Goal: Information Seeking & Learning: Learn about a topic

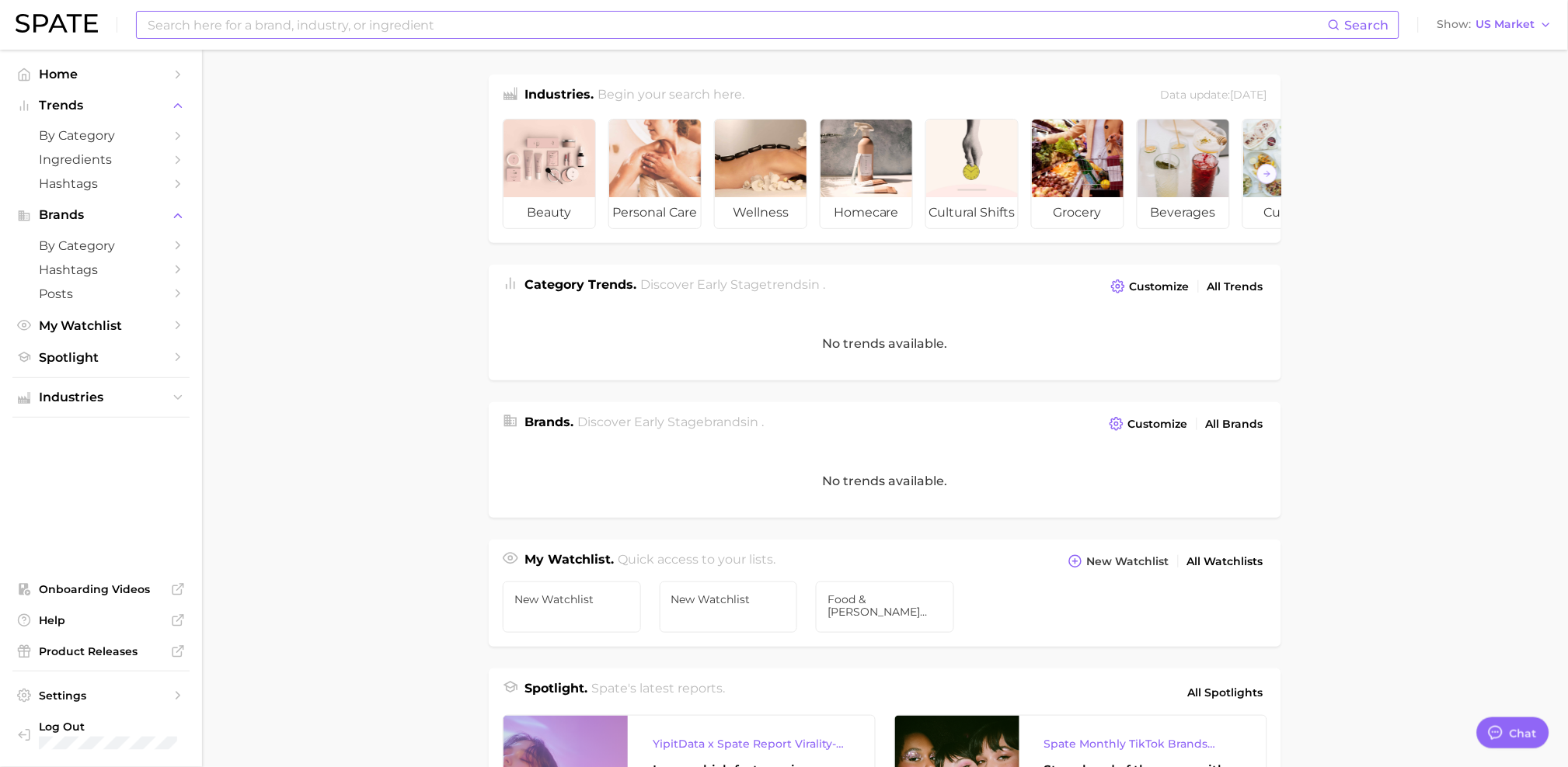
click at [368, 22] on input at bounding box center [737, 25] width 1181 height 26
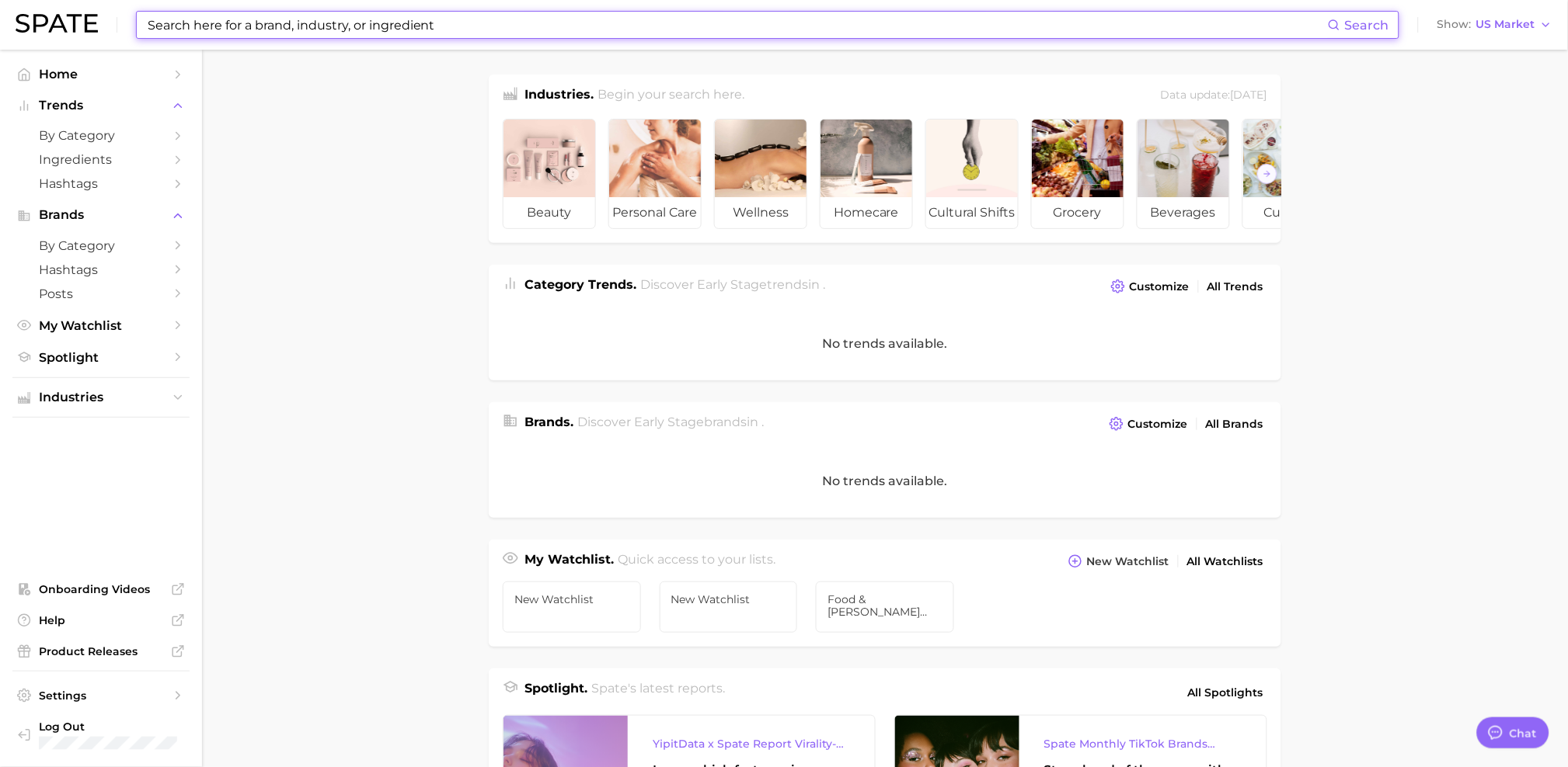
type input "h"
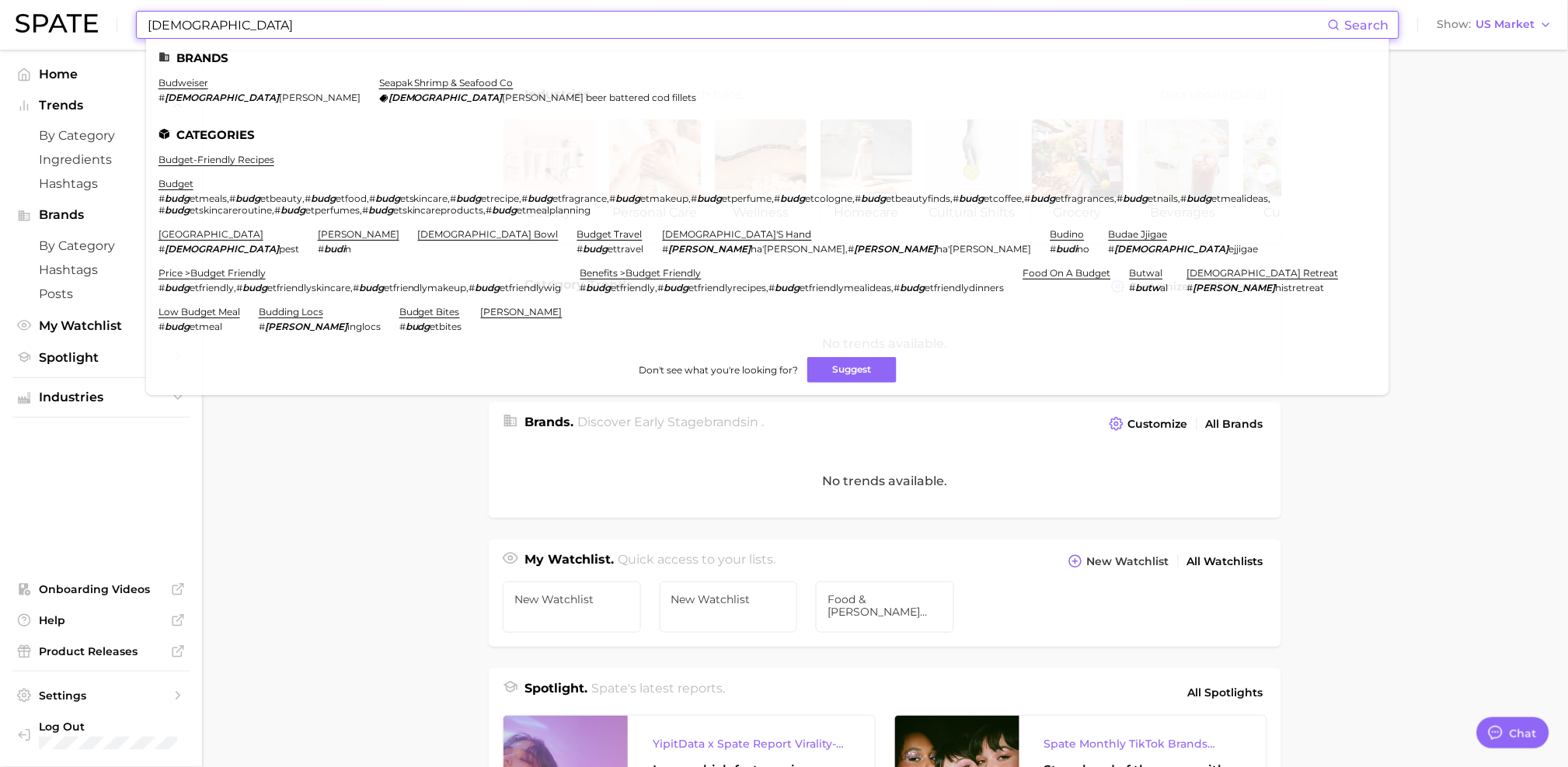
type input "[DEMOGRAPHIC_DATA]"
click at [183, 89] on li "budweiser # budw [PERSON_NAME]" at bounding box center [260, 89] width 202 height 26
click at [183, 85] on link "budweiser" at bounding box center [183, 82] width 50 height 12
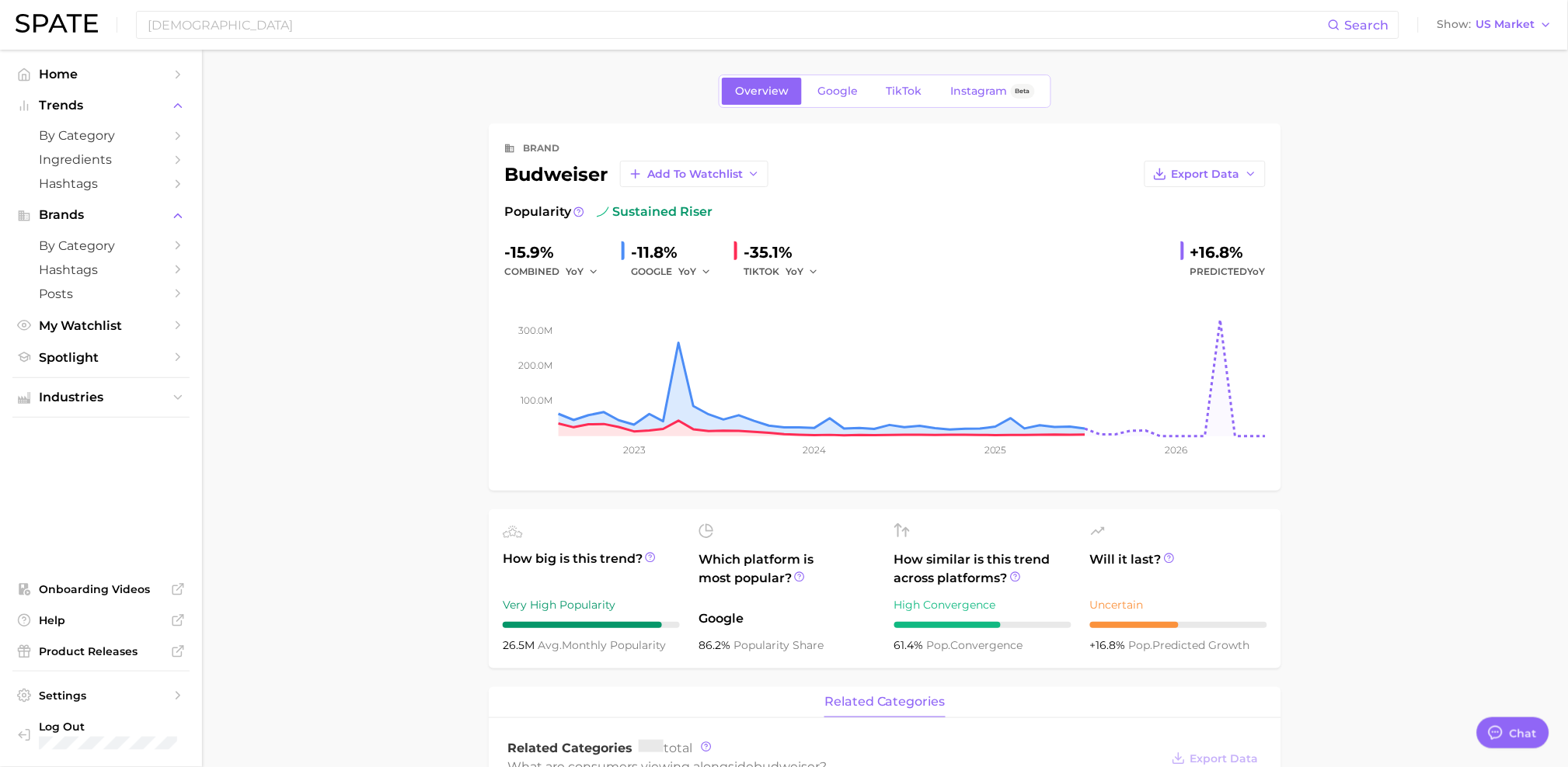
type textarea "x"
click at [897, 97] on span "TikTok" at bounding box center [904, 90] width 35 height 13
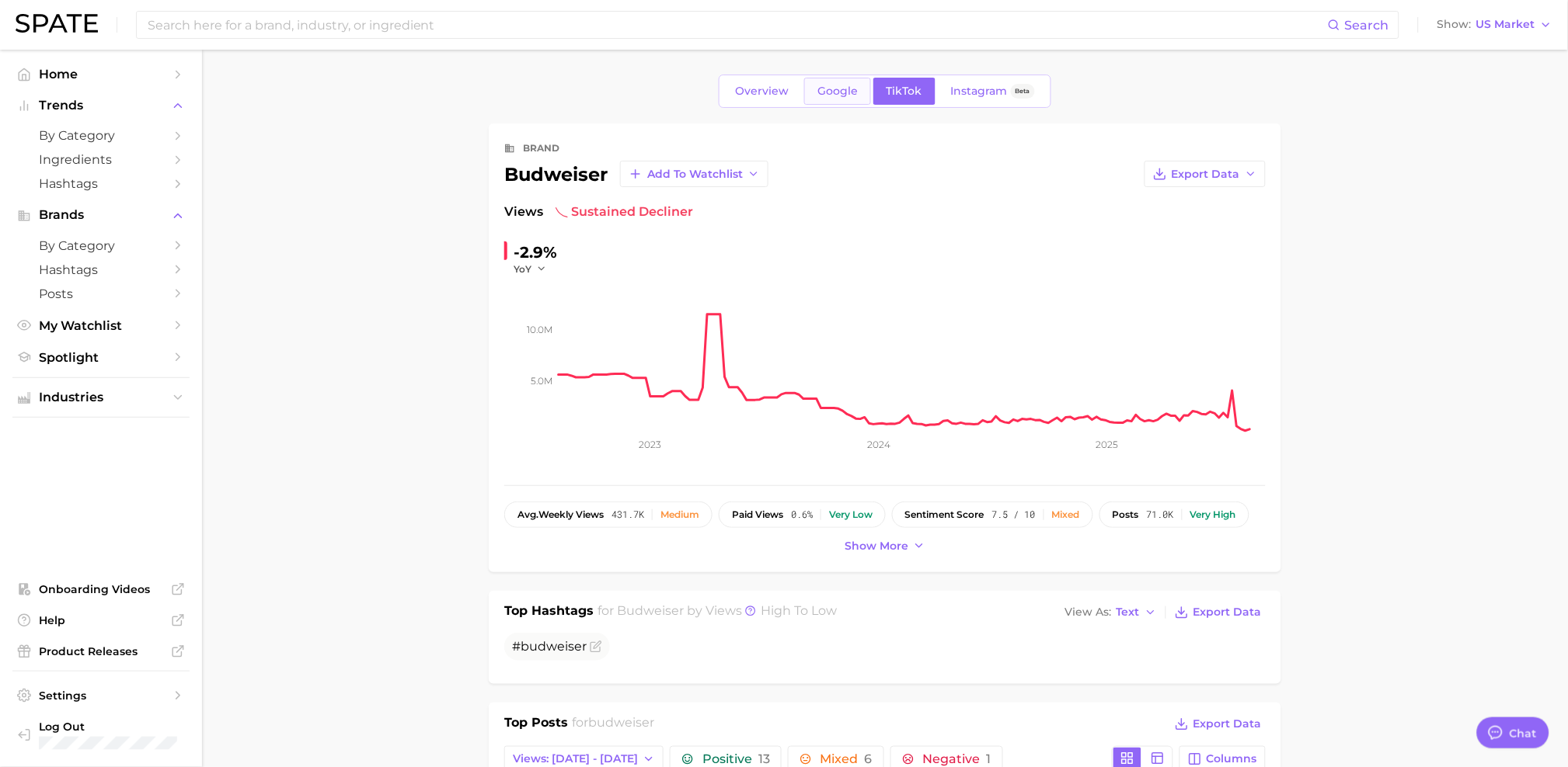
click at [861, 94] on link "Google" at bounding box center [837, 91] width 67 height 27
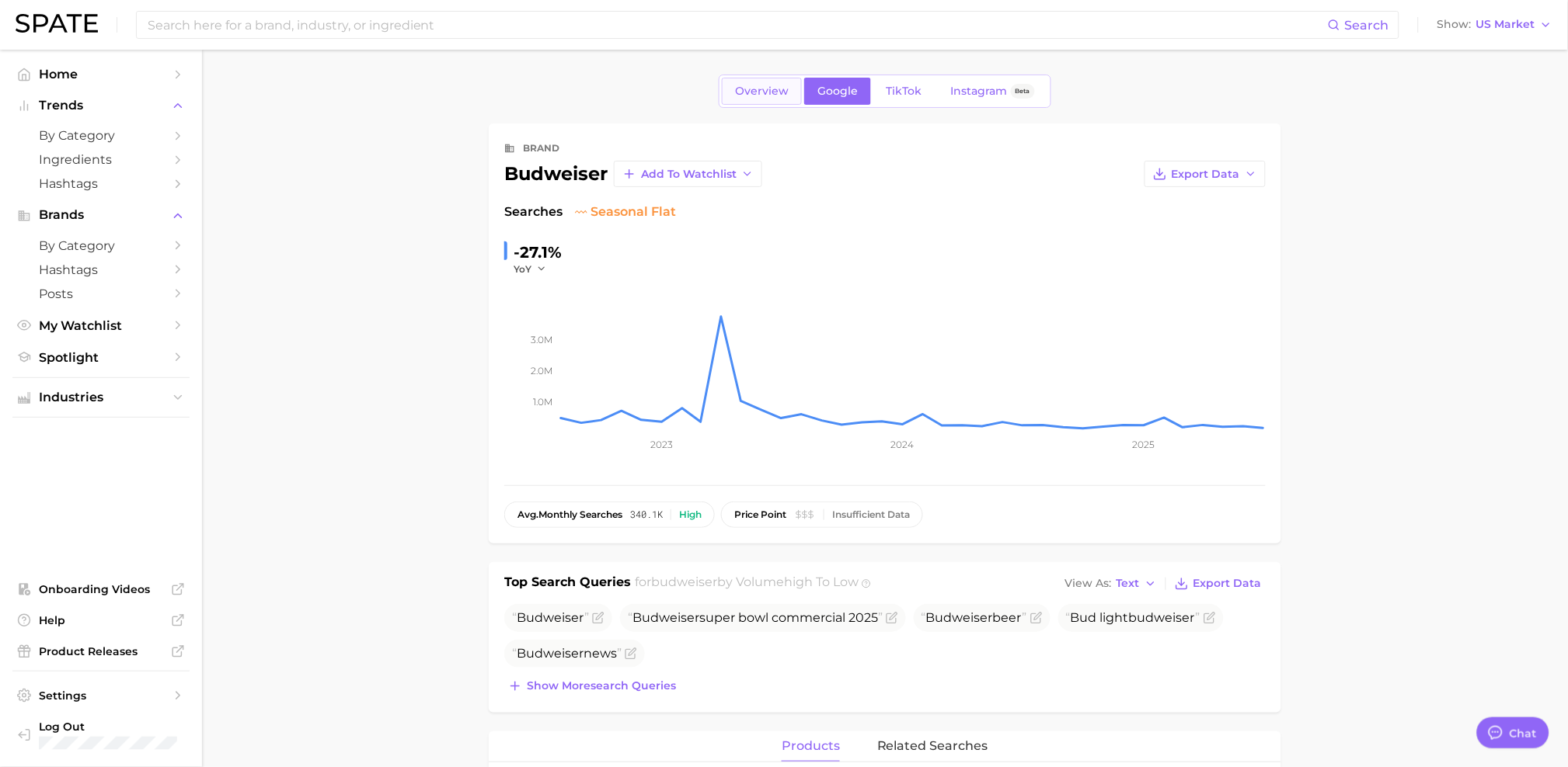
click at [780, 89] on span "Overview" at bounding box center [761, 90] width 54 height 13
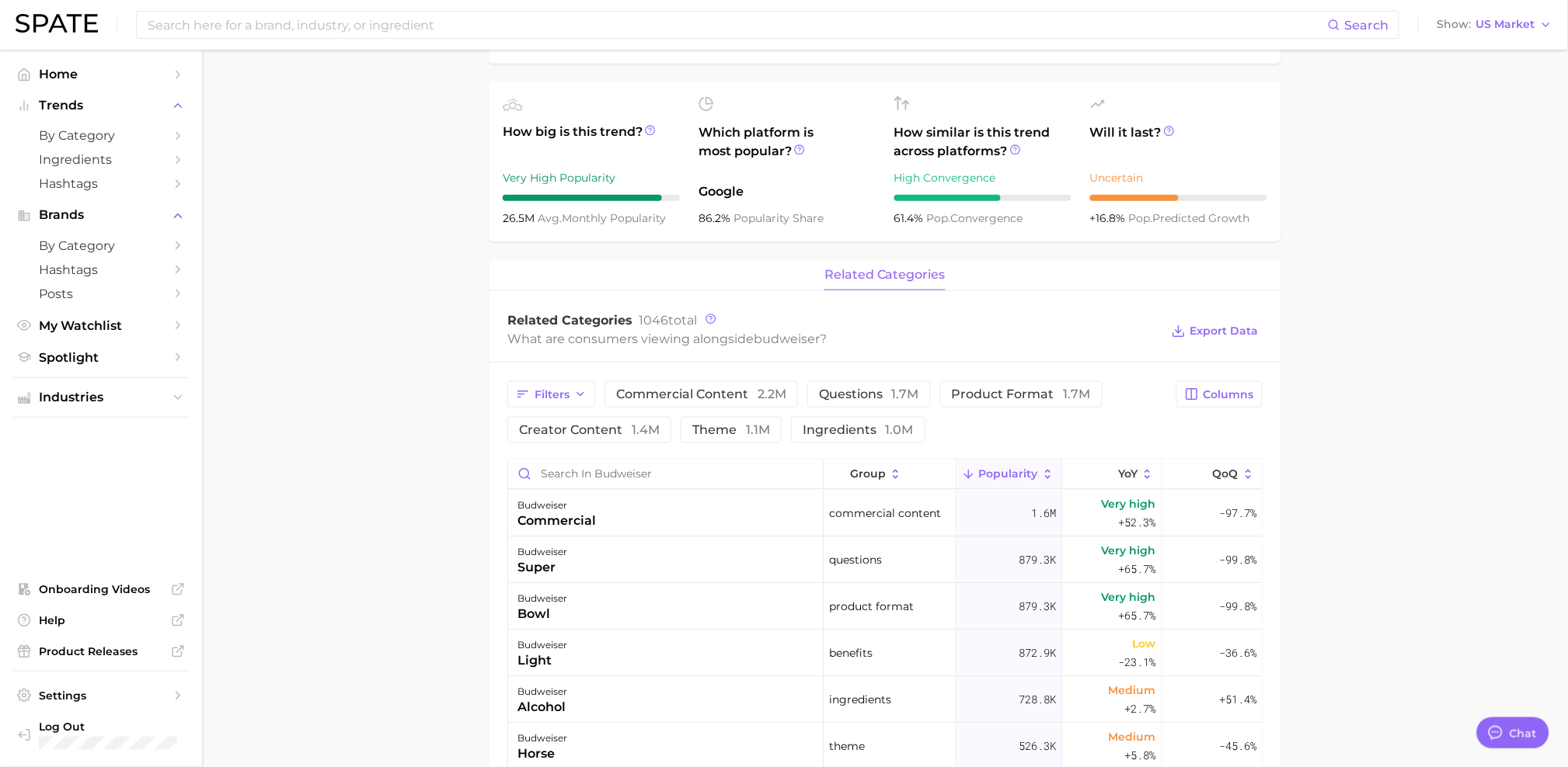
scroll to position [467, 0]
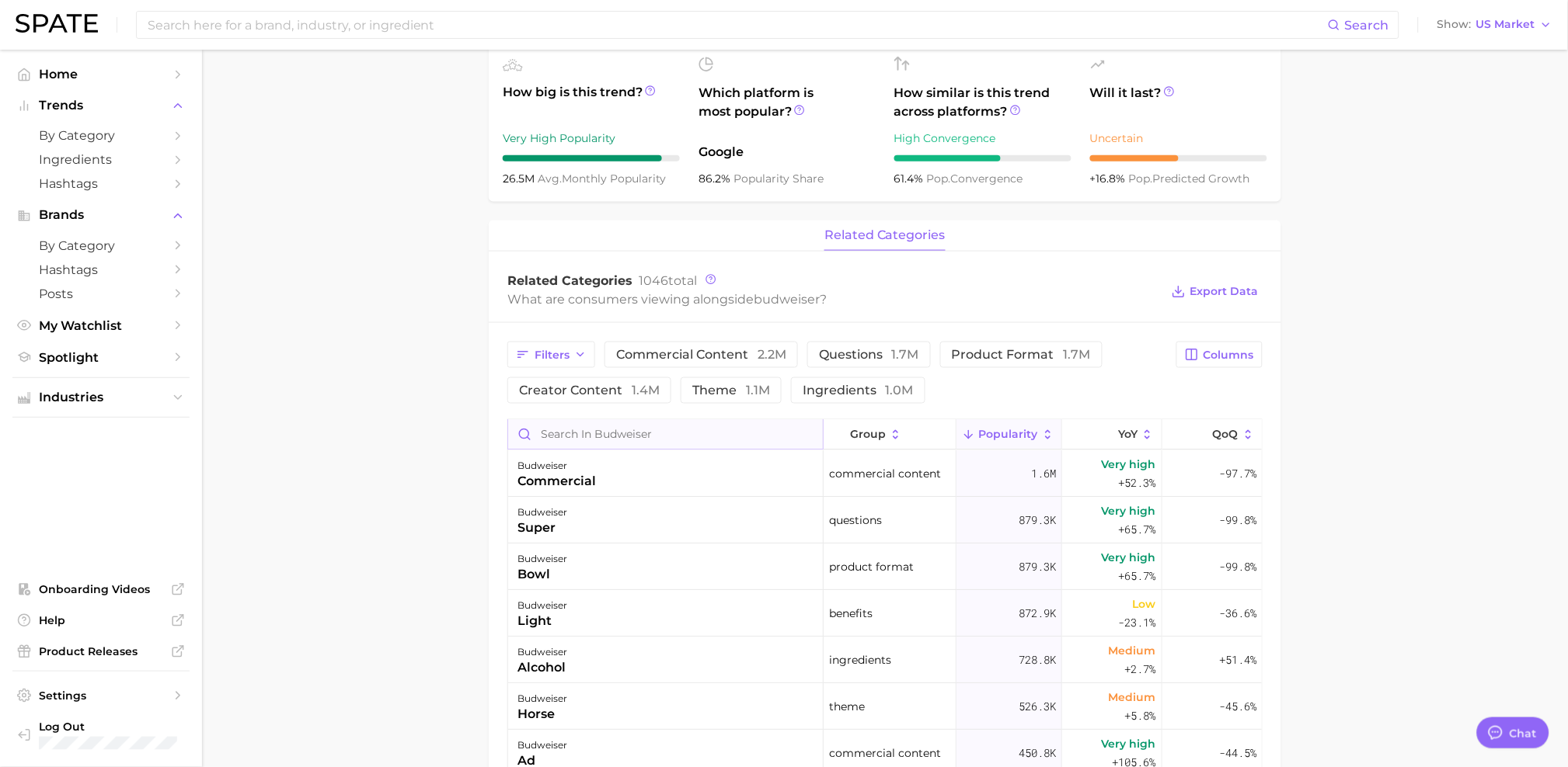
click at [584, 445] on input "Search in budweiser" at bounding box center [665, 435] width 315 height 29
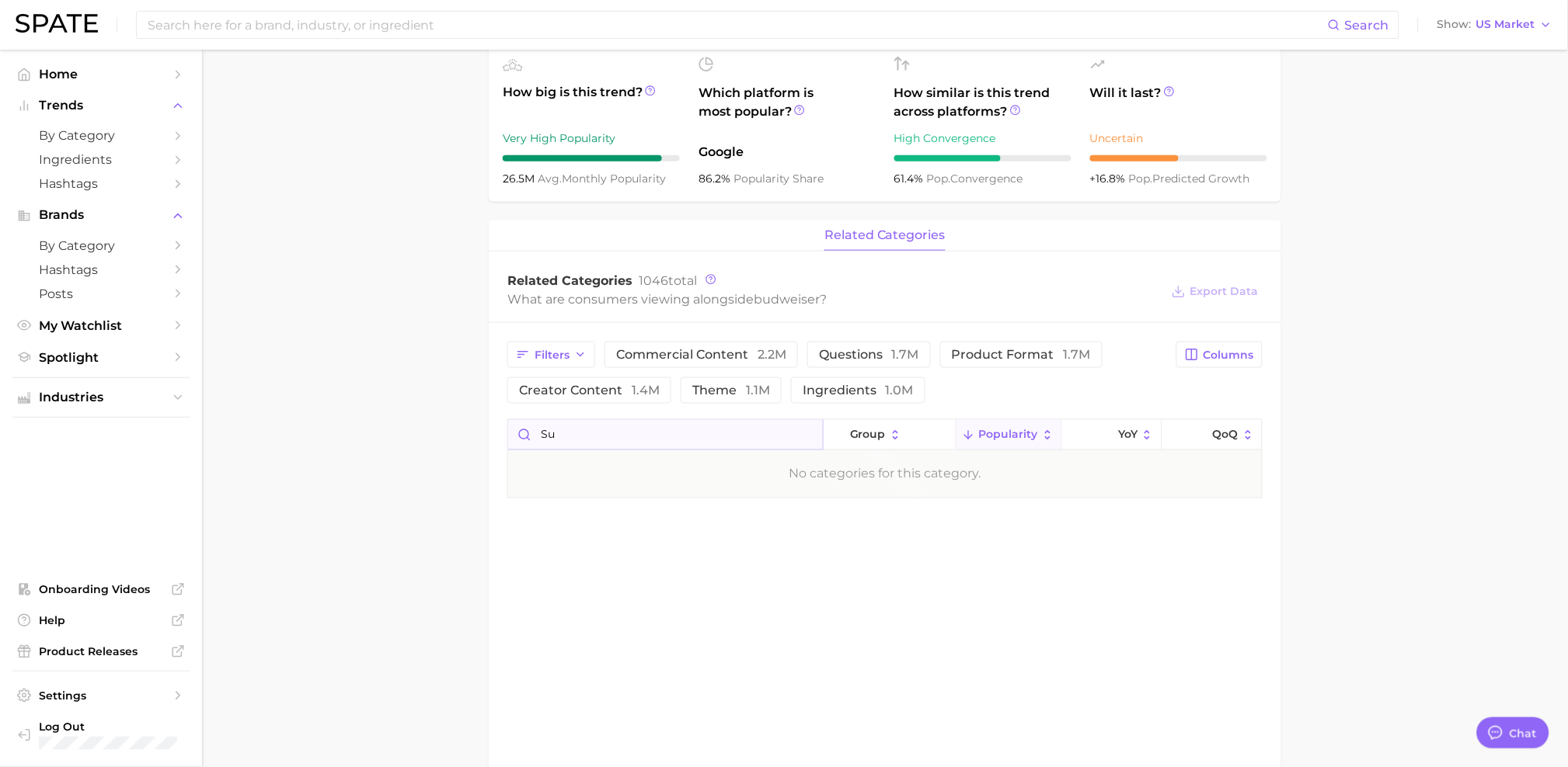
type input "s"
type input "sports"
click at [592, 490] on div "budweiser live sports" at bounding box center [665, 475] width 315 height 47
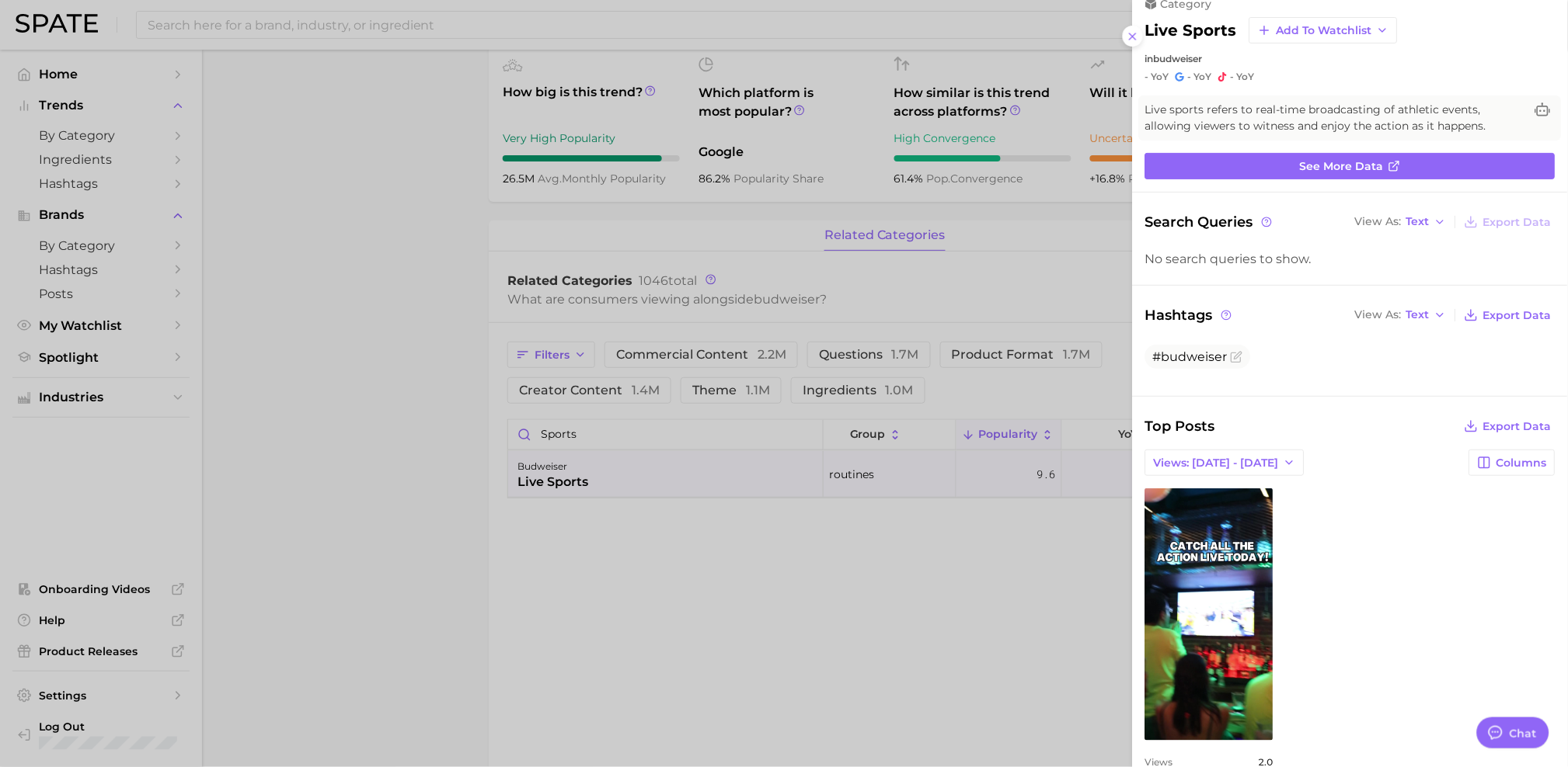
scroll to position [28, 0]
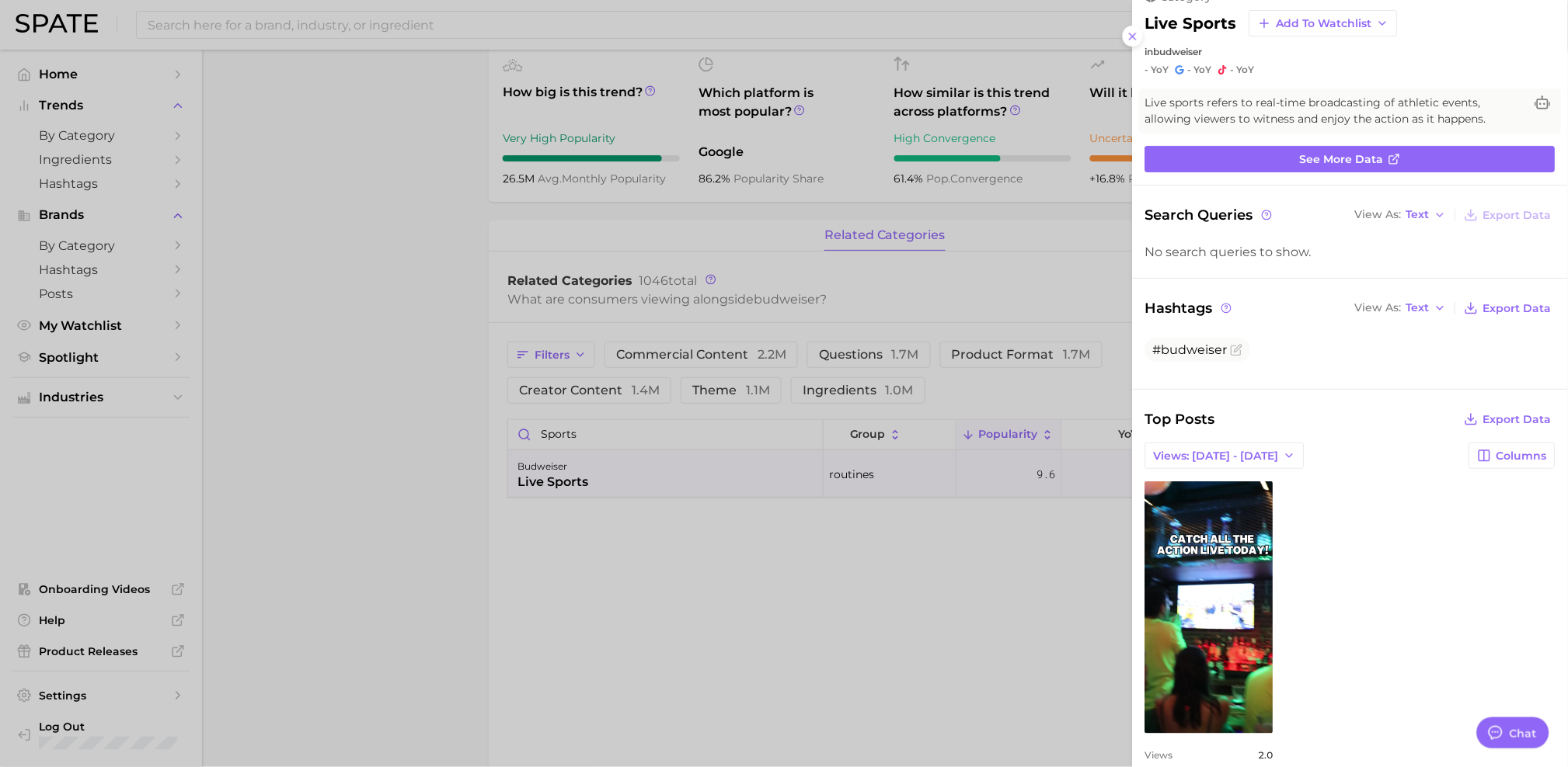
click at [653, 459] on div at bounding box center [784, 384] width 1568 height 767
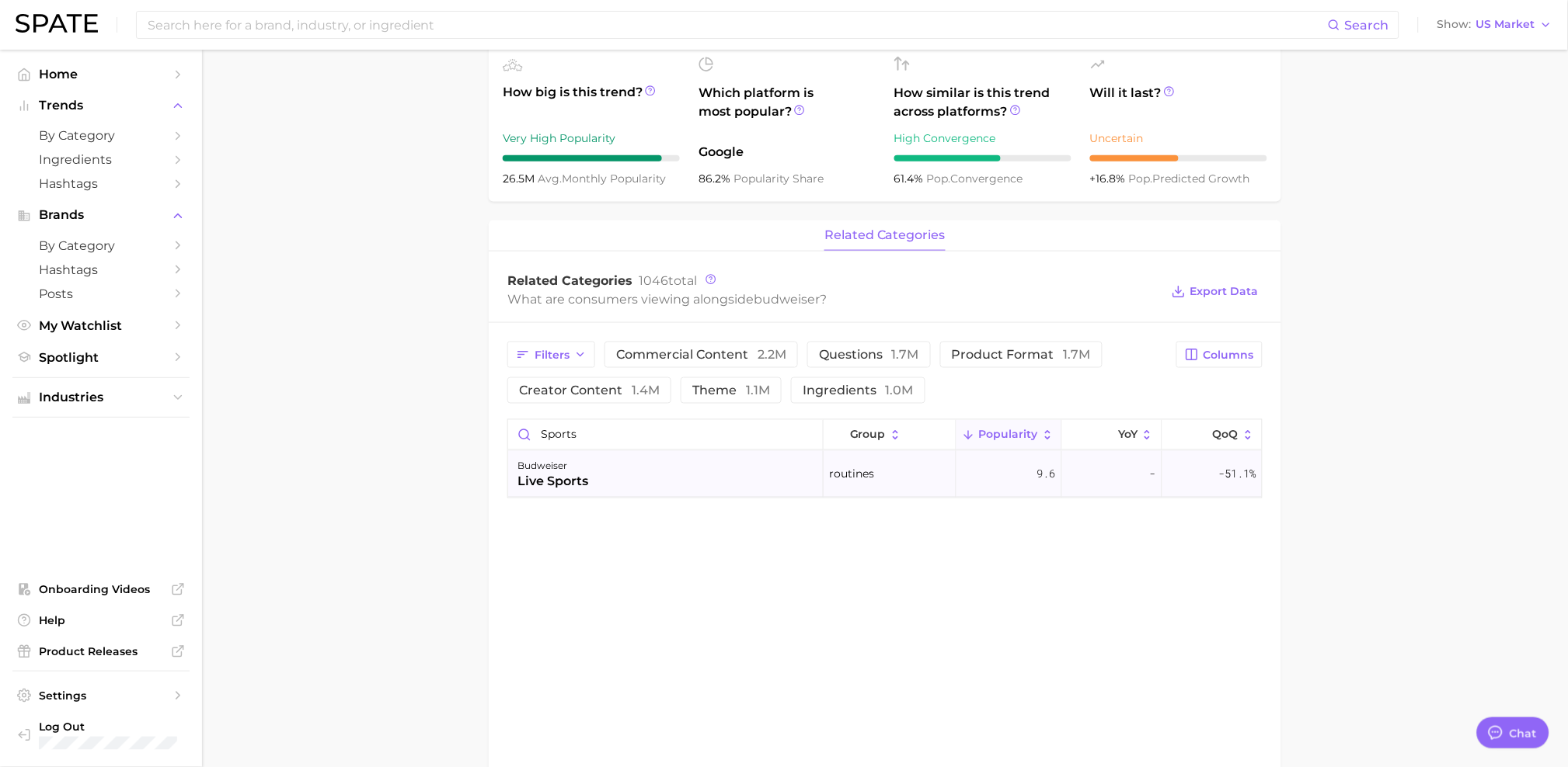
click at [653, 476] on div "budweiser live sports" at bounding box center [665, 475] width 315 height 47
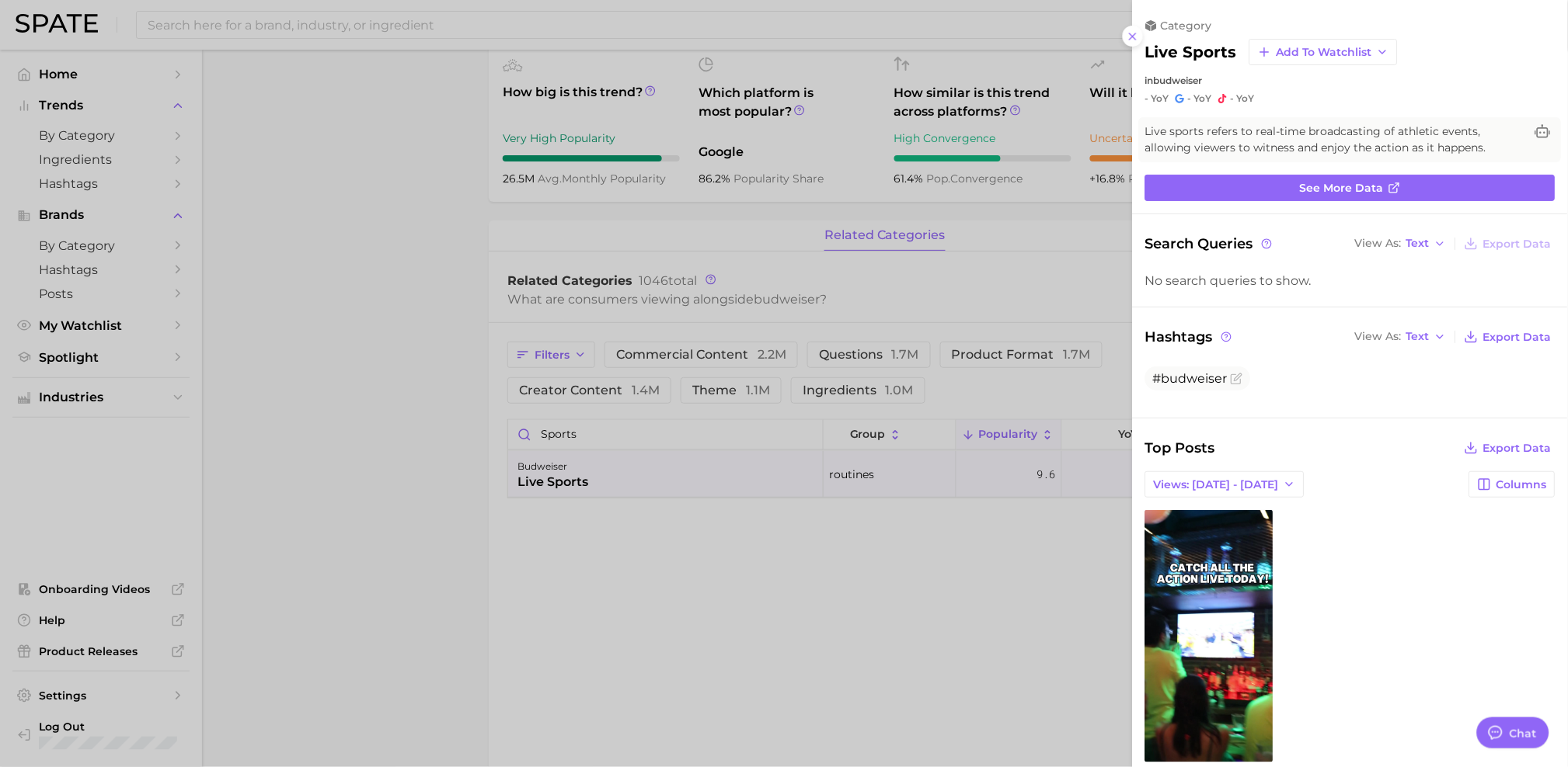
scroll to position [0, 0]
click at [637, 443] on div at bounding box center [784, 384] width 1568 height 767
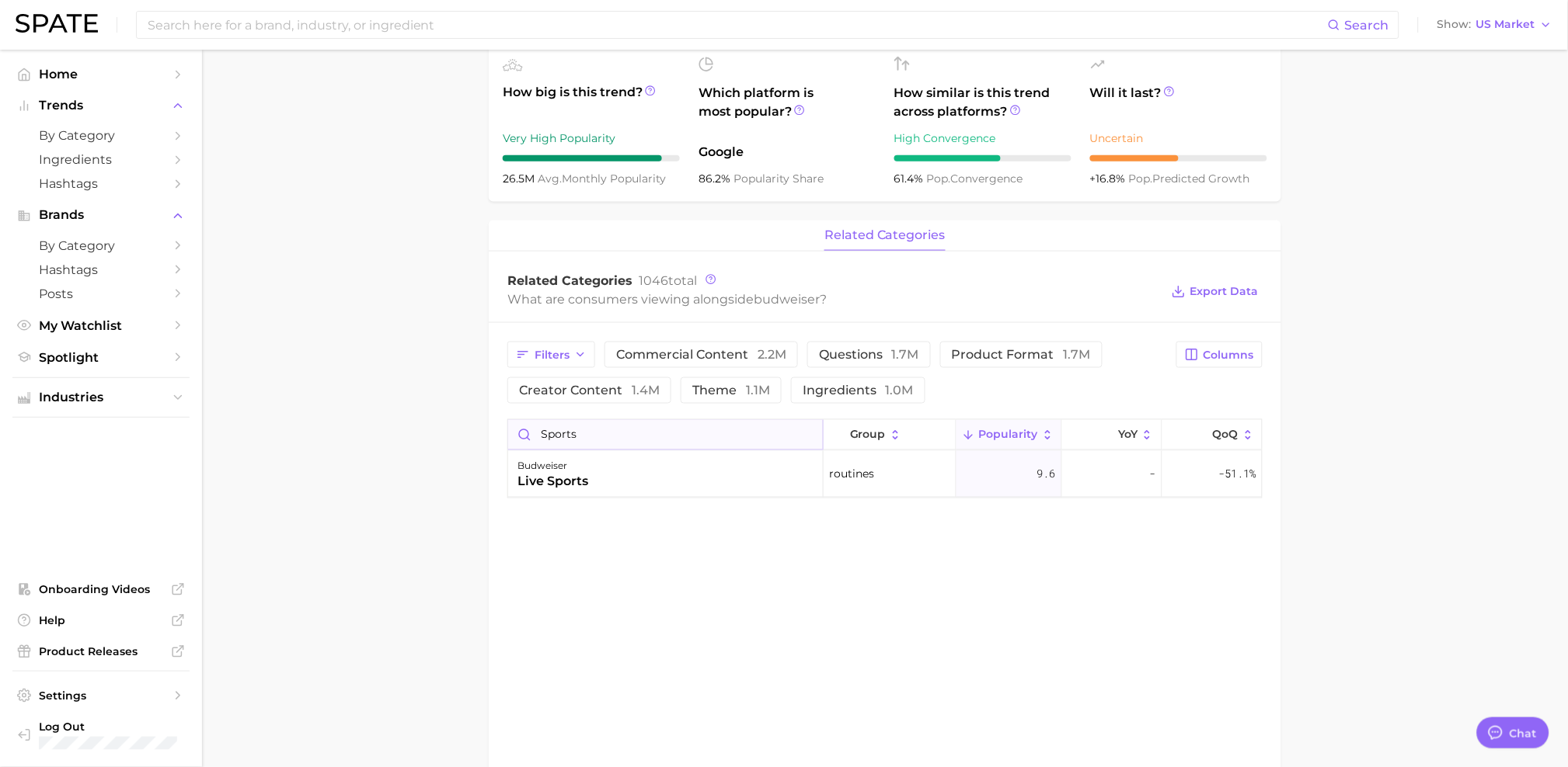
click at [636, 427] on input "sports" at bounding box center [665, 435] width 315 height 29
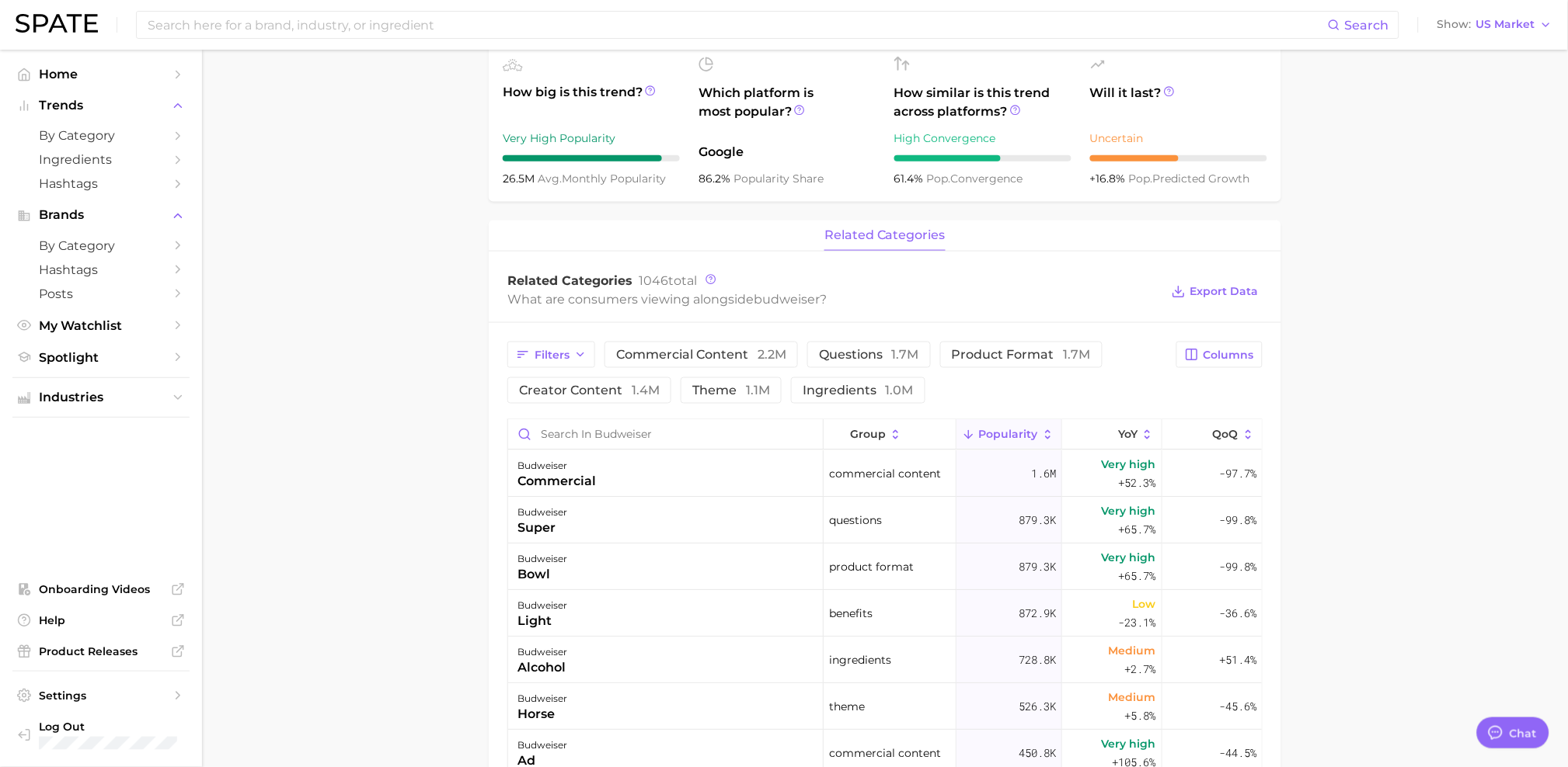
click at [503, 485] on div "Filters commercial content 2.2m questions 1.7m product format 1.7m creator cont…" at bounding box center [885, 763] width 793 height 882
click at [445, 555] on main "Overview Google TikTok Instagram Beta brand budweiser Add to Watchlist Export D…" at bounding box center [885, 433] width 1366 height 1700
type textarea "x"
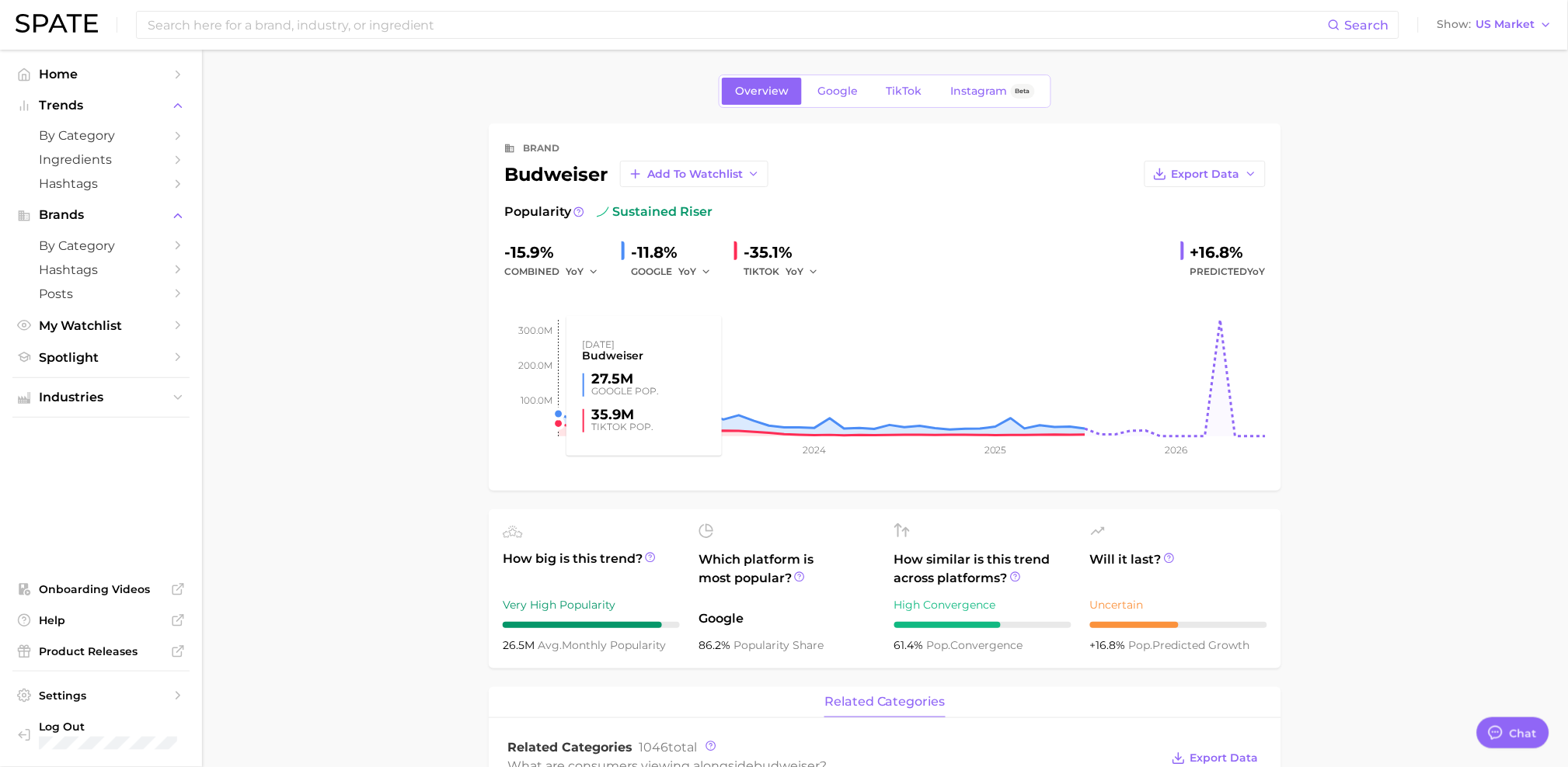
click at [533, 286] on rect at bounding box center [885, 359] width 761 height 155
click at [536, 276] on div "combined YoY" at bounding box center [556, 272] width 105 height 19
click at [584, 269] on button "YoY" at bounding box center [582, 272] width 33 height 19
click at [592, 346] on span "MoM" at bounding box center [587, 351] width 27 height 13
click at [589, 268] on span "MoM" at bounding box center [577, 271] width 24 height 13
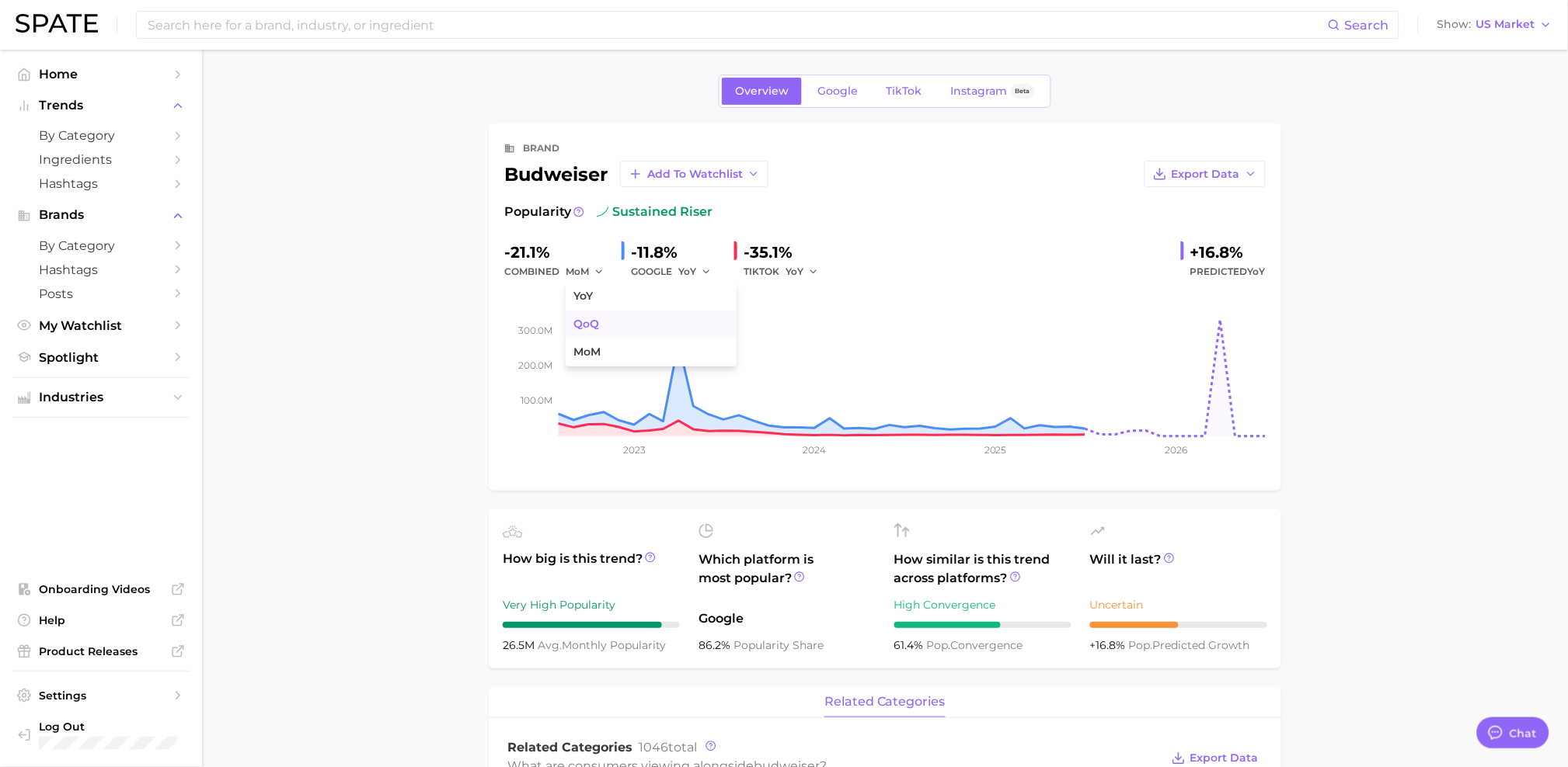
click at [589, 320] on span "QoQ" at bounding box center [586, 324] width 26 height 13
click at [580, 273] on span "QoQ" at bounding box center [576, 271] width 22 height 13
click at [588, 302] on span "YoY" at bounding box center [583, 295] width 20 height 13
click at [650, 211] on span "sustained riser" at bounding box center [654, 212] width 116 height 19
click at [577, 214] on icon at bounding box center [578, 212] width 11 height 11
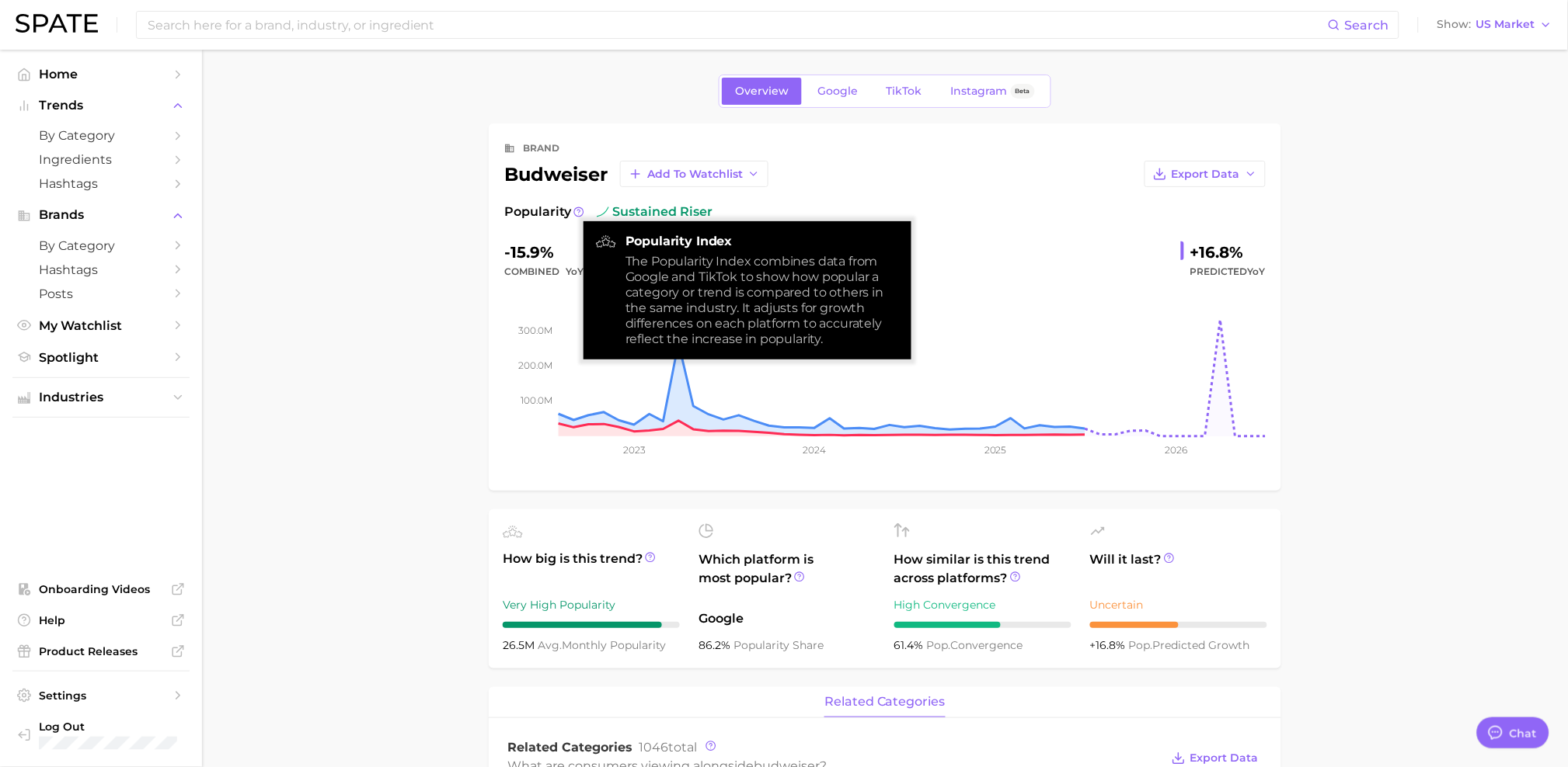
click at [655, 211] on span "sustained riser" at bounding box center [654, 212] width 116 height 19
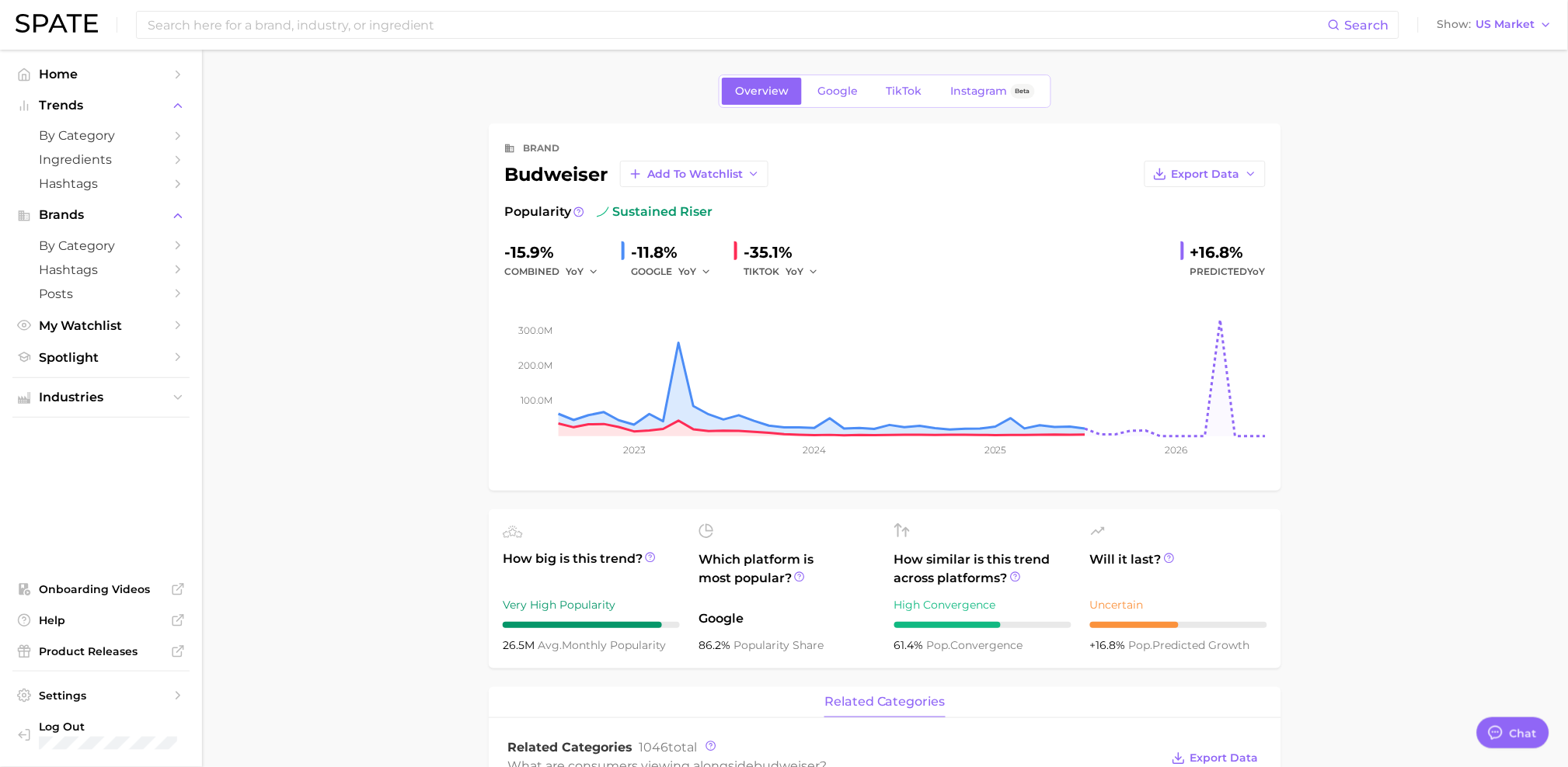
click at [633, 211] on span "sustained riser" at bounding box center [654, 212] width 116 height 19
click at [759, 266] on div "TIKTOK YoY" at bounding box center [786, 272] width 85 height 19
click at [659, 226] on div "Popularity sustained riser -15.9% combined YoY -11.8% GOOGLE YoY -35.1% TIKTOK …" at bounding box center [885, 339] width 761 height 273
click at [653, 214] on span "sustained riser" at bounding box center [654, 212] width 116 height 19
click at [597, 215] on img at bounding box center [602, 212] width 13 height 13
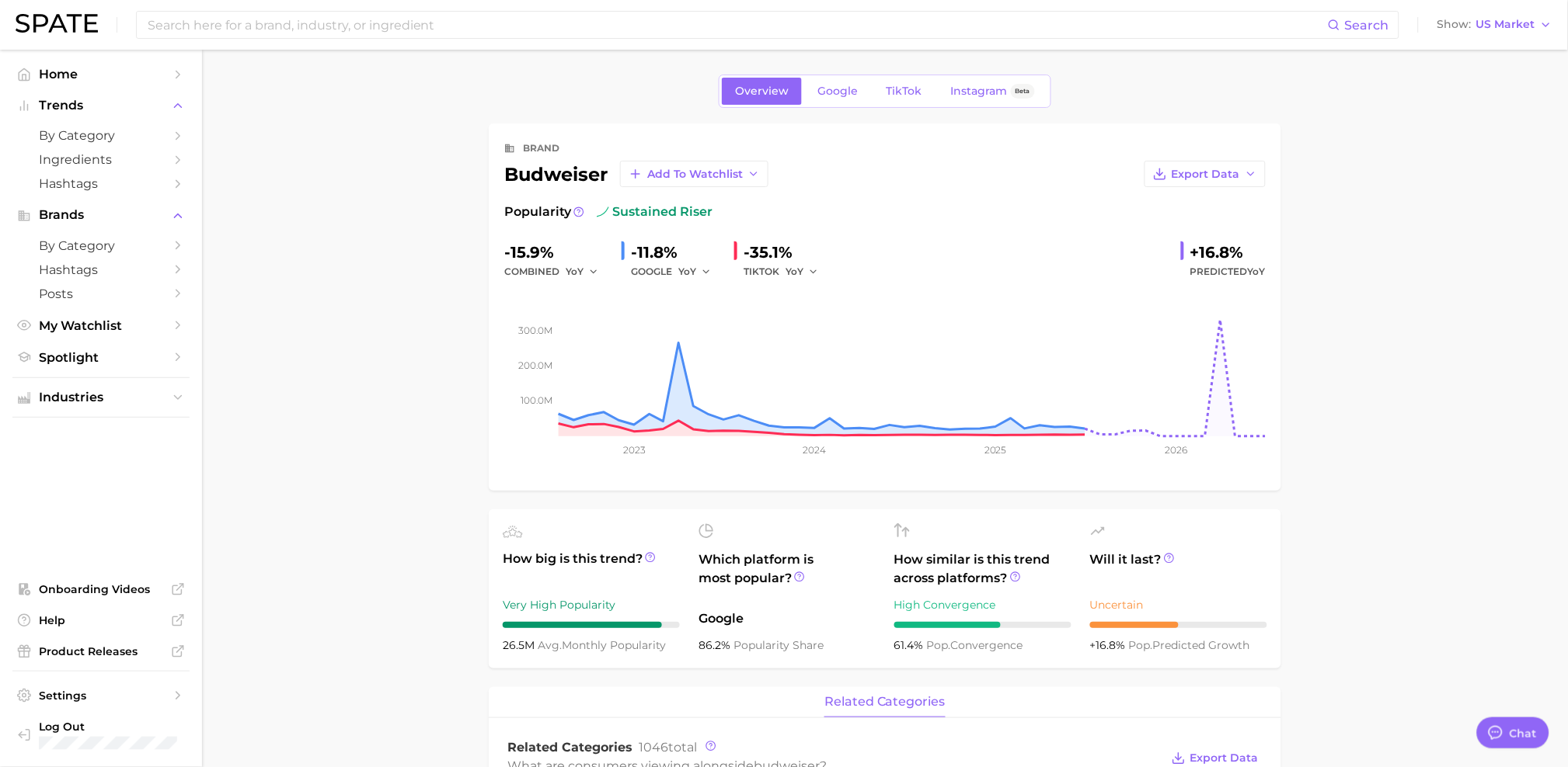
click at [609, 215] on span "sustained riser" at bounding box center [654, 212] width 116 height 19
click at [909, 92] on span "TikTok" at bounding box center [904, 90] width 35 height 13
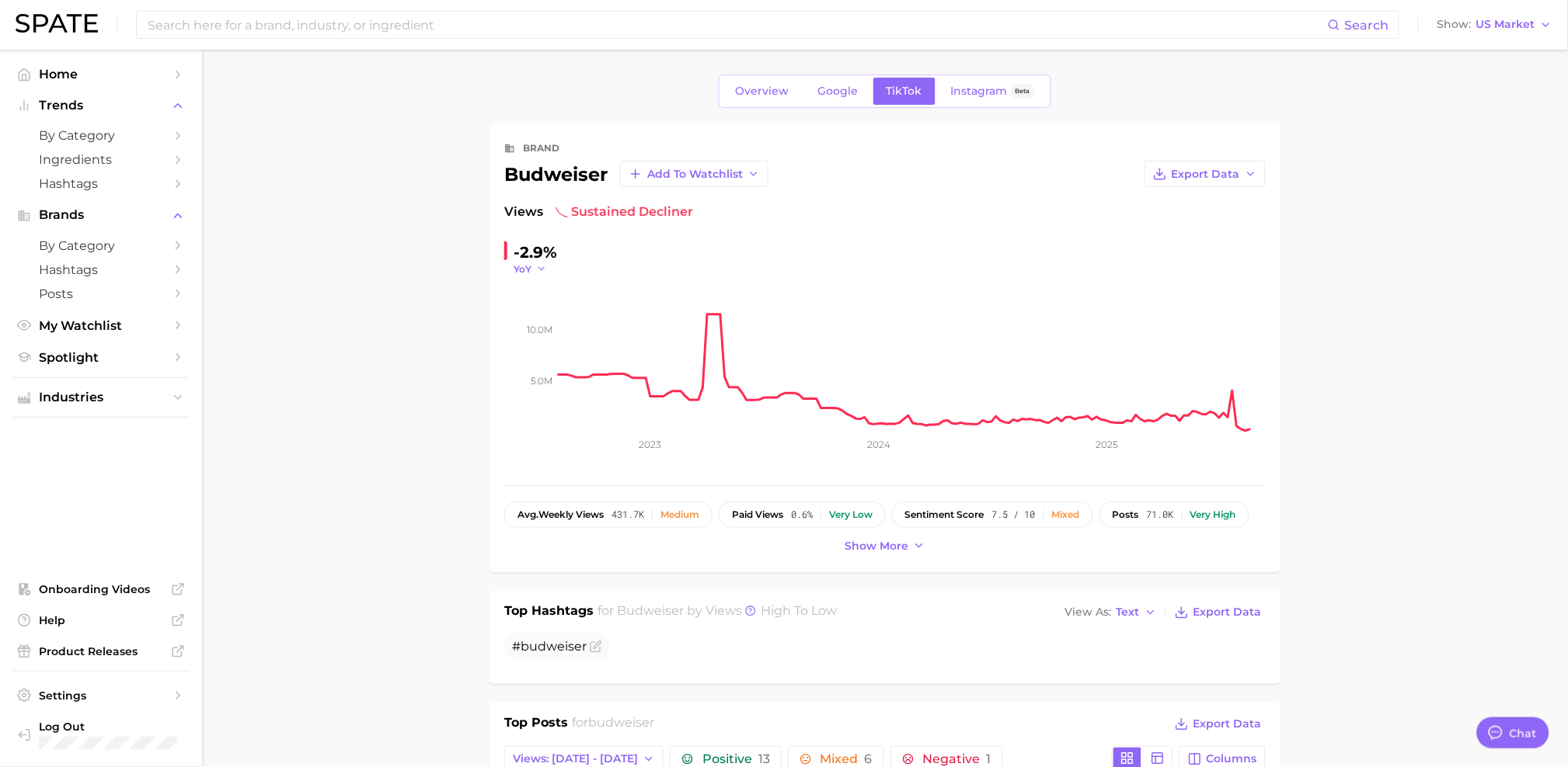
click at [539, 271] on icon "button" at bounding box center [541, 268] width 11 height 11
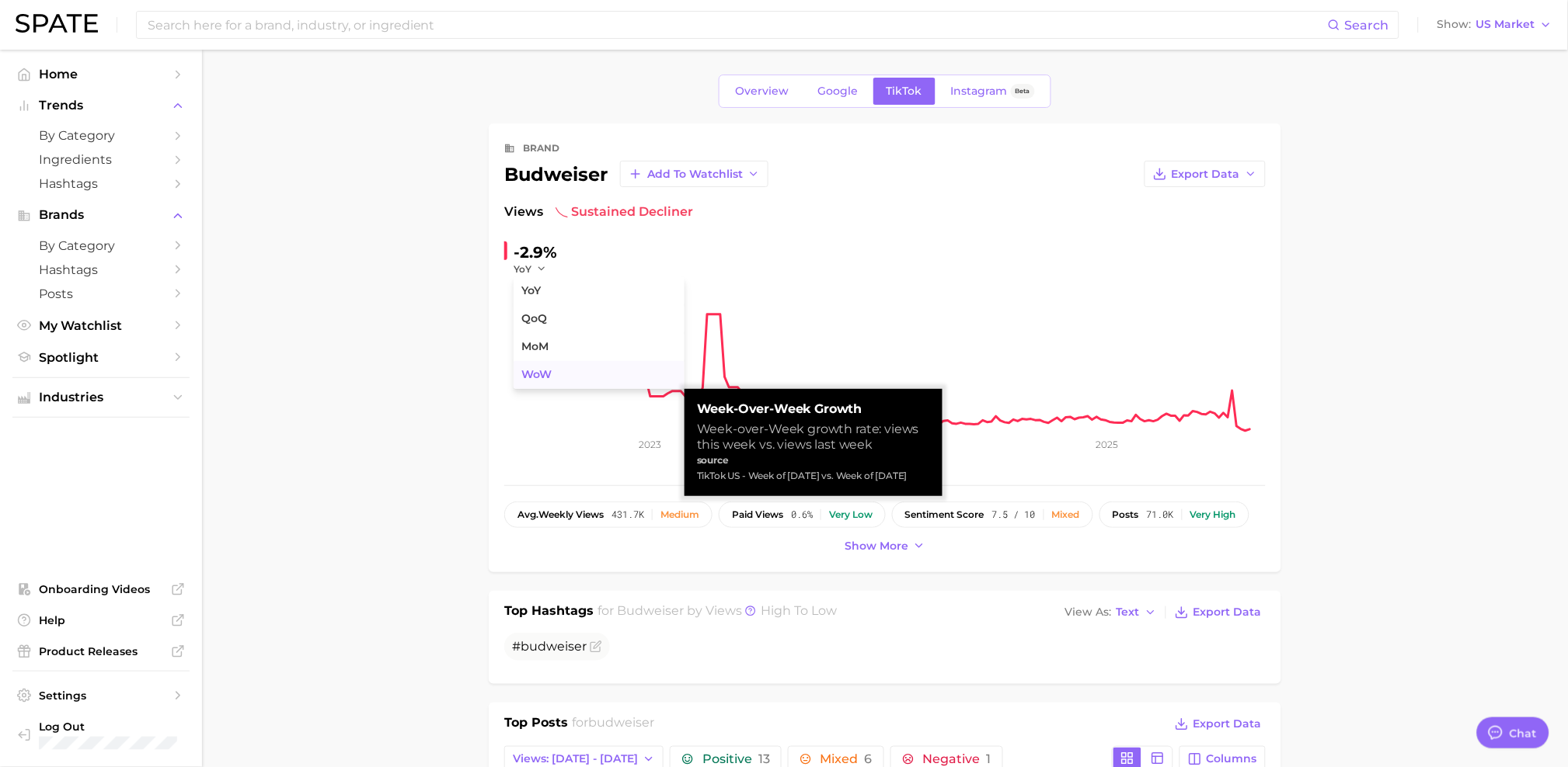
click at [573, 375] on button "WoW" at bounding box center [599, 375] width 171 height 28
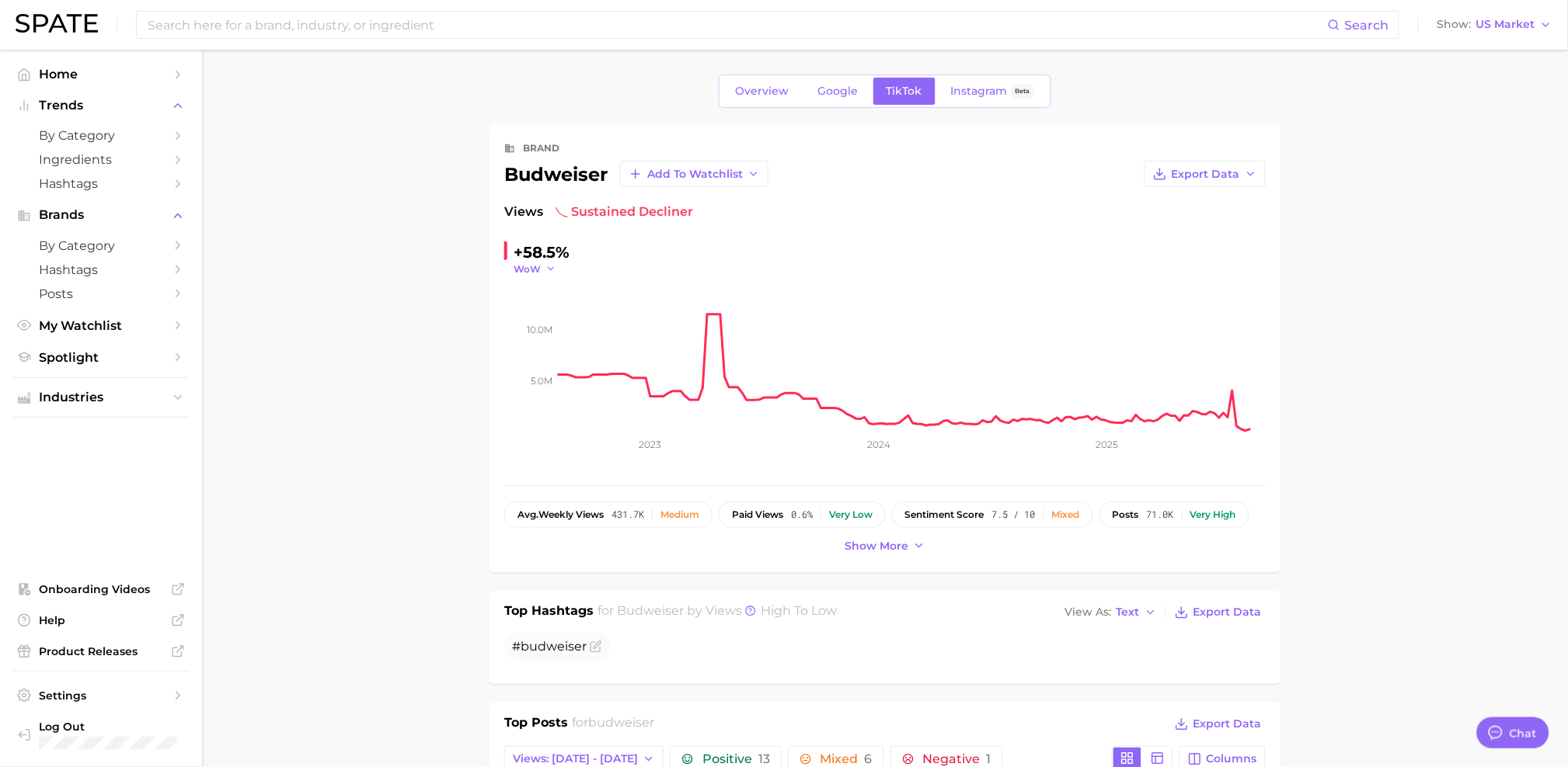
click at [543, 267] on button "WoW" at bounding box center [535, 269] width 43 height 13
click at [543, 297] on button "YoY" at bounding box center [599, 291] width 171 height 28
click at [524, 278] on icon "5.0m 10.0m 2023 2024 2025" at bounding box center [885, 373] width 761 height 194
click at [524, 268] on span "YoY" at bounding box center [522, 269] width 18 height 13
click at [530, 312] on span "QoQ" at bounding box center [534, 318] width 26 height 13
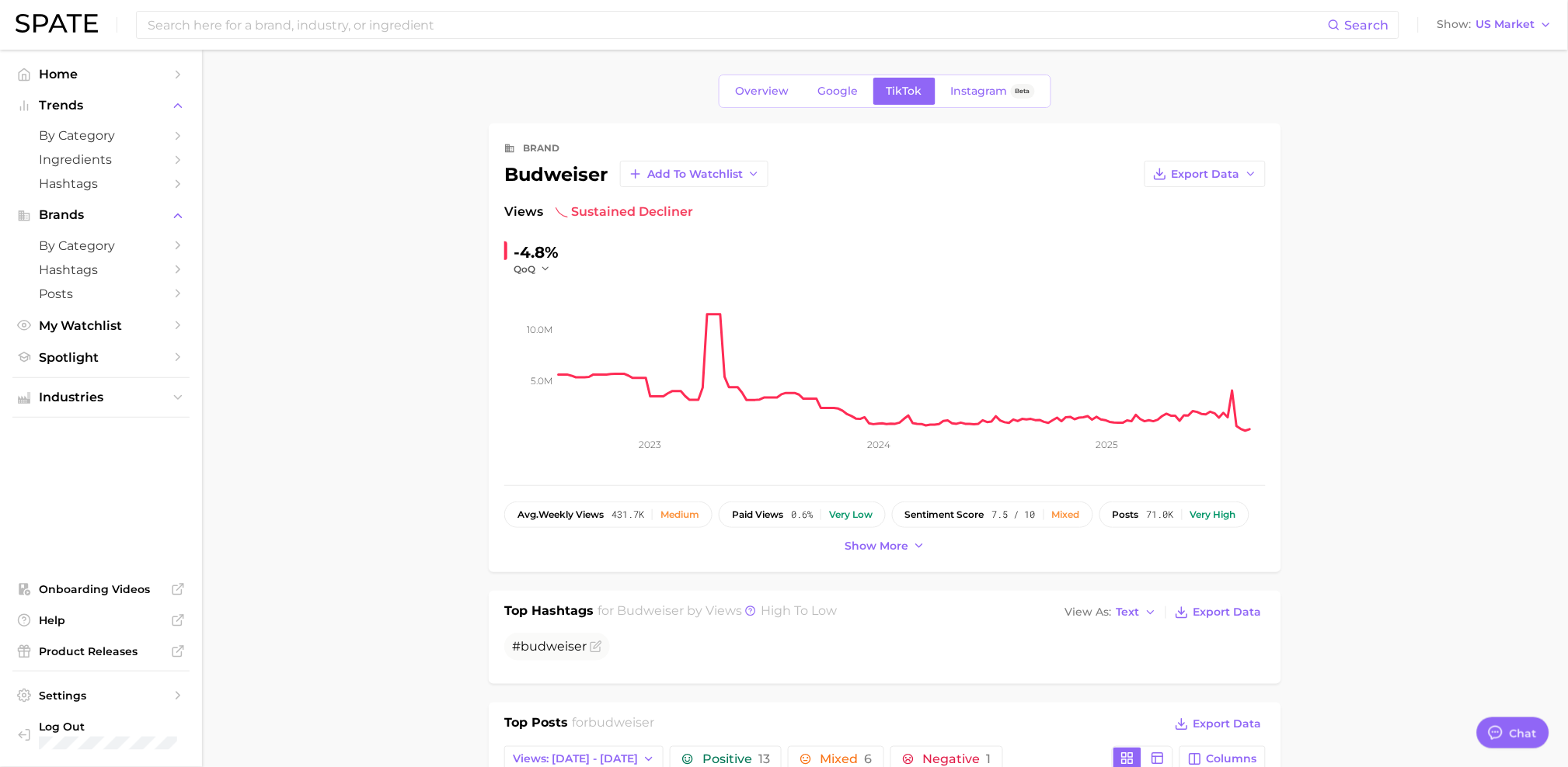
click at [529, 276] on icon "5.0m 10.0m 2023 2024 2025" at bounding box center [885, 373] width 761 height 194
click at [544, 268] on icon "button" at bounding box center [545, 268] width 11 height 11
click at [548, 347] on span "MoM" at bounding box center [535, 346] width 27 height 13
click at [541, 268] on button "MoM" at bounding box center [533, 269] width 39 height 13
click at [568, 290] on button "YoY" at bounding box center [599, 291] width 171 height 28
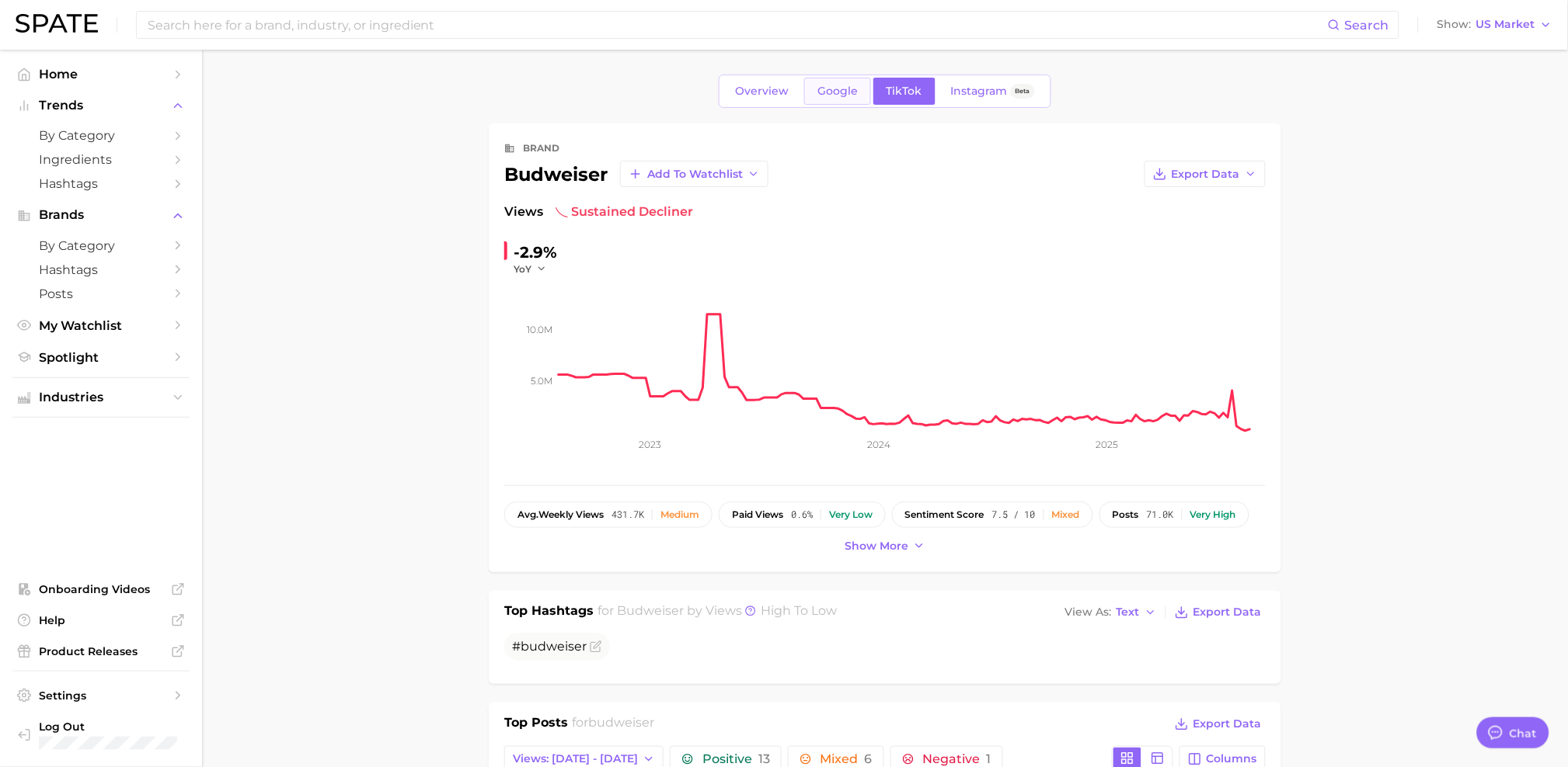
click at [830, 102] on link "Google" at bounding box center [837, 91] width 67 height 27
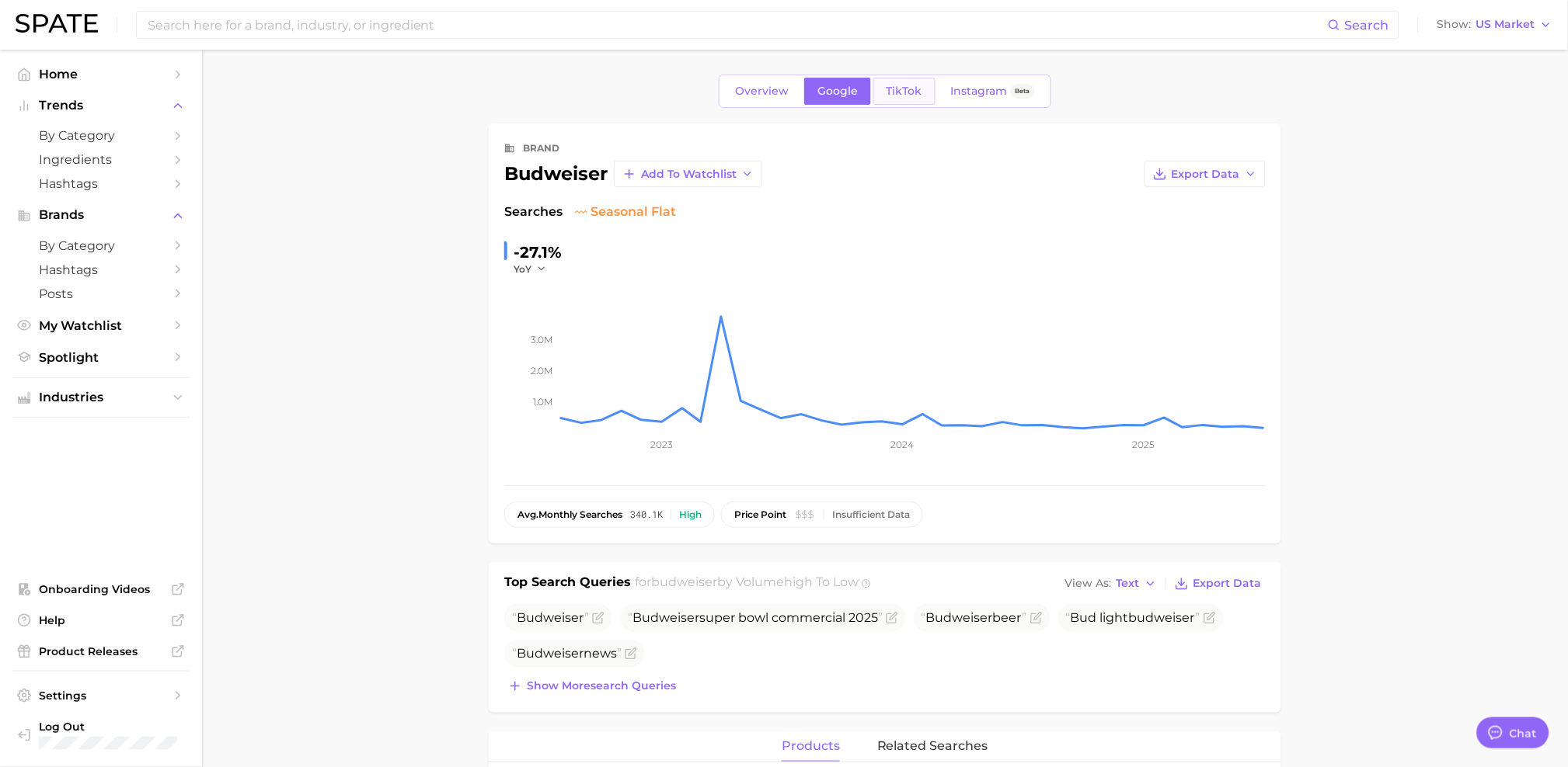
click at [897, 80] on link "TikTok" at bounding box center [904, 91] width 62 height 27
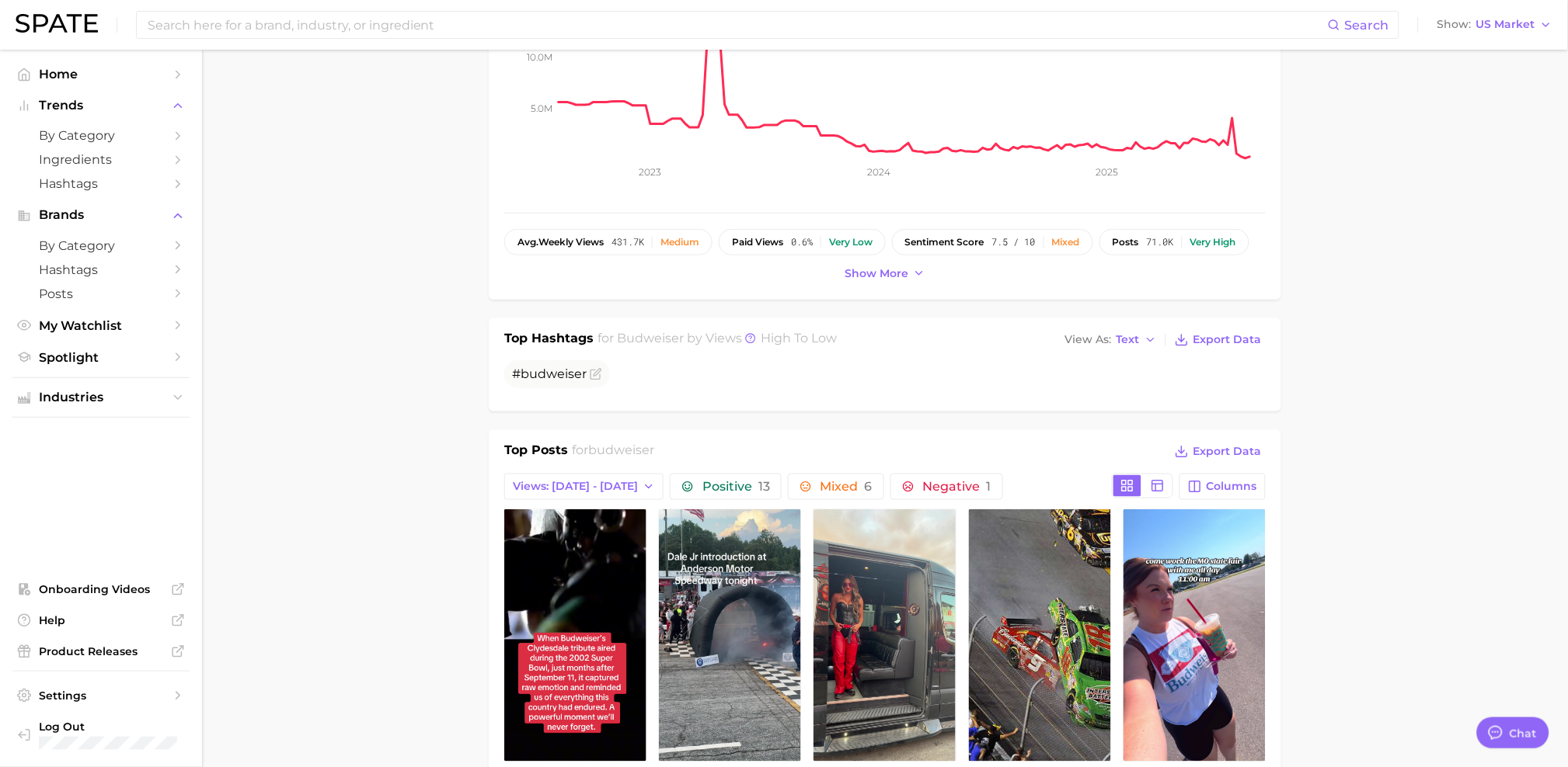
scroll to position [606, 0]
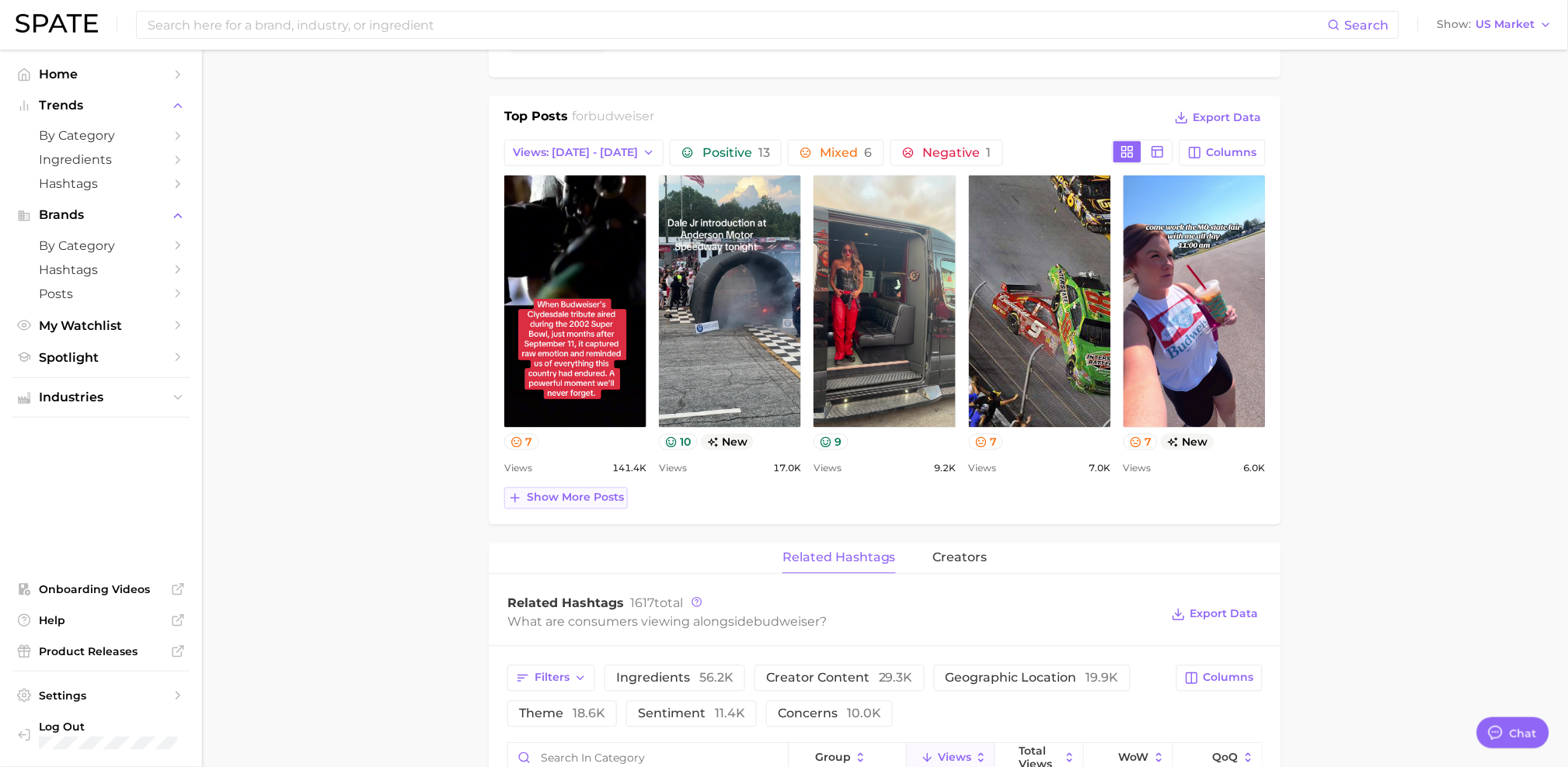
click at [538, 501] on span "Show more posts" at bounding box center [575, 497] width 97 height 13
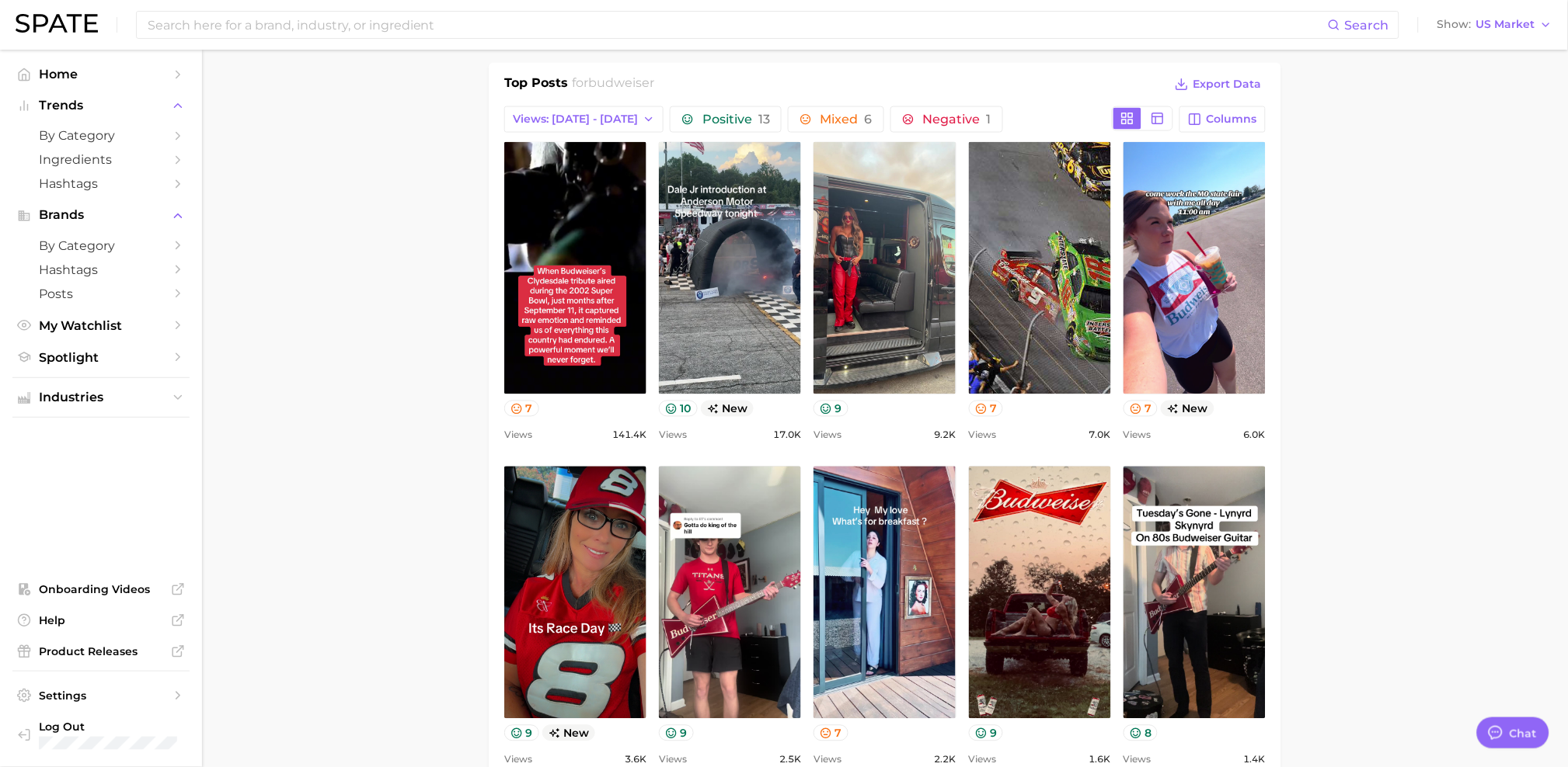
scroll to position [643, 0]
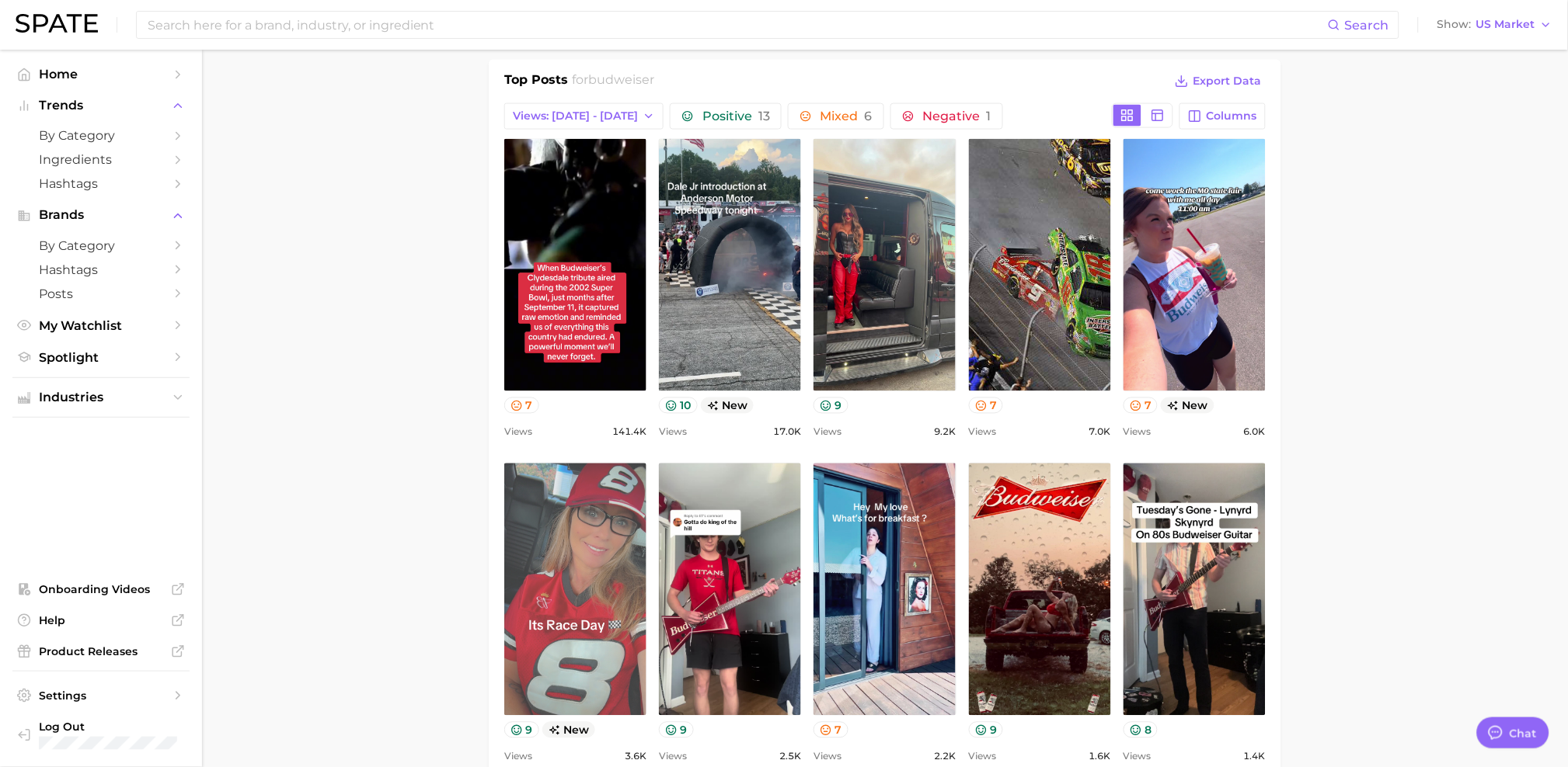
click at [580, 562] on link "view post on TikTok" at bounding box center [575, 589] width 142 height 252
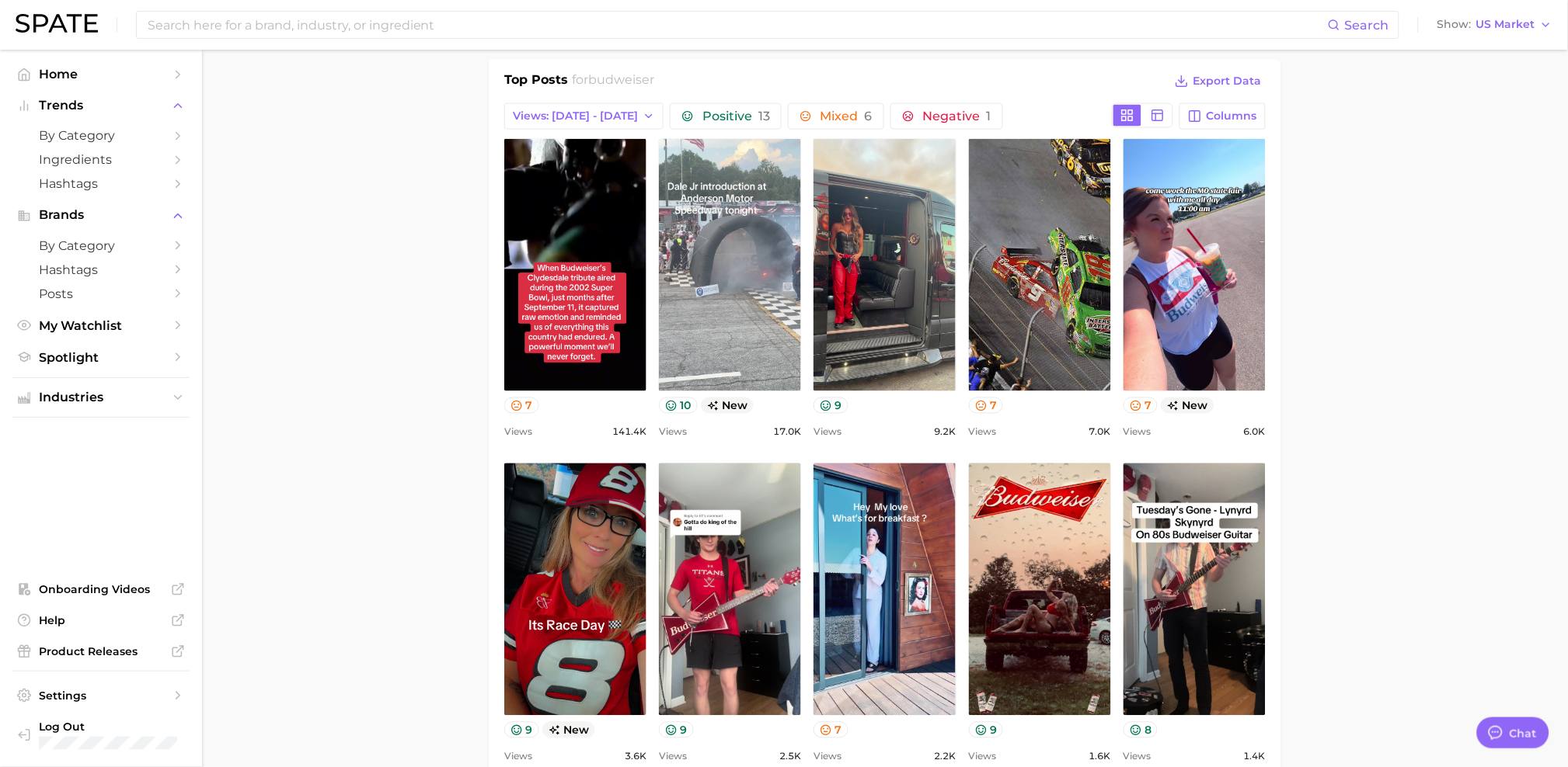
click at [704, 248] on link "view post on TikTok" at bounding box center [729, 265] width 142 height 252
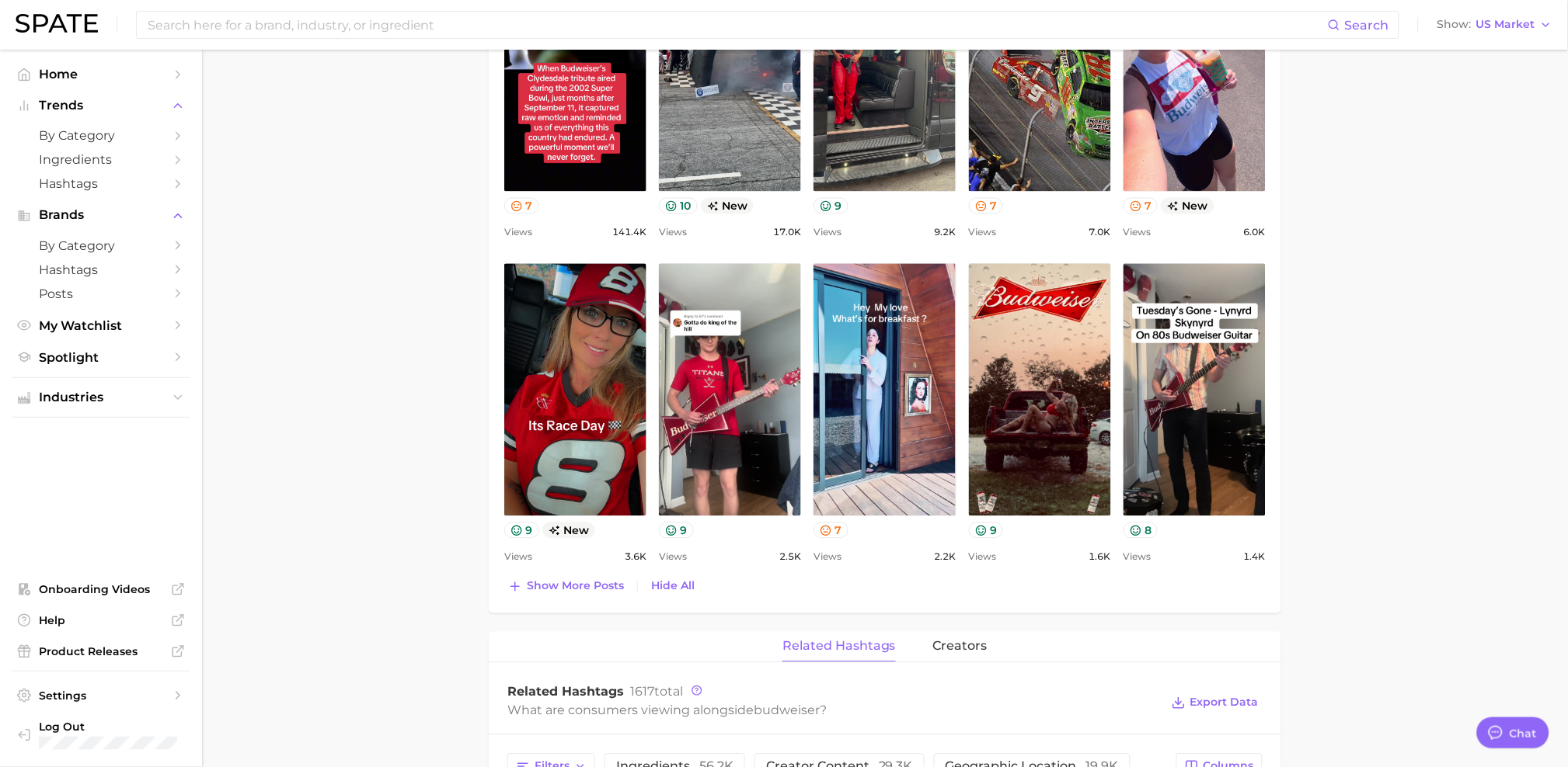
scroll to position [747, 0]
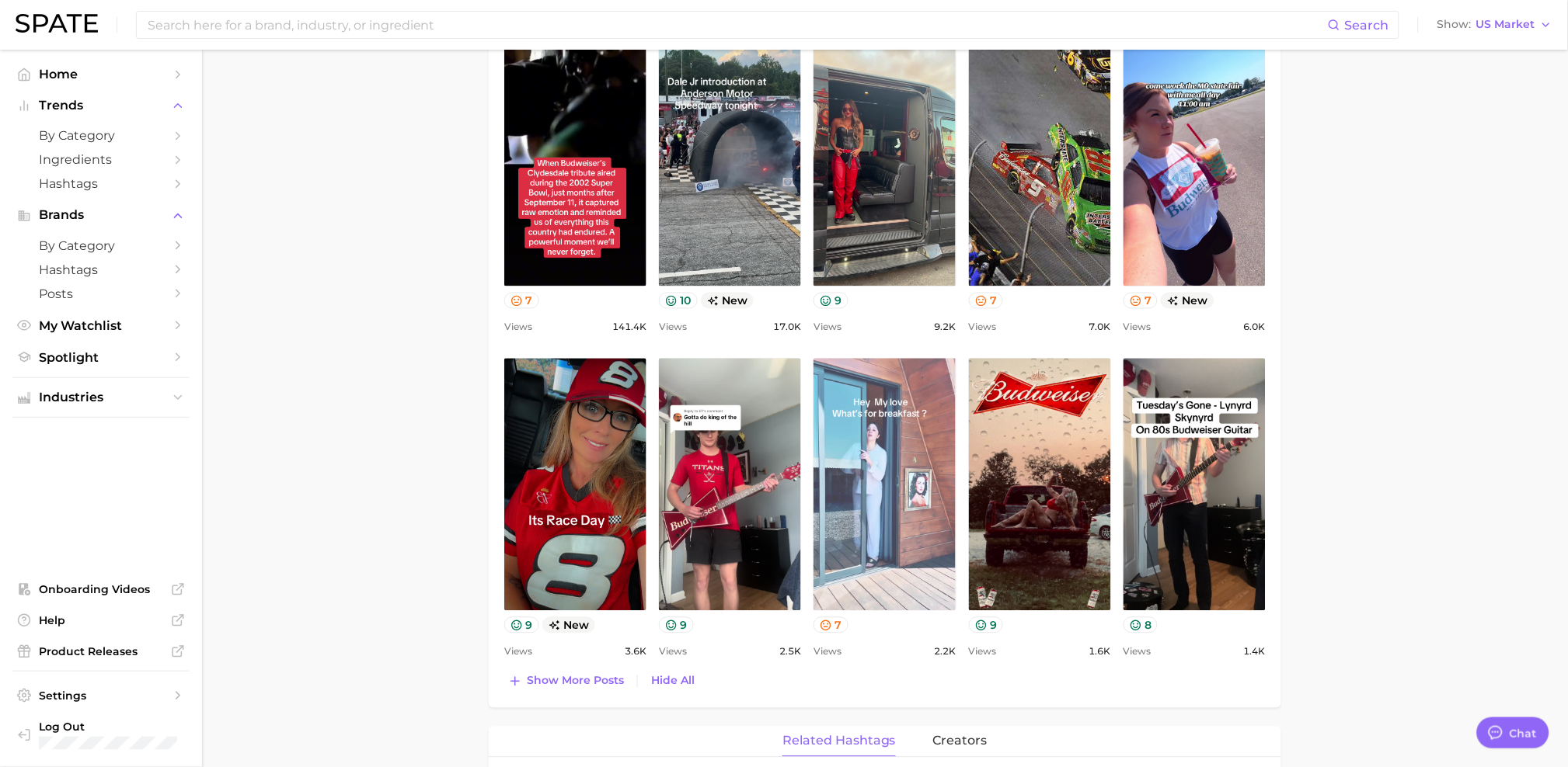
click at [883, 418] on link "view post on TikTok" at bounding box center [884, 485] width 142 height 252
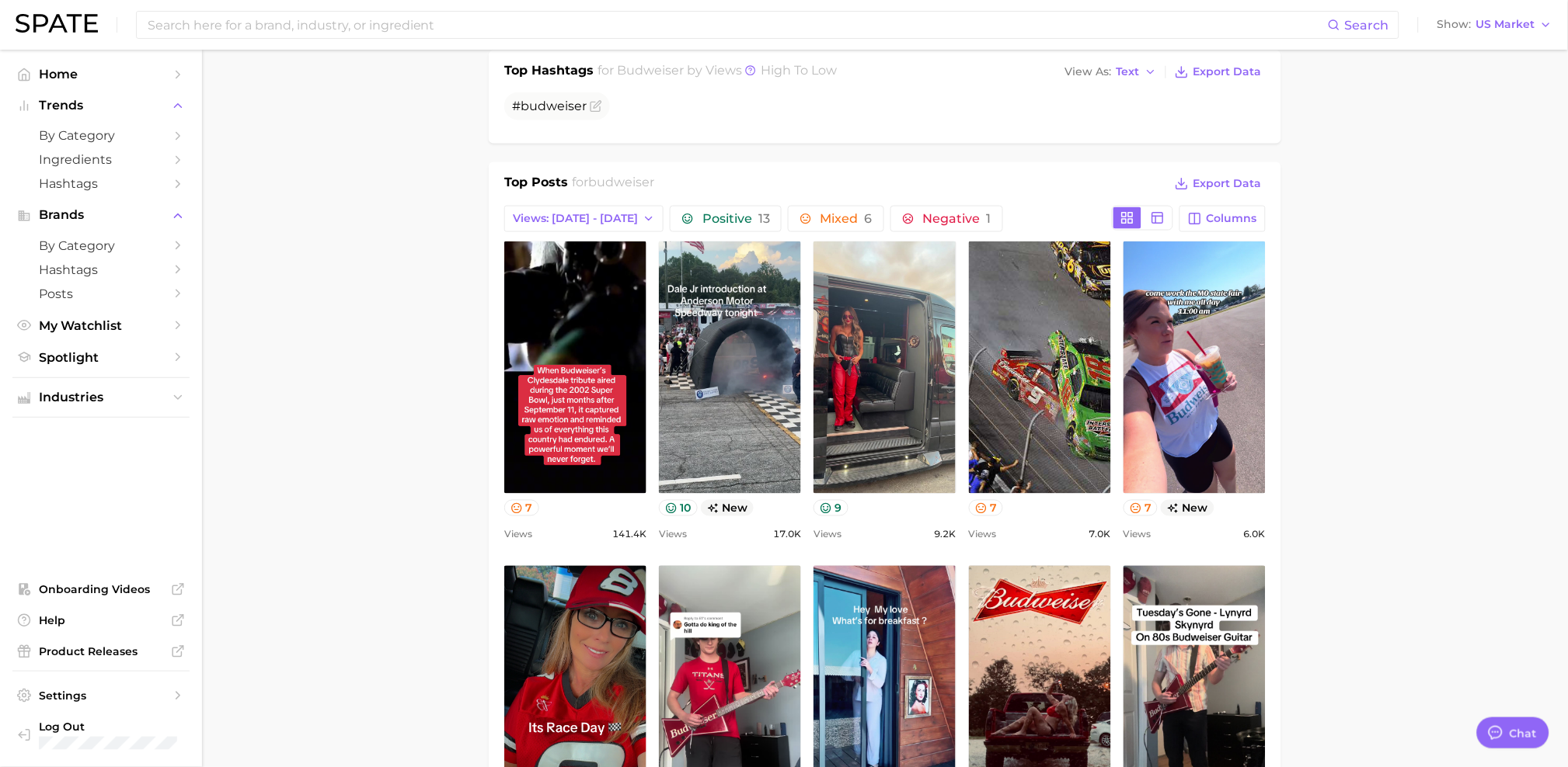
scroll to position [520, 0]
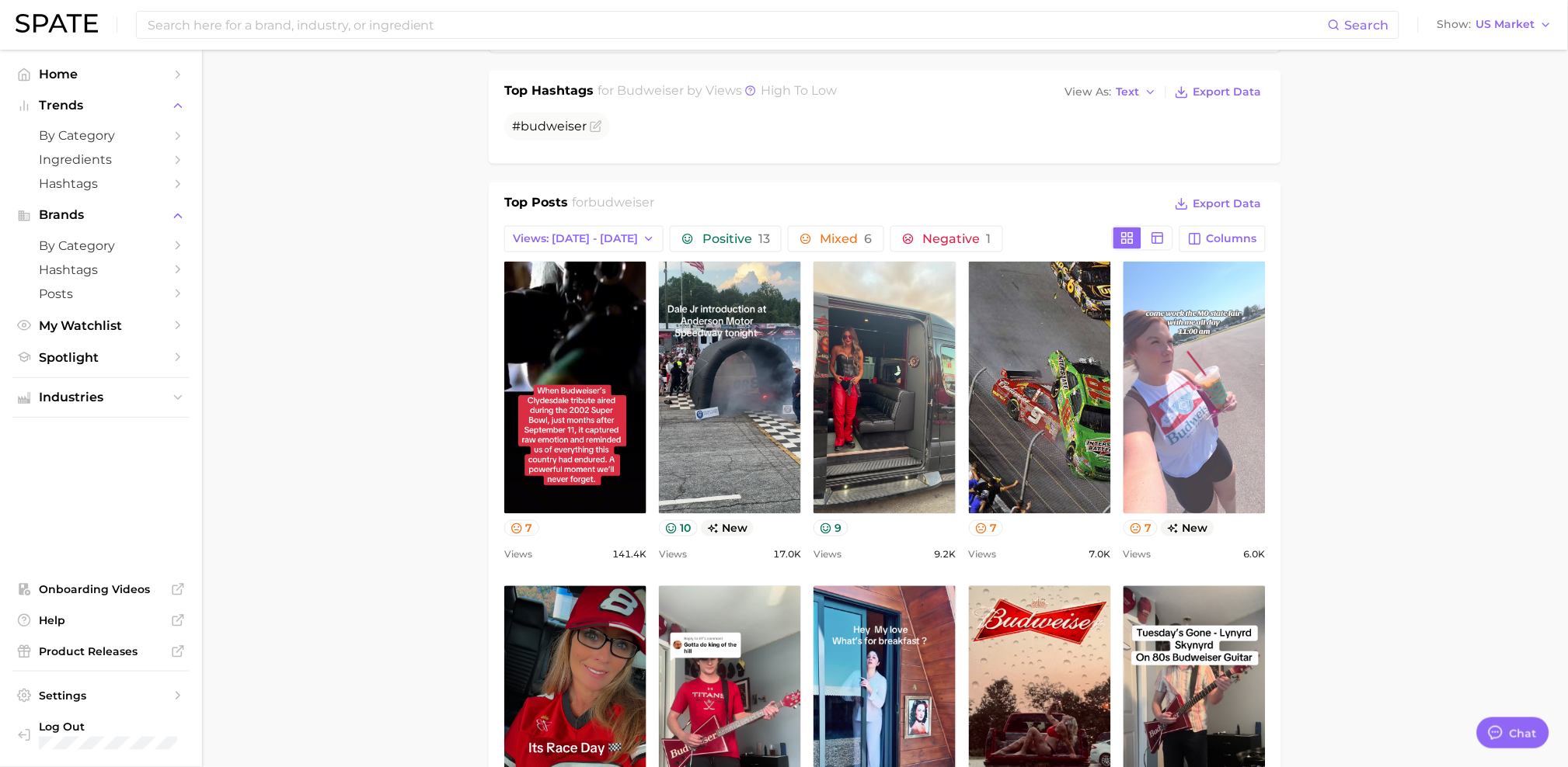
click at [1196, 375] on link "view post on TikTok" at bounding box center [1194, 387] width 142 height 252
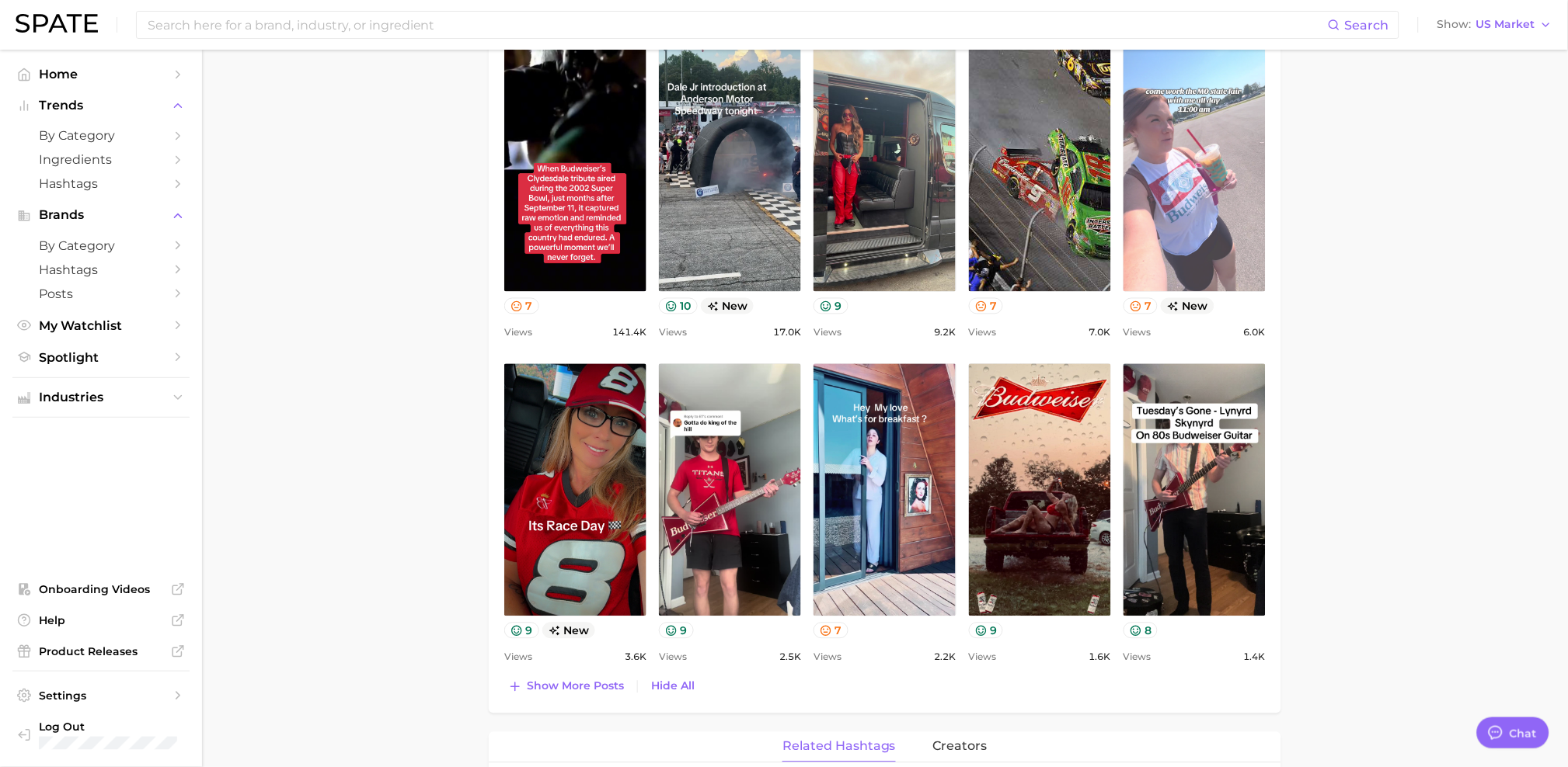
scroll to position [782, 0]
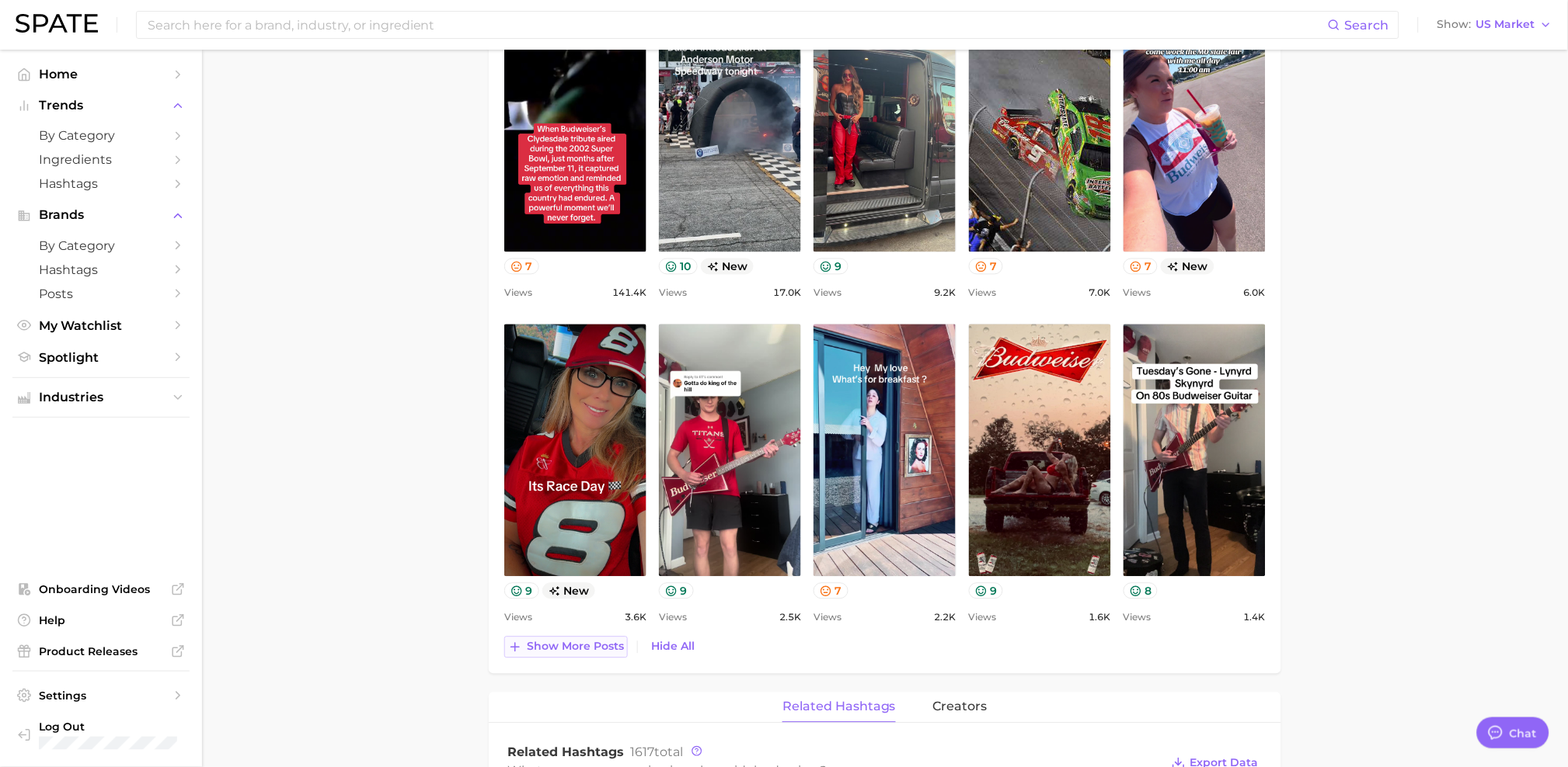
click at [602, 653] on span "Show more posts" at bounding box center [575, 646] width 97 height 13
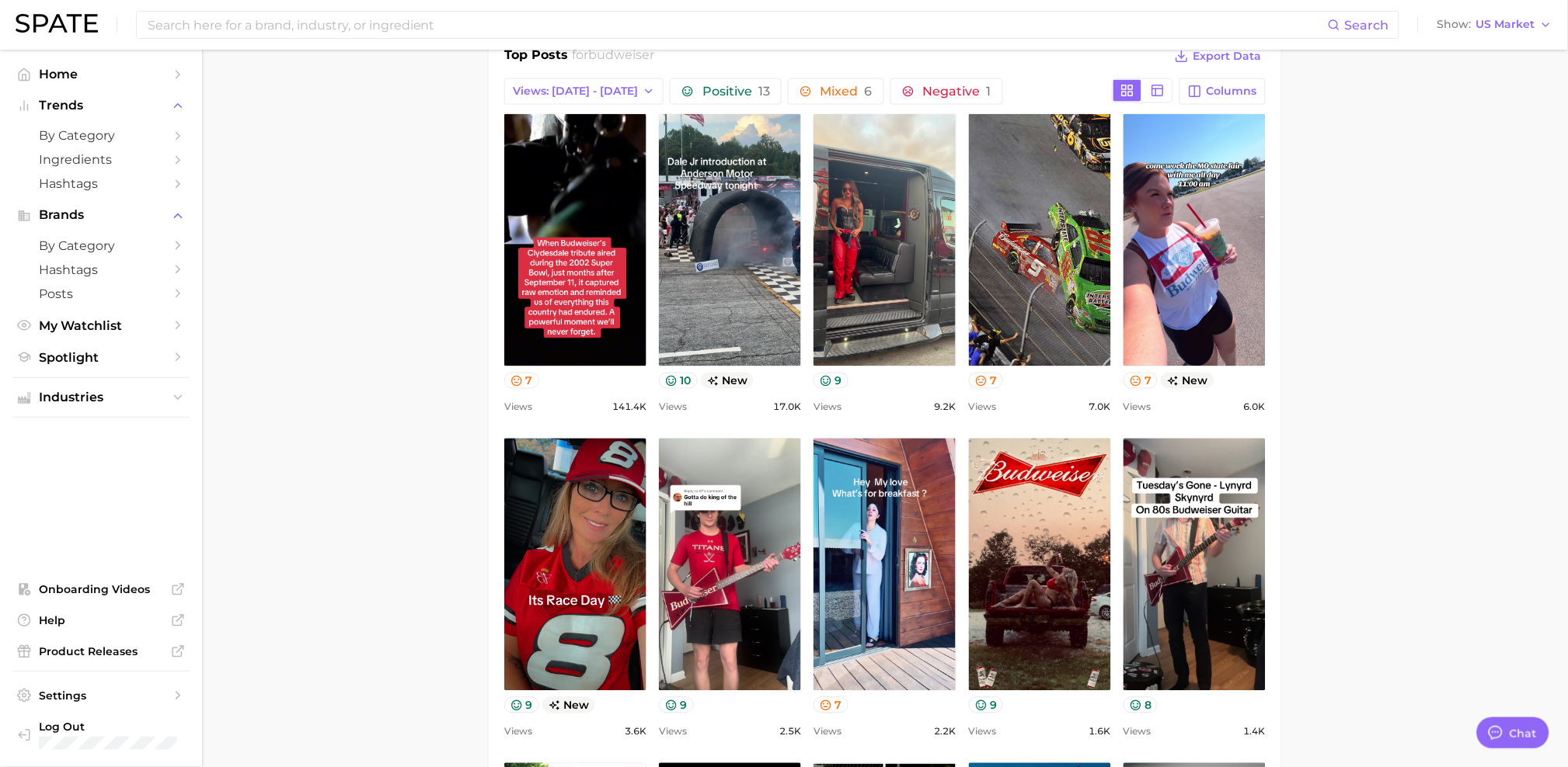
scroll to position [669, 0]
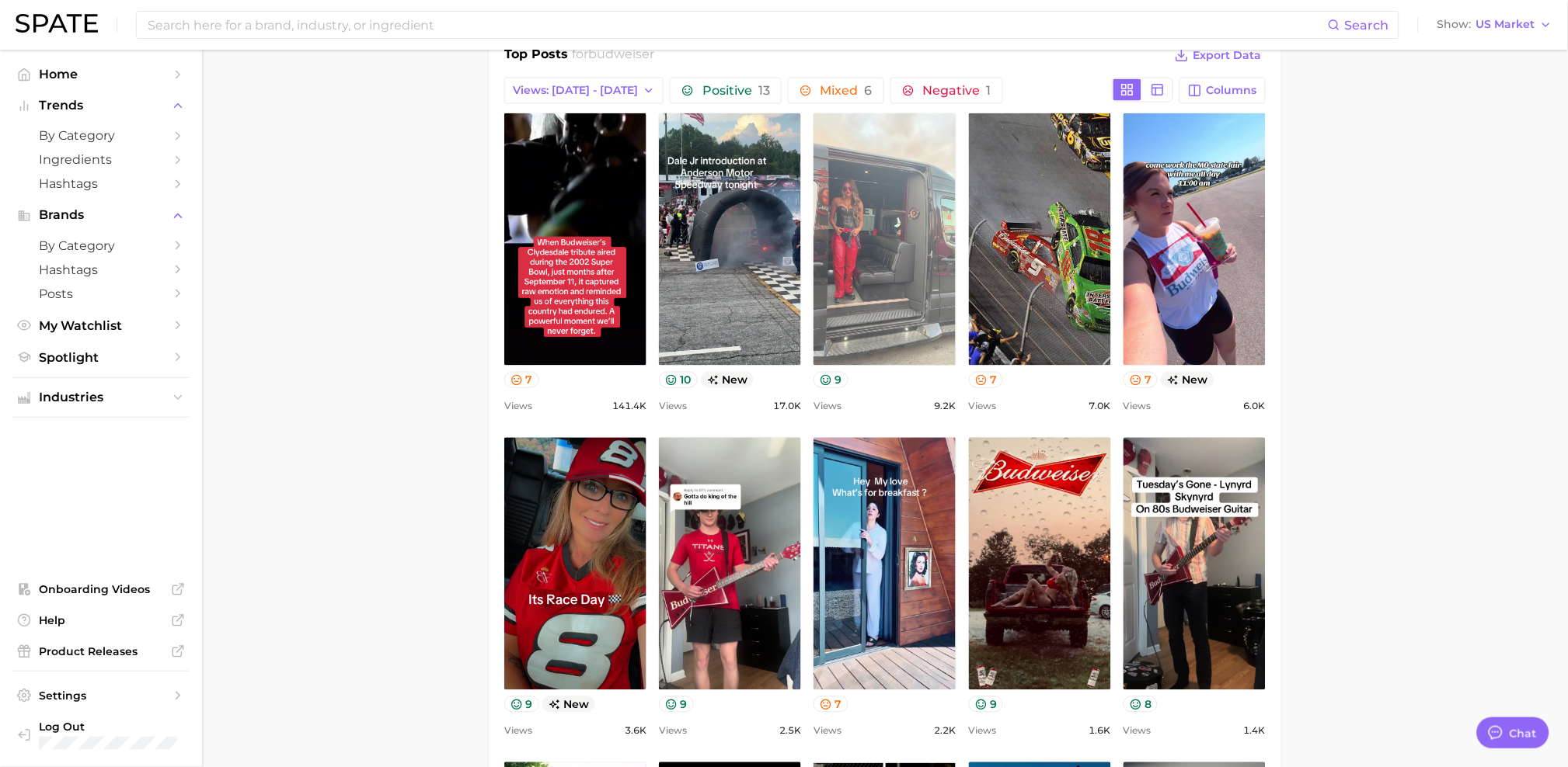
click at [905, 263] on link "view post on TikTok" at bounding box center [884, 239] width 142 height 252
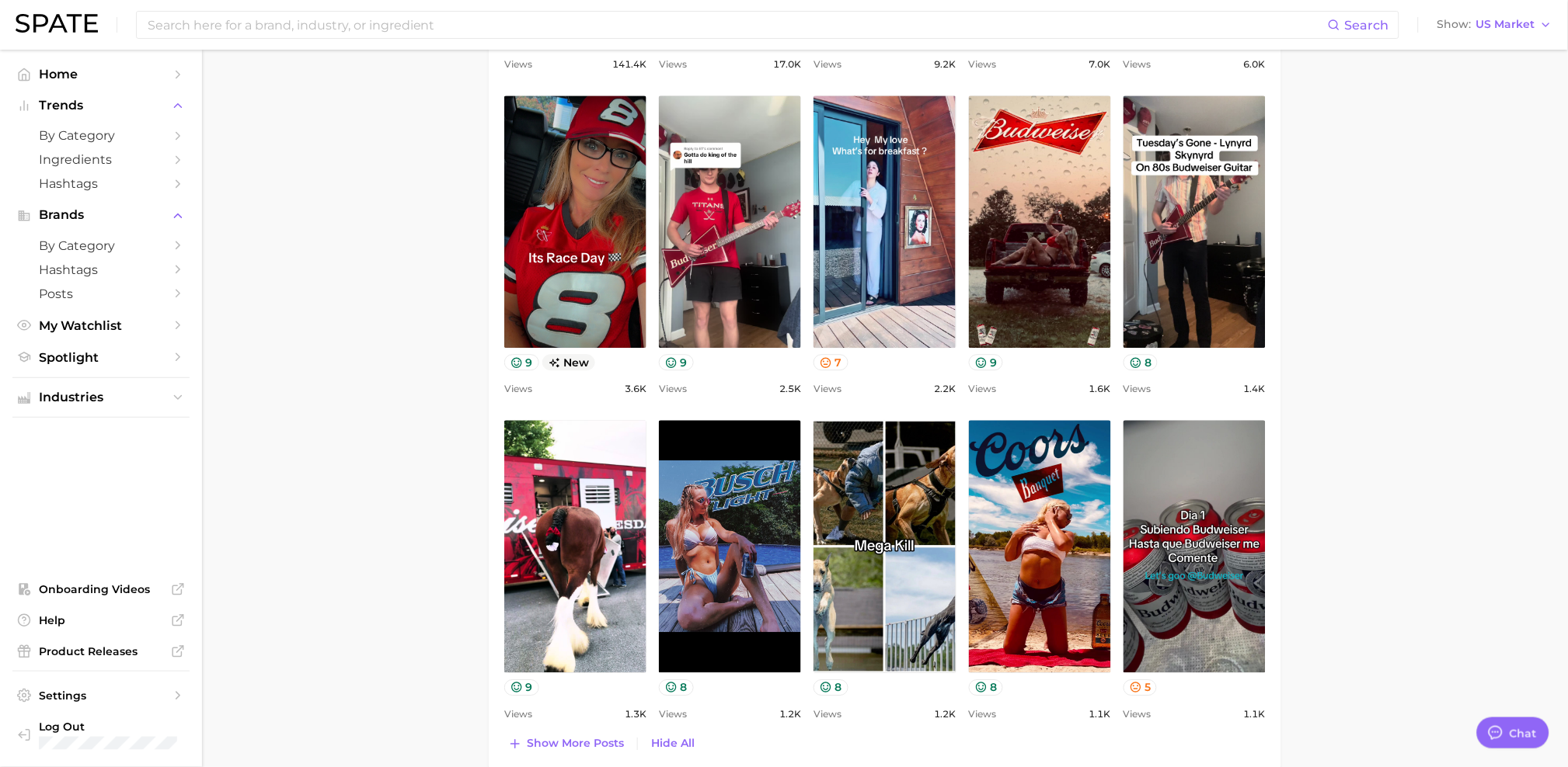
scroll to position [1099, 0]
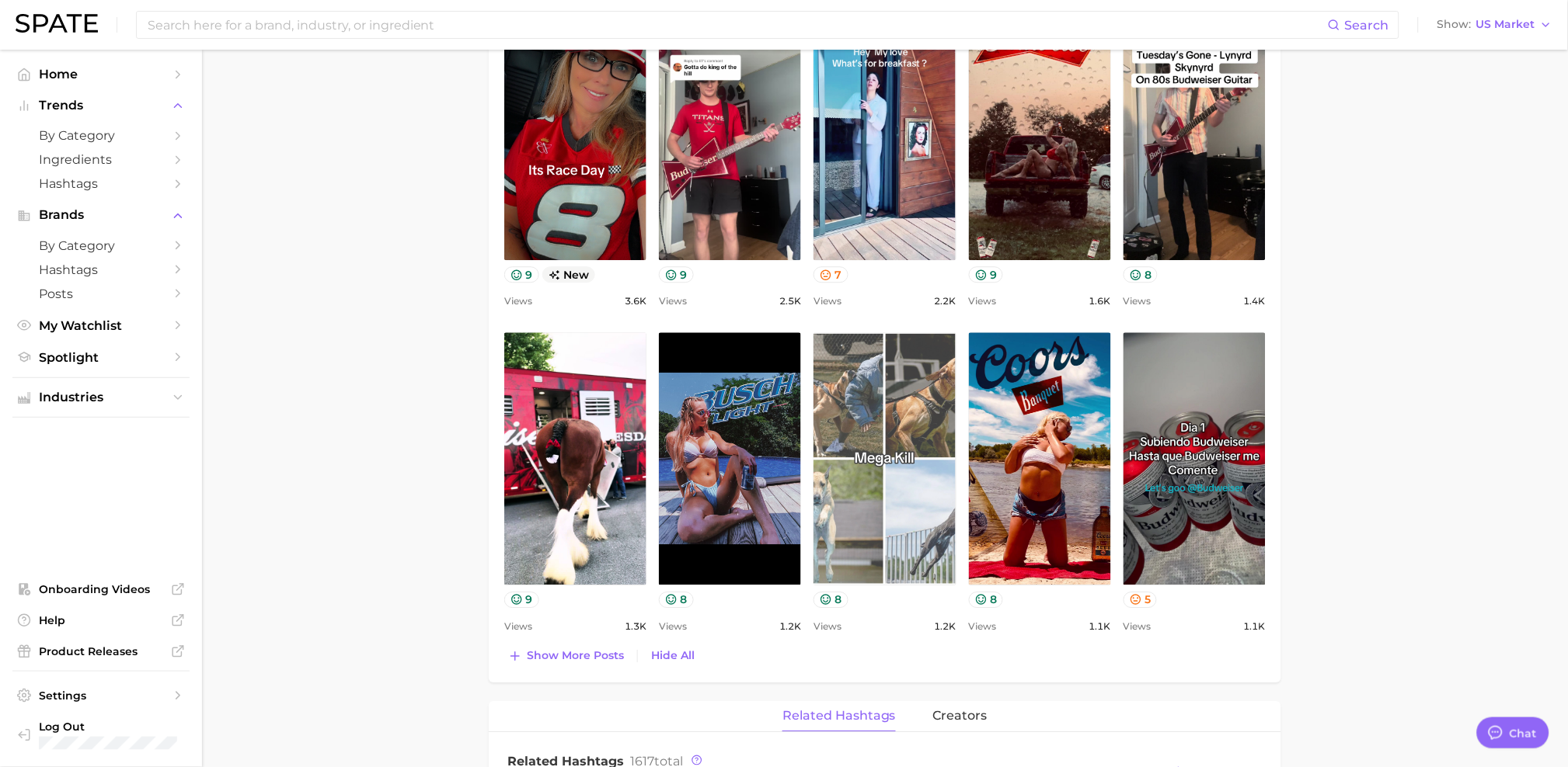
click at [835, 524] on link "view post on TikTok" at bounding box center [884, 458] width 142 height 252
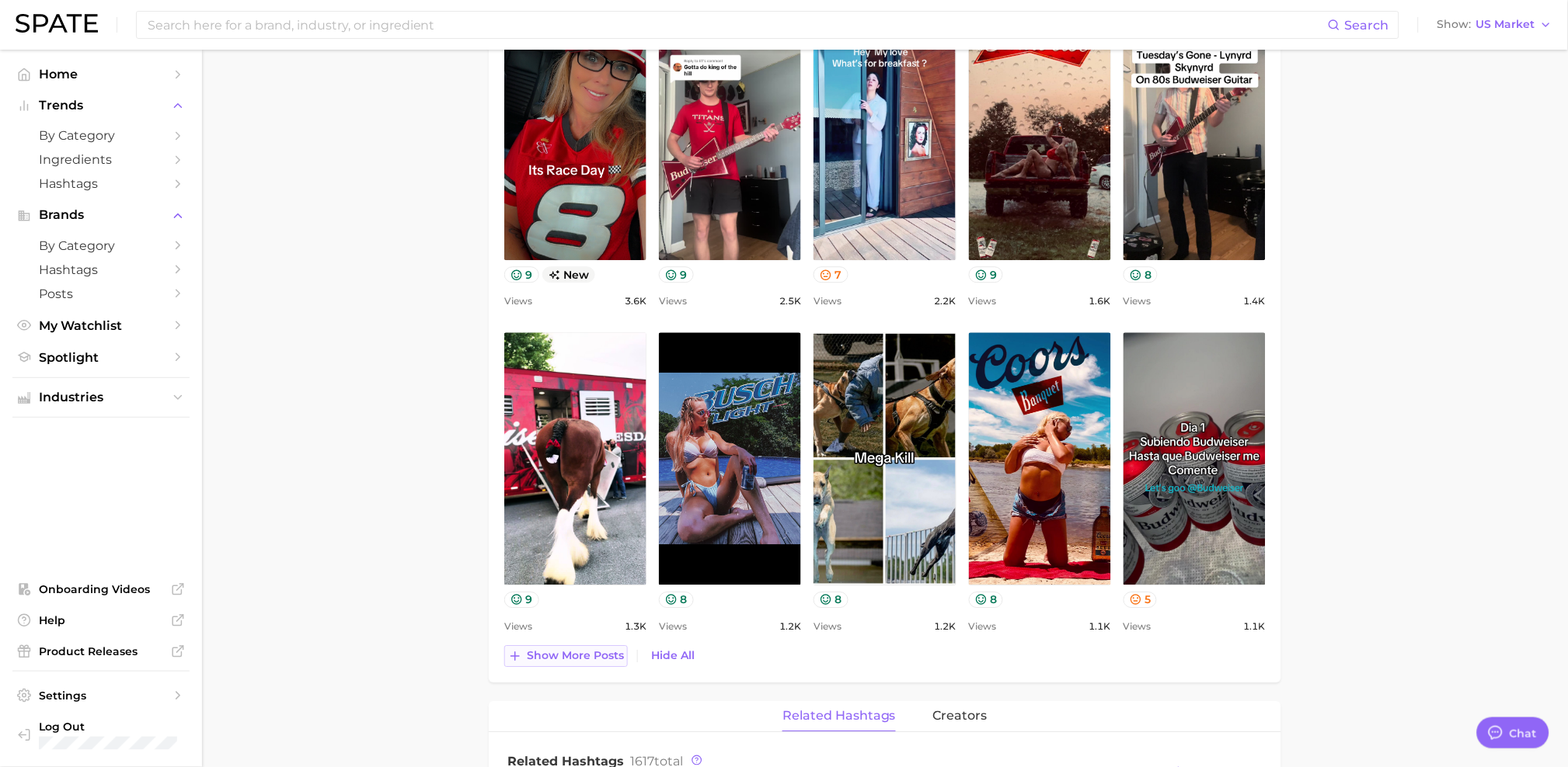
click at [590, 664] on button "Show more posts" at bounding box center [566, 656] width 124 height 22
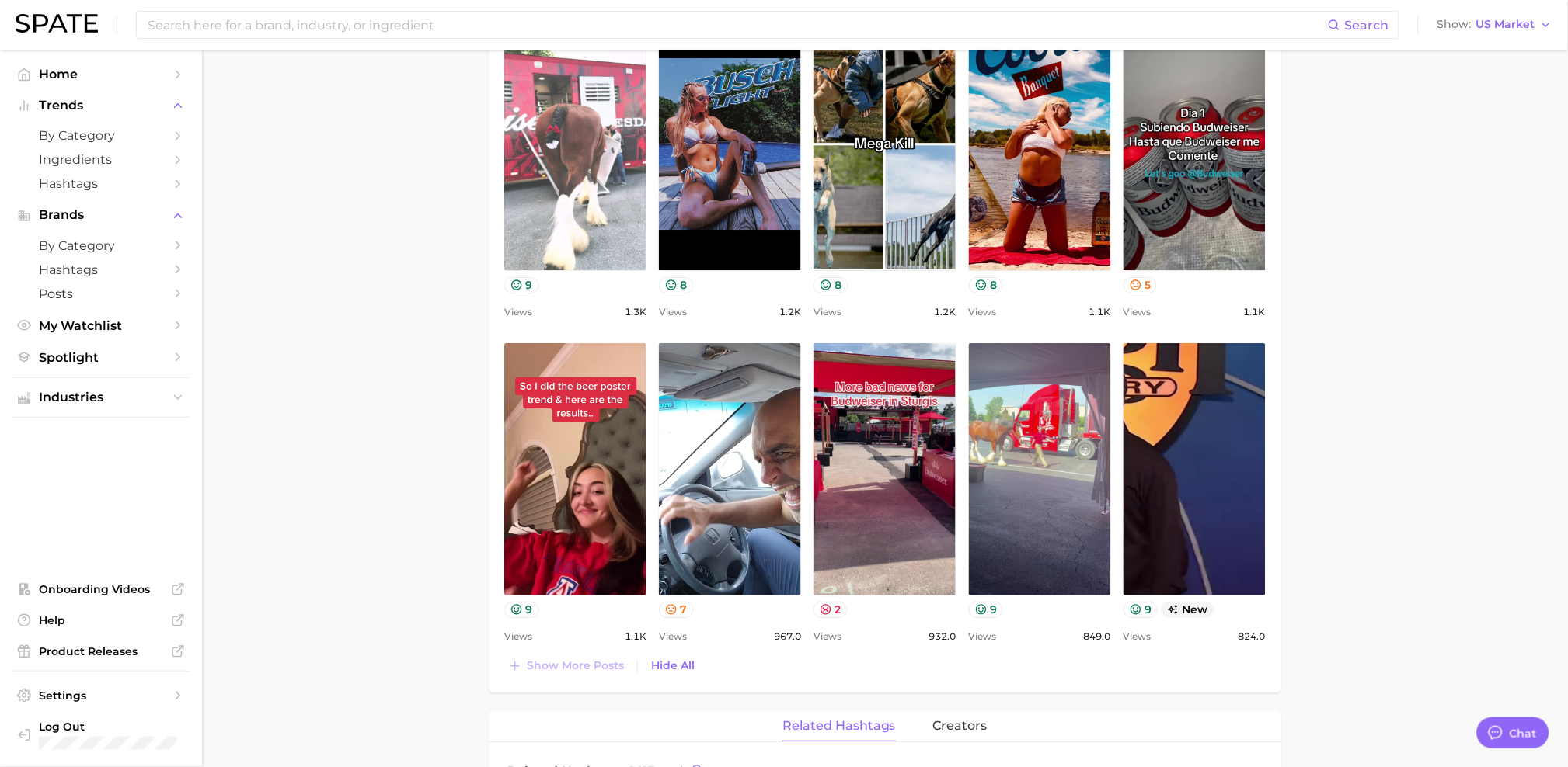
scroll to position [1438, 0]
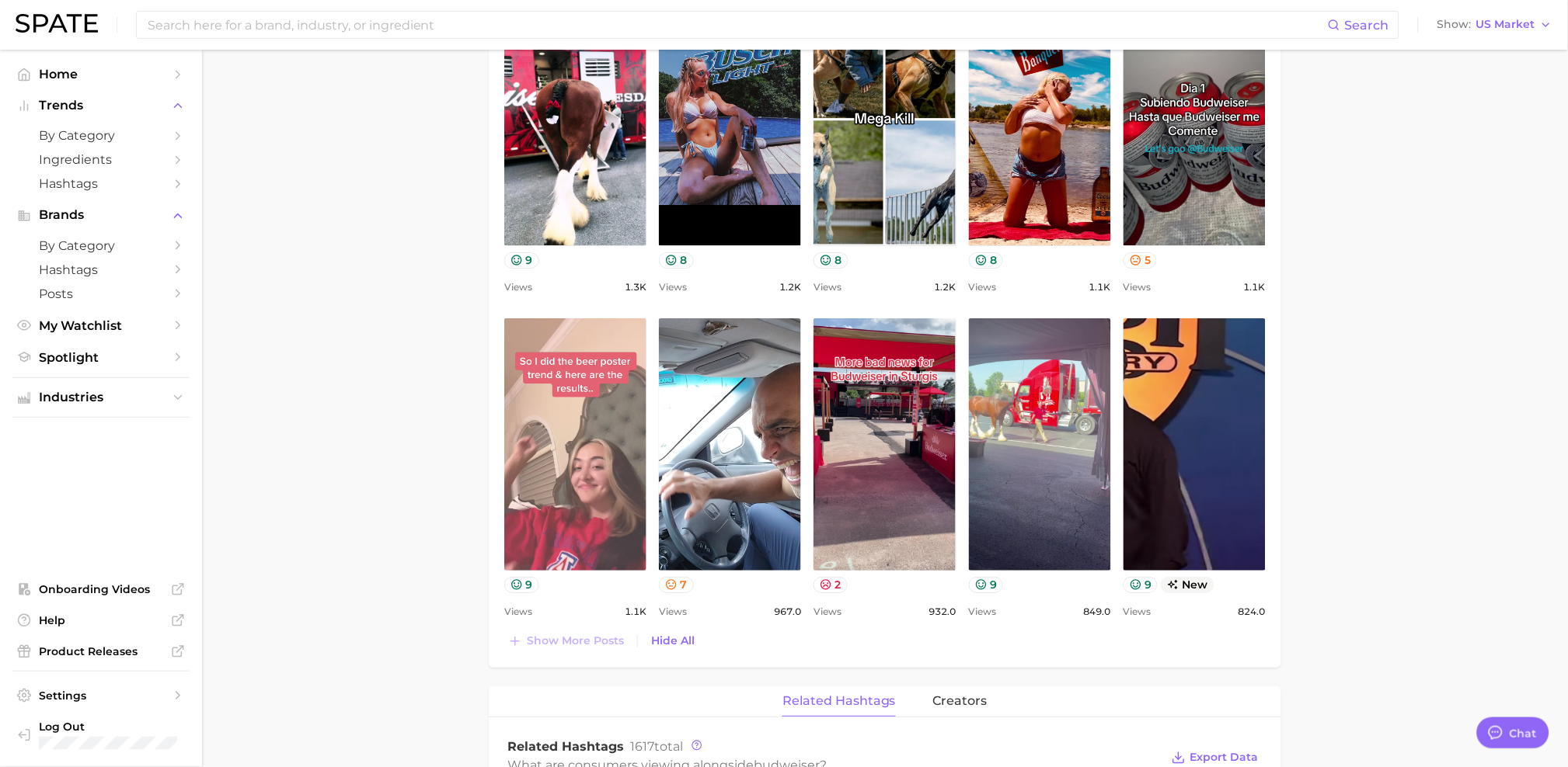
click at [525, 453] on link "view post on TikTok" at bounding box center [575, 444] width 142 height 252
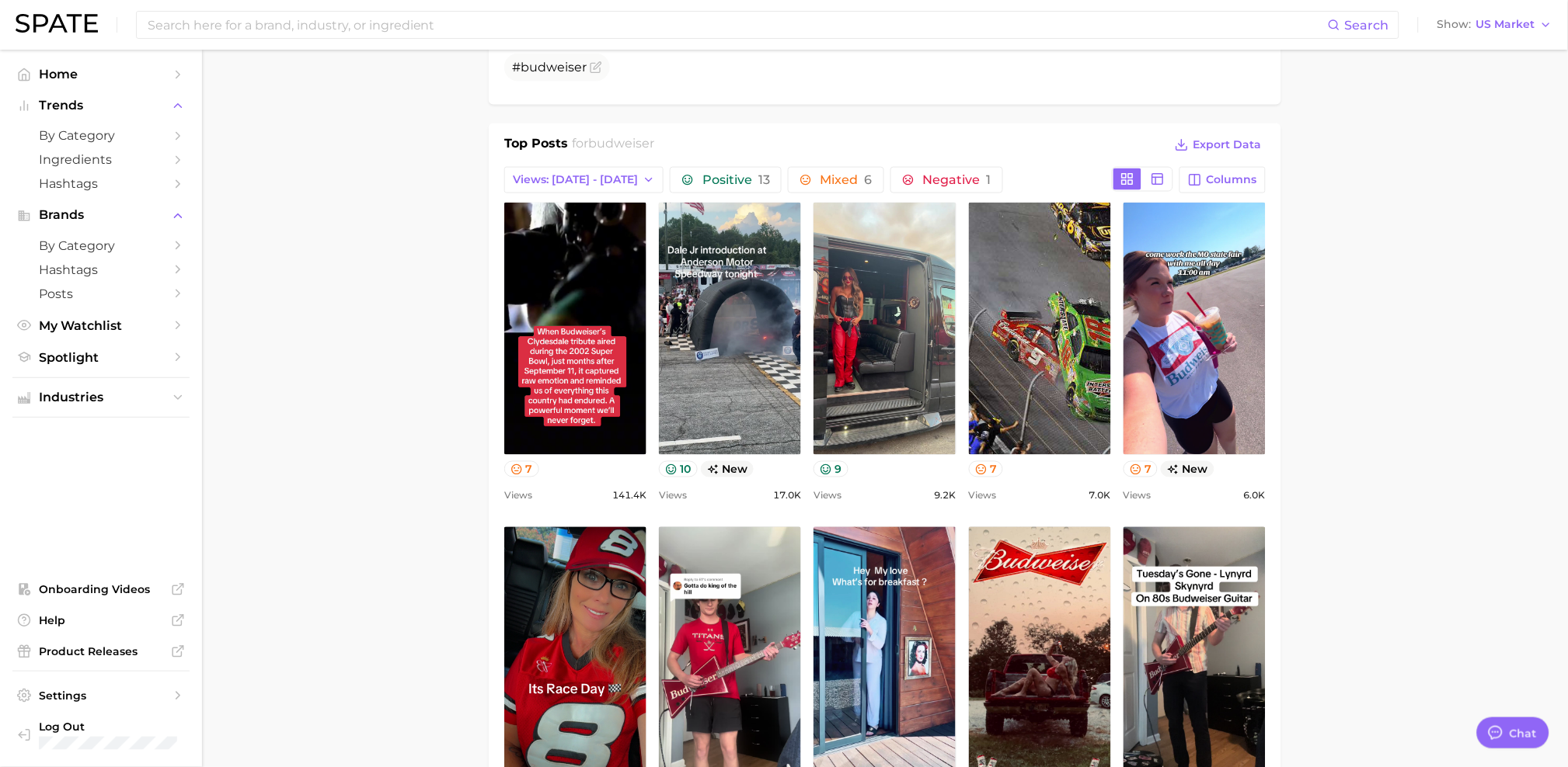
scroll to position [527, 0]
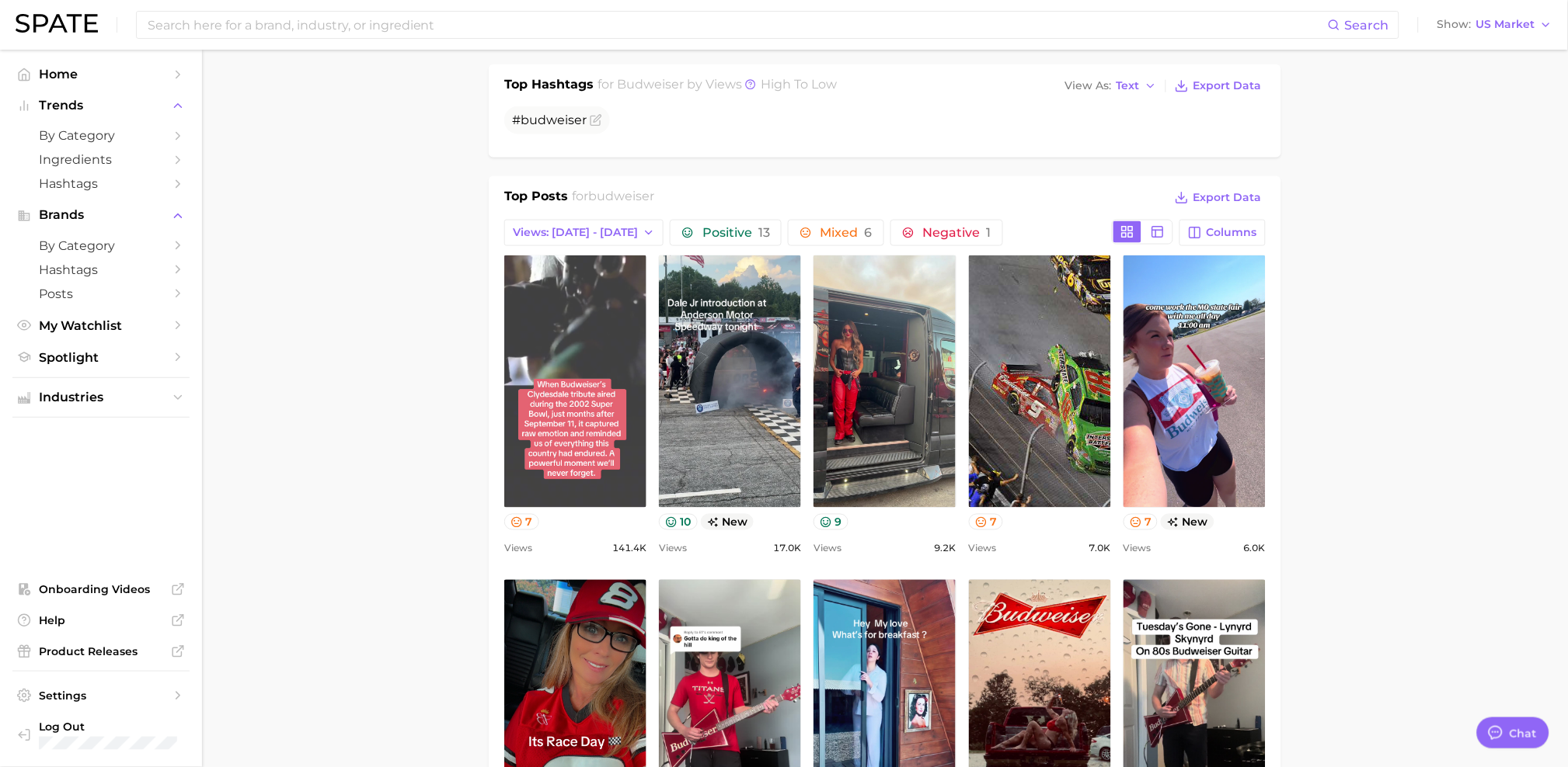
click at [554, 401] on link "view post on TikTok" at bounding box center [575, 381] width 142 height 252
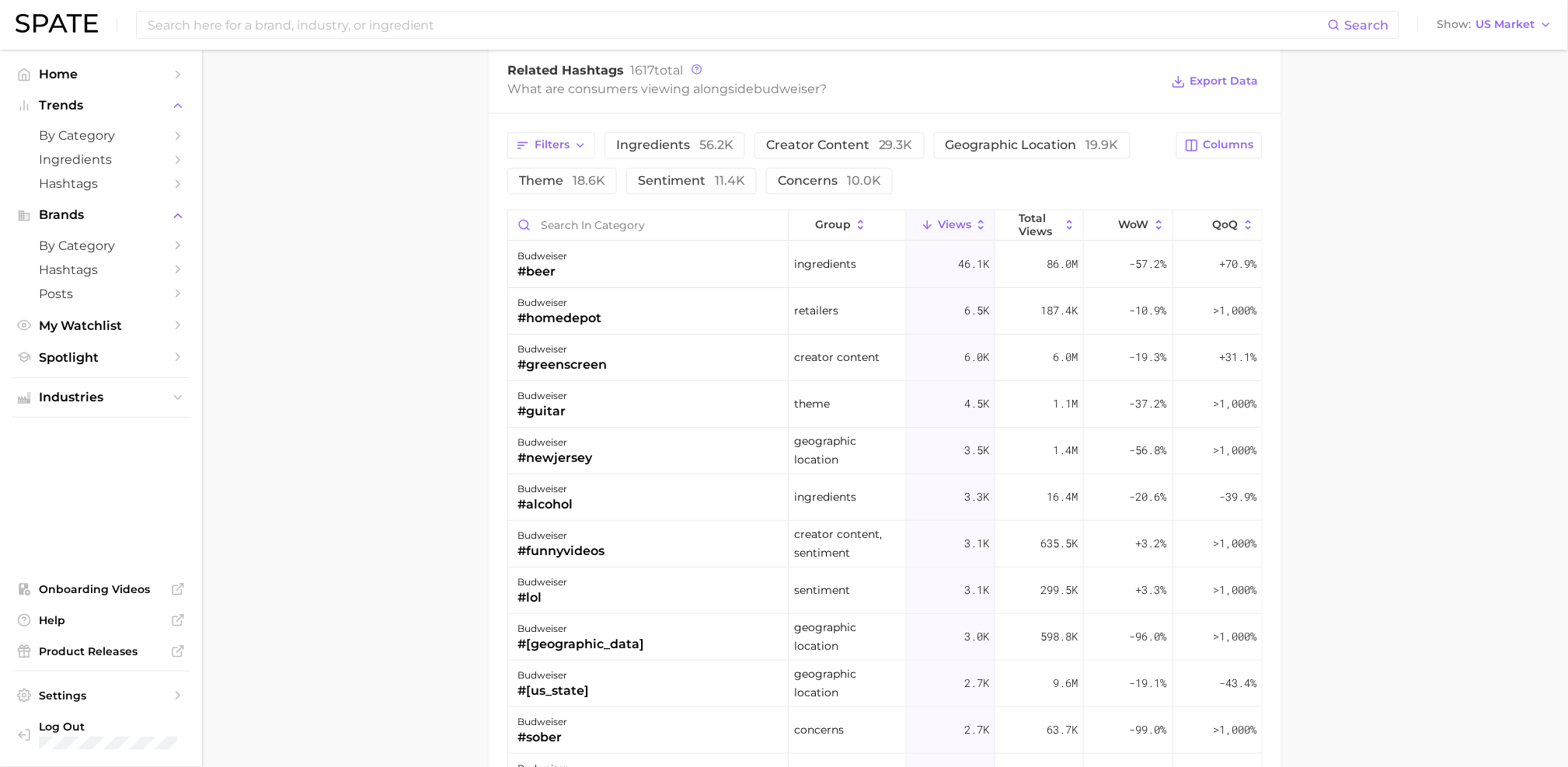
scroll to position [1178, 0]
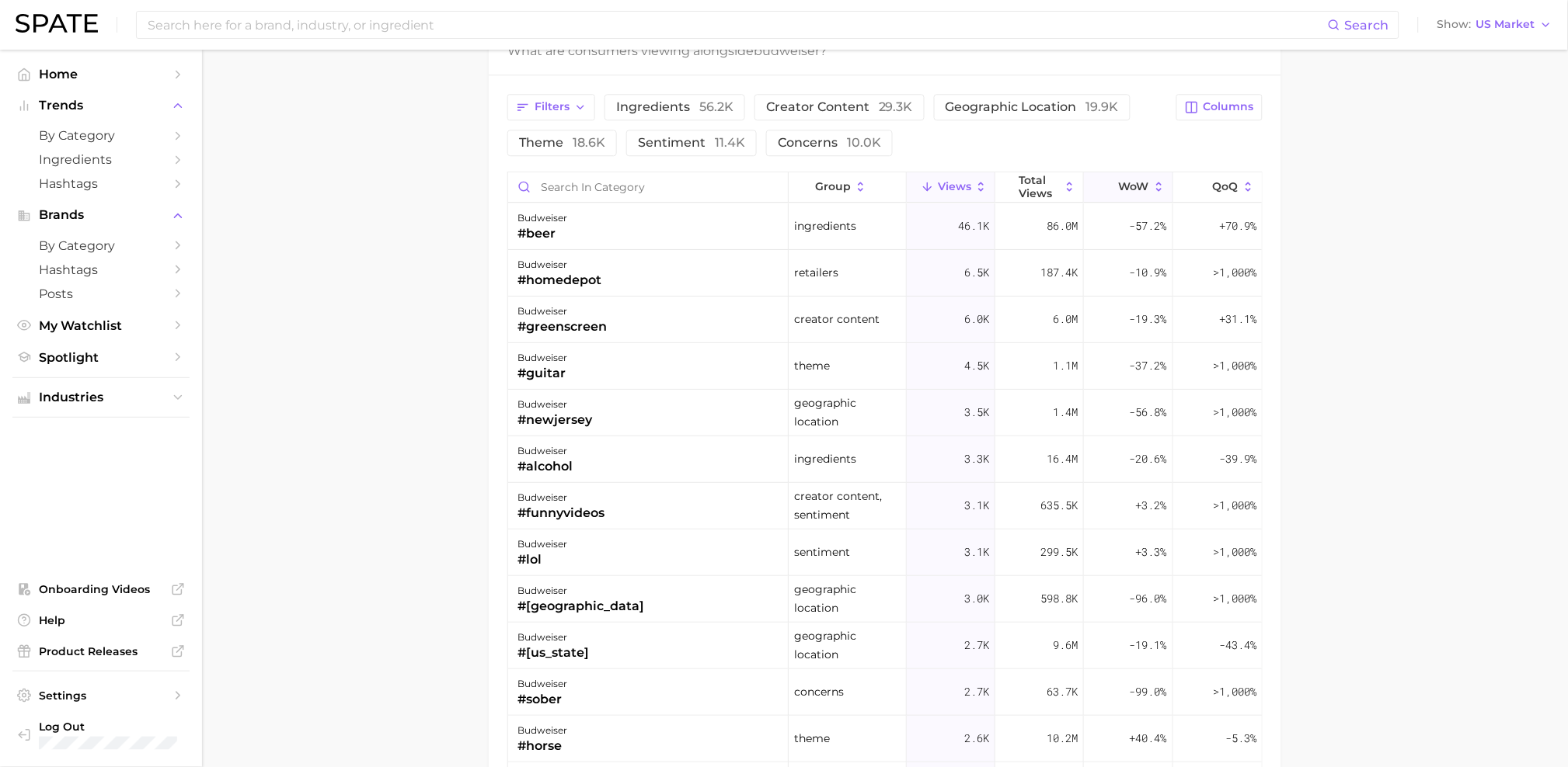
click at [1103, 178] on button "WoW" at bounding box center [1128, 187] width 88 height 30
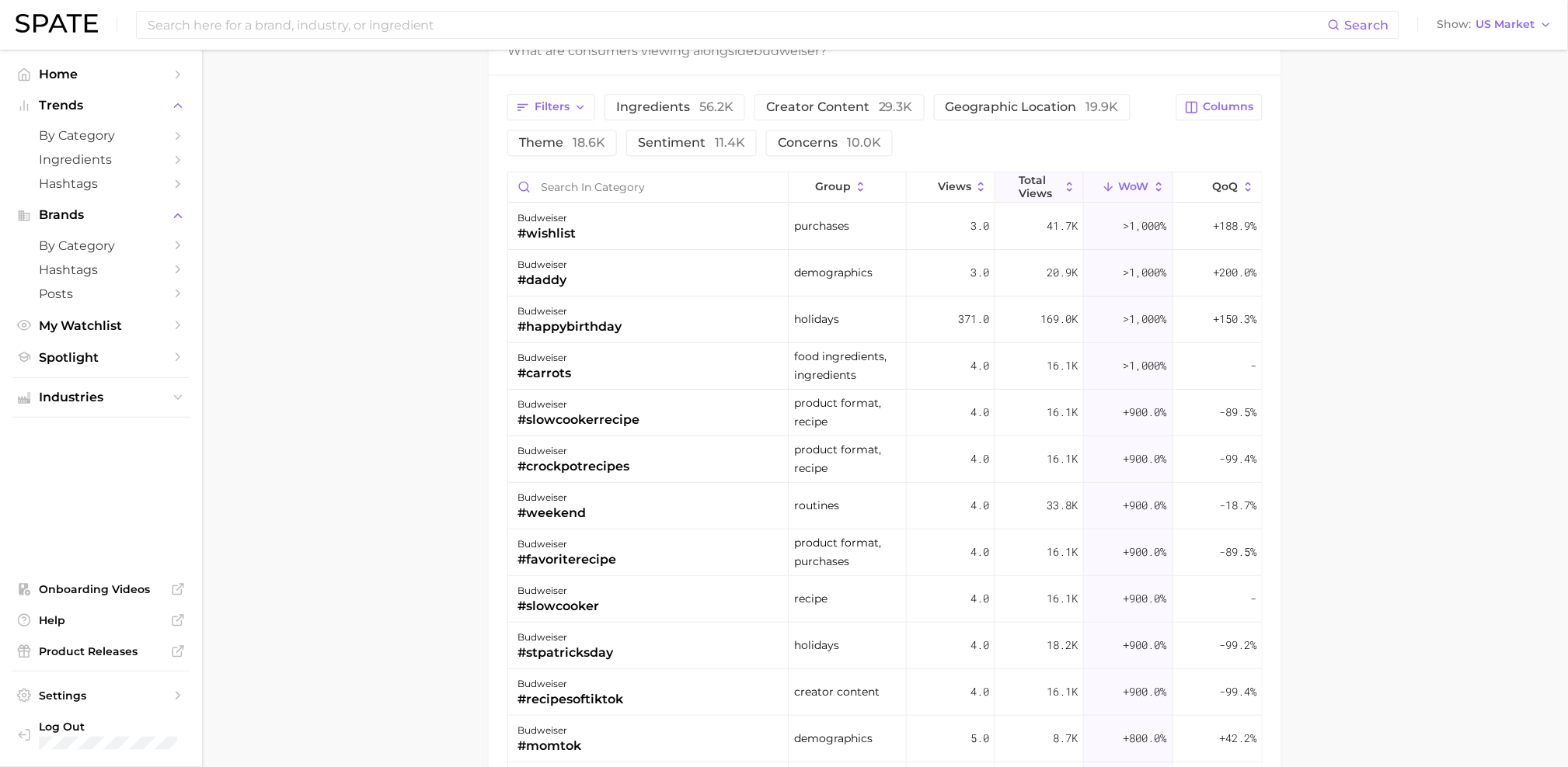
click at [1027, 186] on span "Total Views" at bounding box center [1039, 185] width 41 height 25
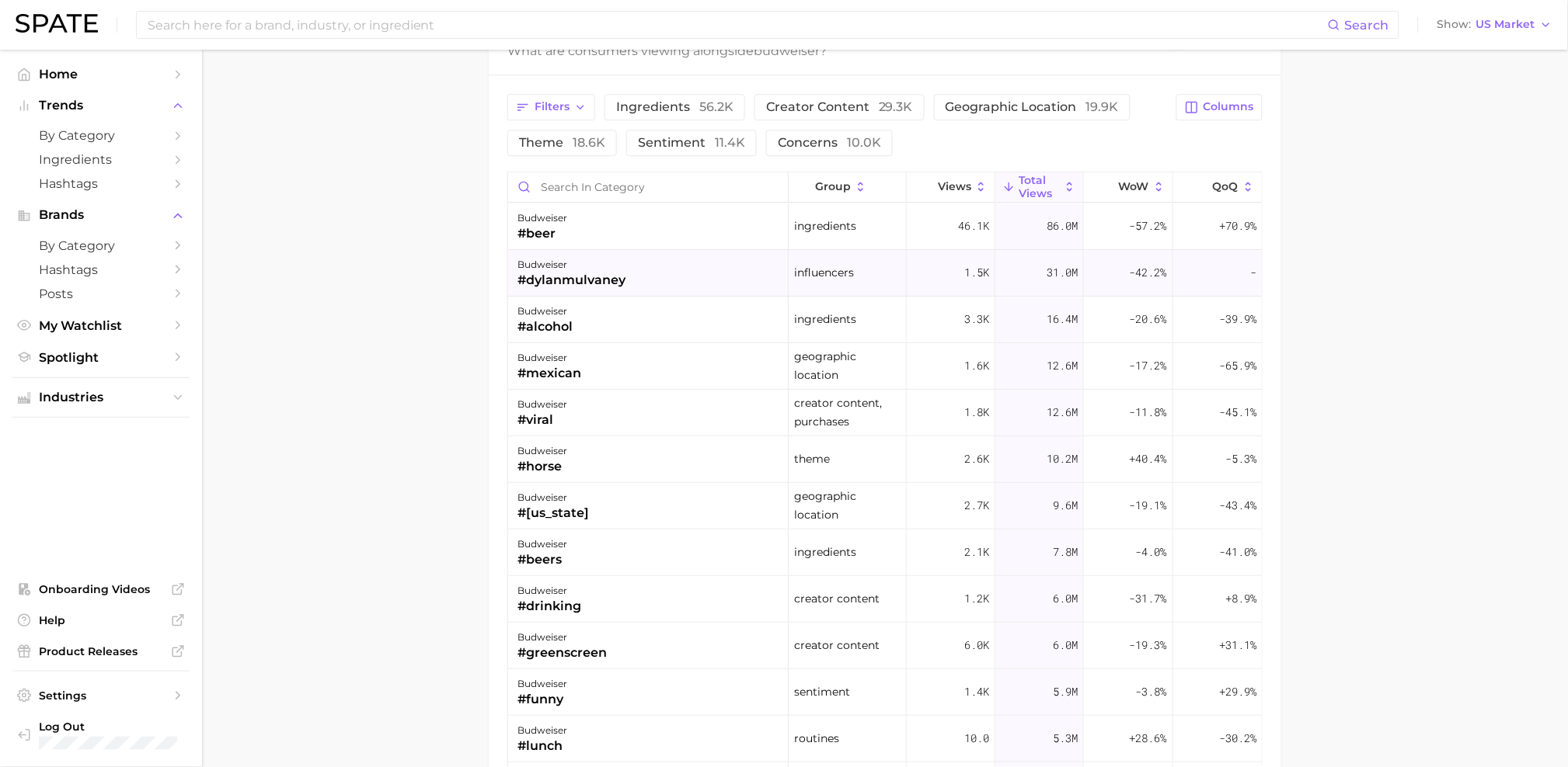
click at [602, 271] on div "budweiser" at bounding box center [571, 264] width 108 height 19
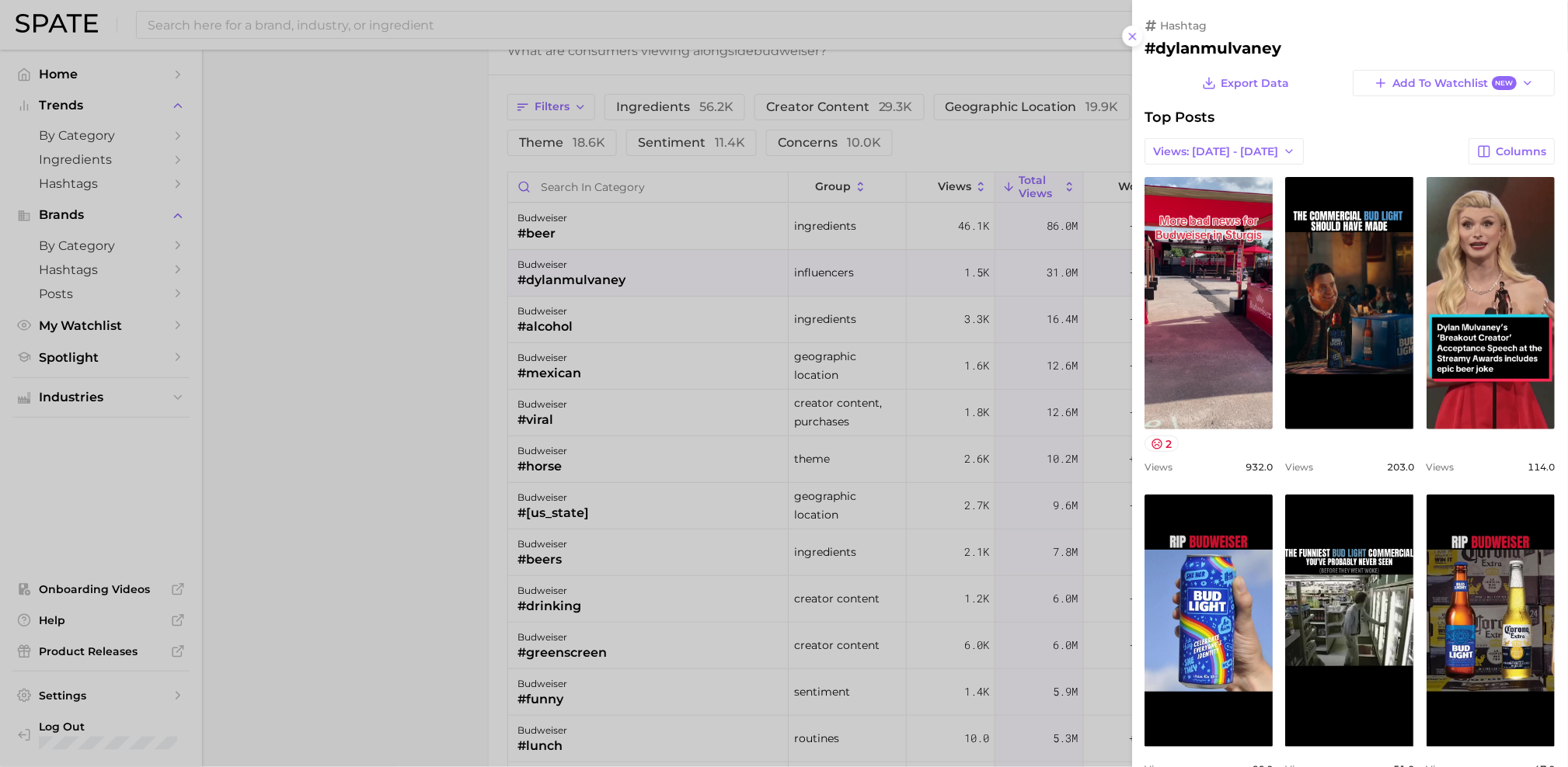
scroll to position [0, 0]
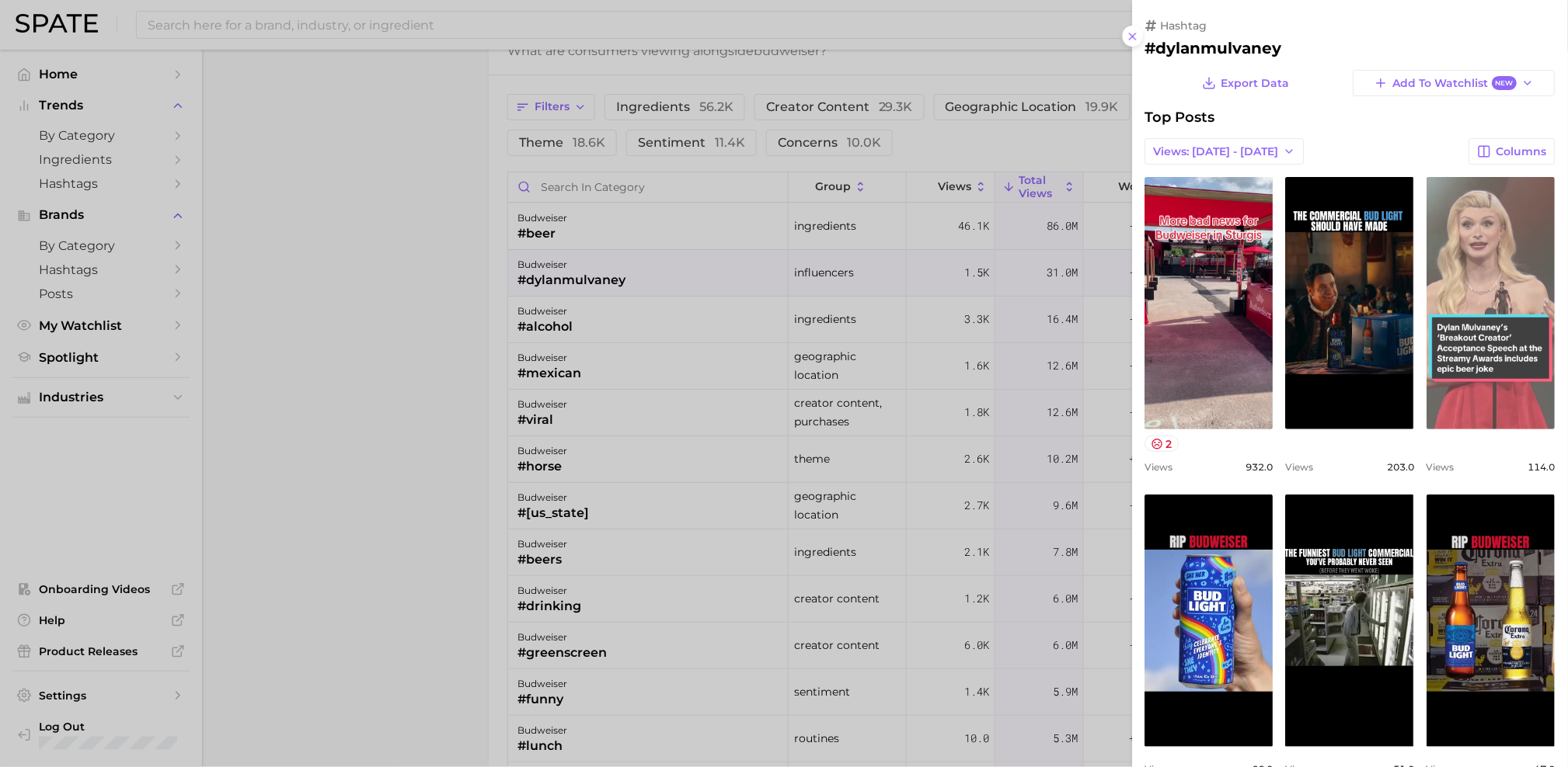
click at [1498, 312] on link "view post on TikTok" at bounding box center [1491, 303] width 129 height 252
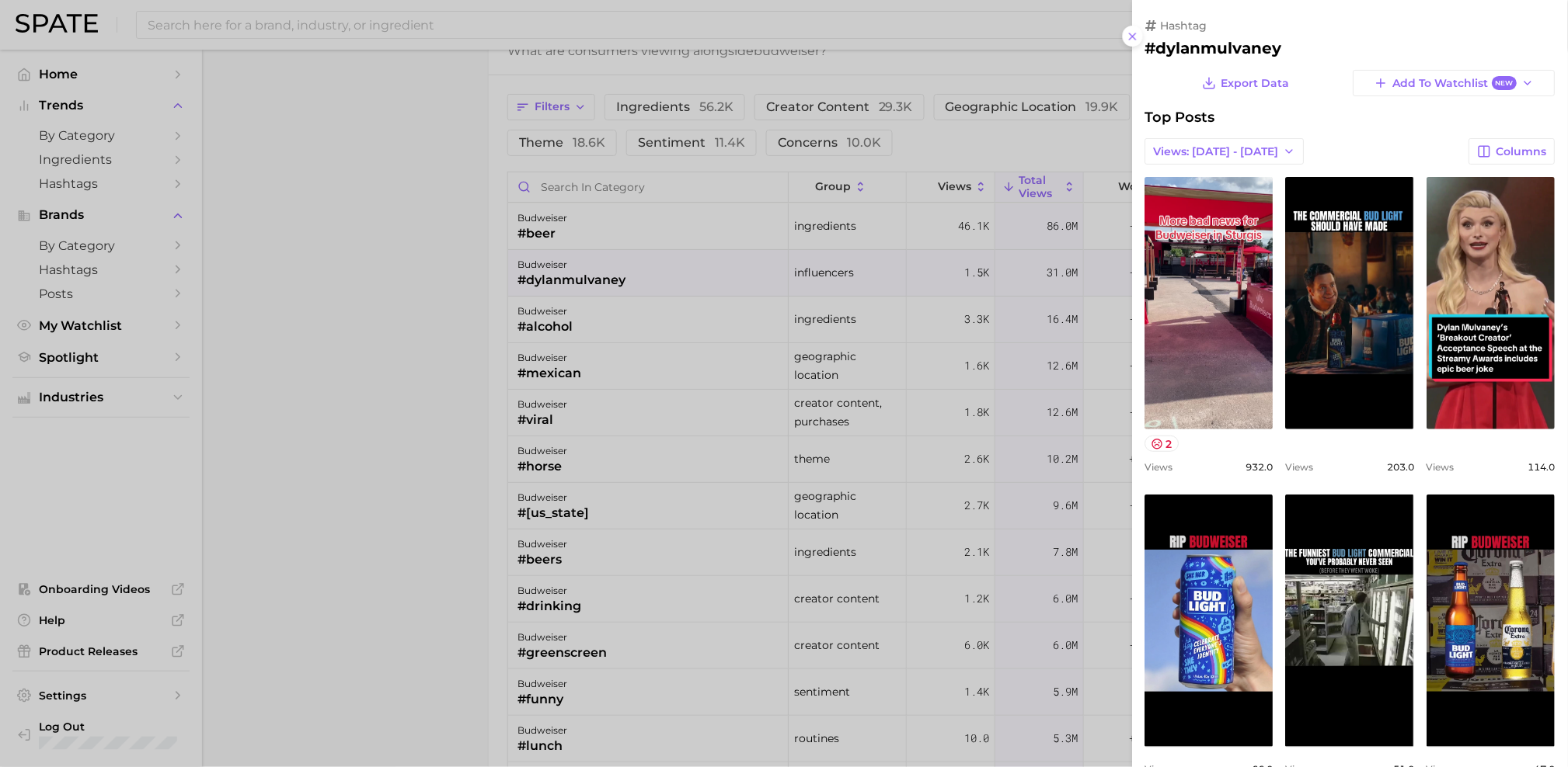
click at [424, 465] on div at bounding box center [784, 384] width 1568 height 767
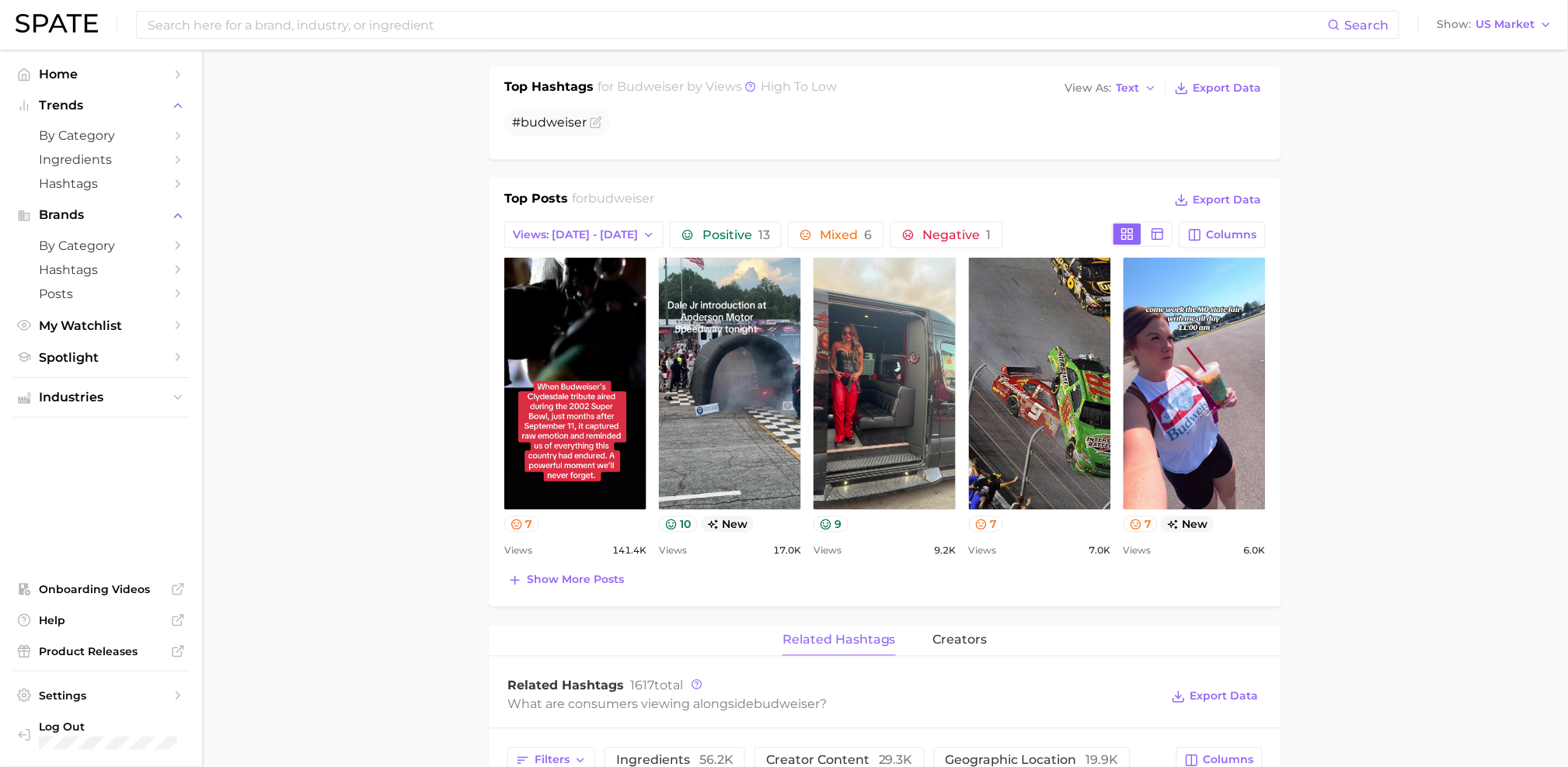
scroll to position [423, 0]
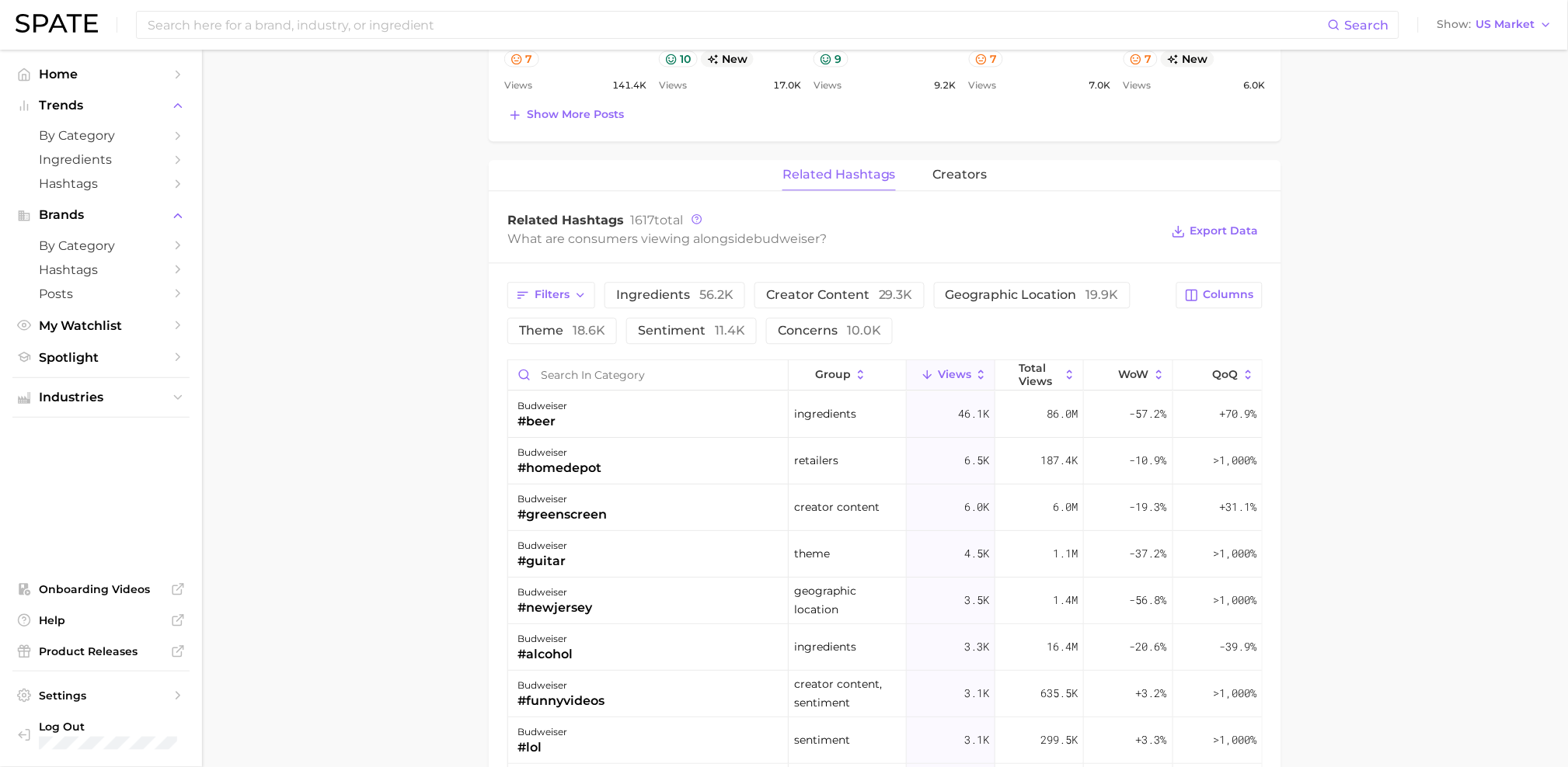
scroll to position [1035, 0]
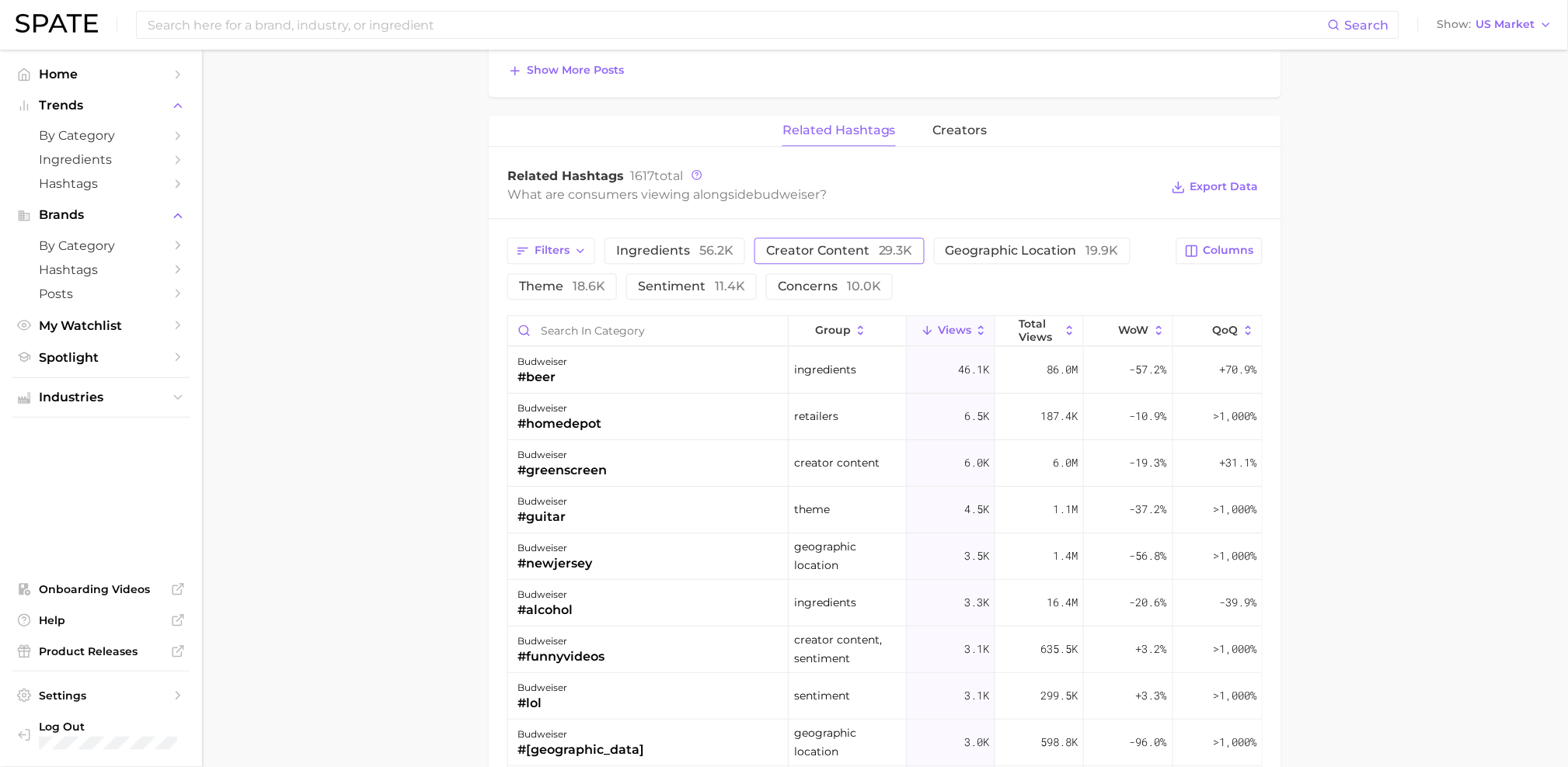
click at [783, 250] on span "creator content 29.3k" at bounding box center [840, 250] width 147 height 13
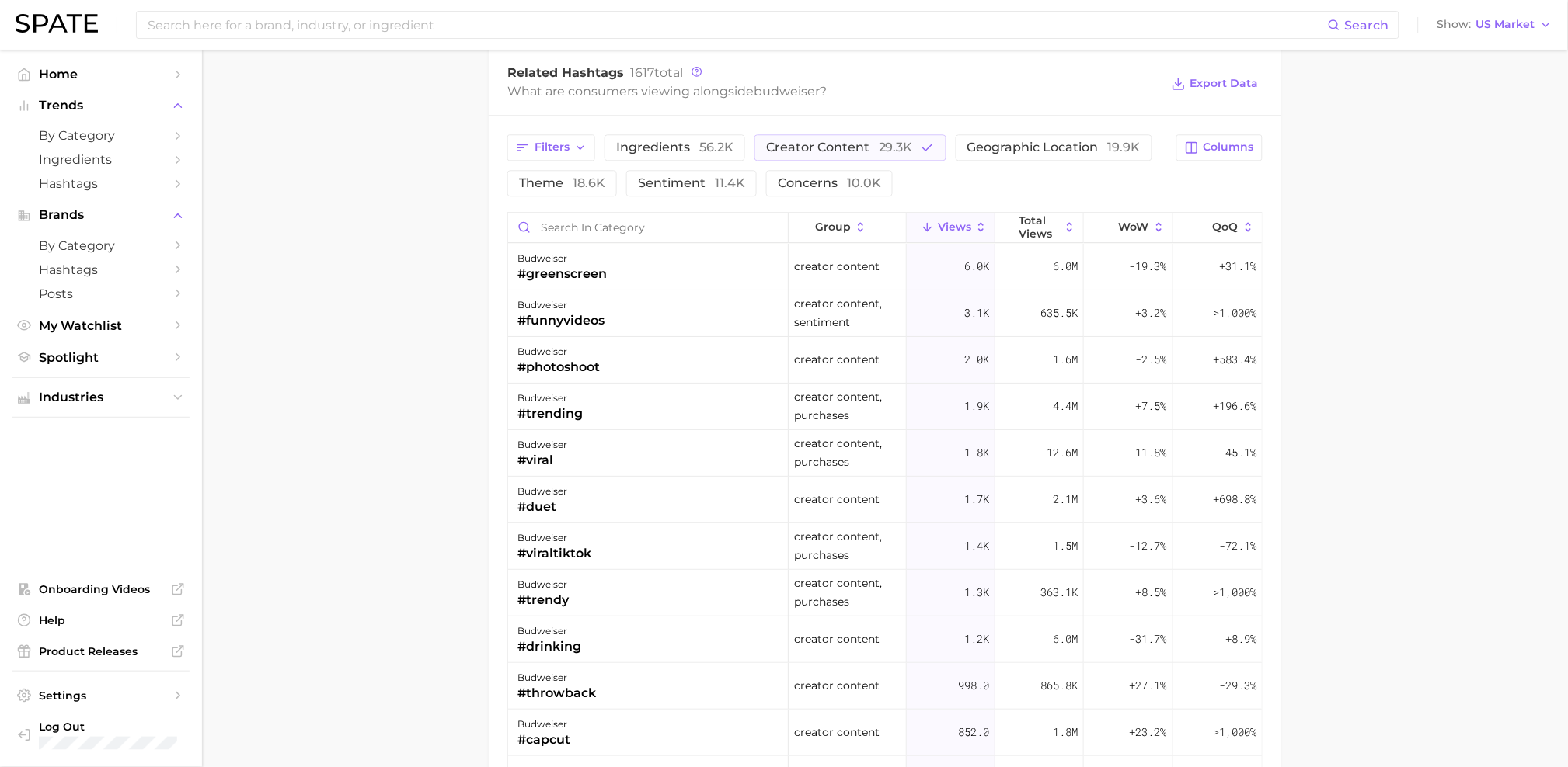
scroll to position [1140, 0]
click at [1136, 231] on span "WoW" at bounding box center [1133, 225] width 30 height 13
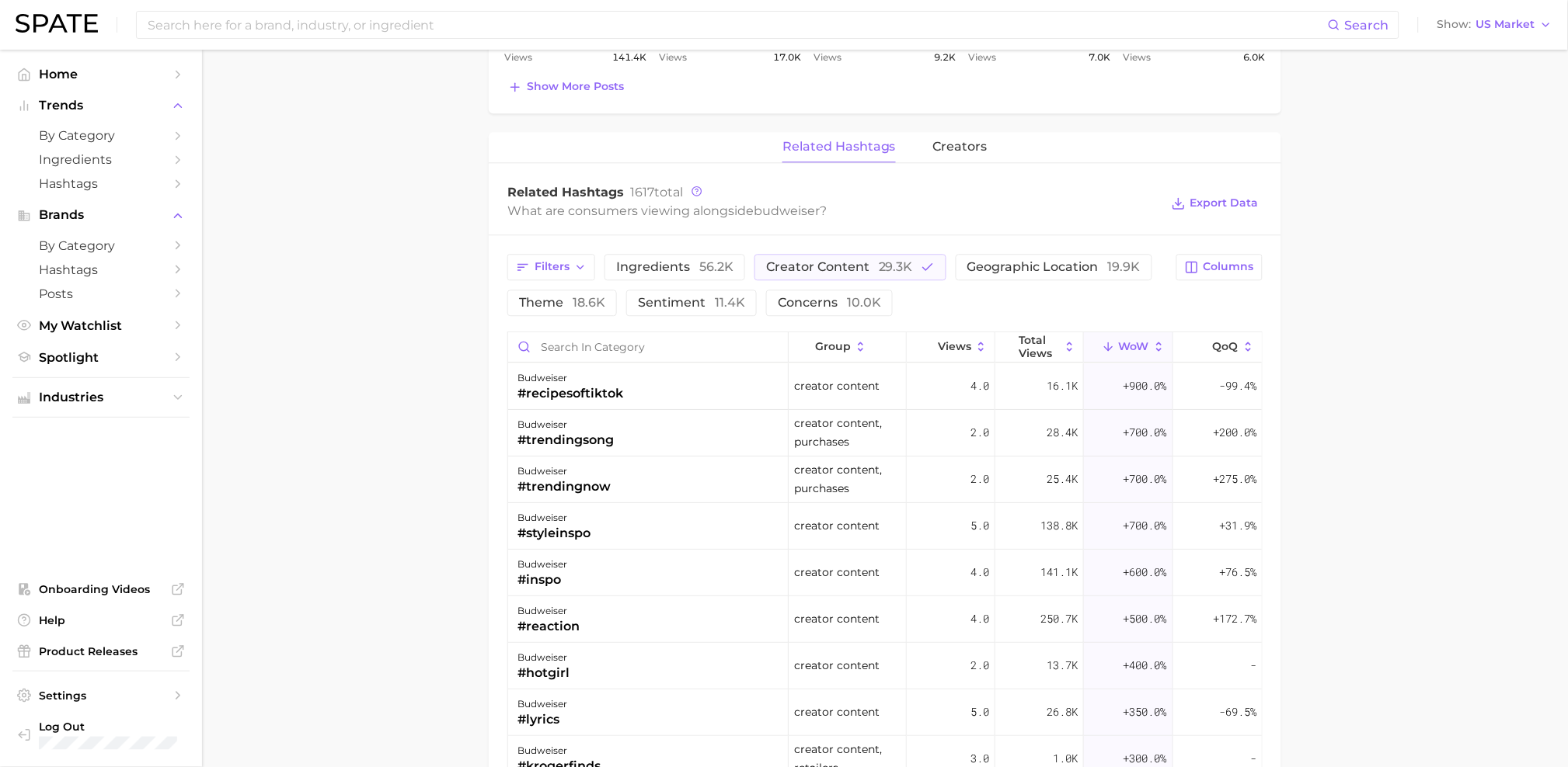
scroll to position [835, 0]
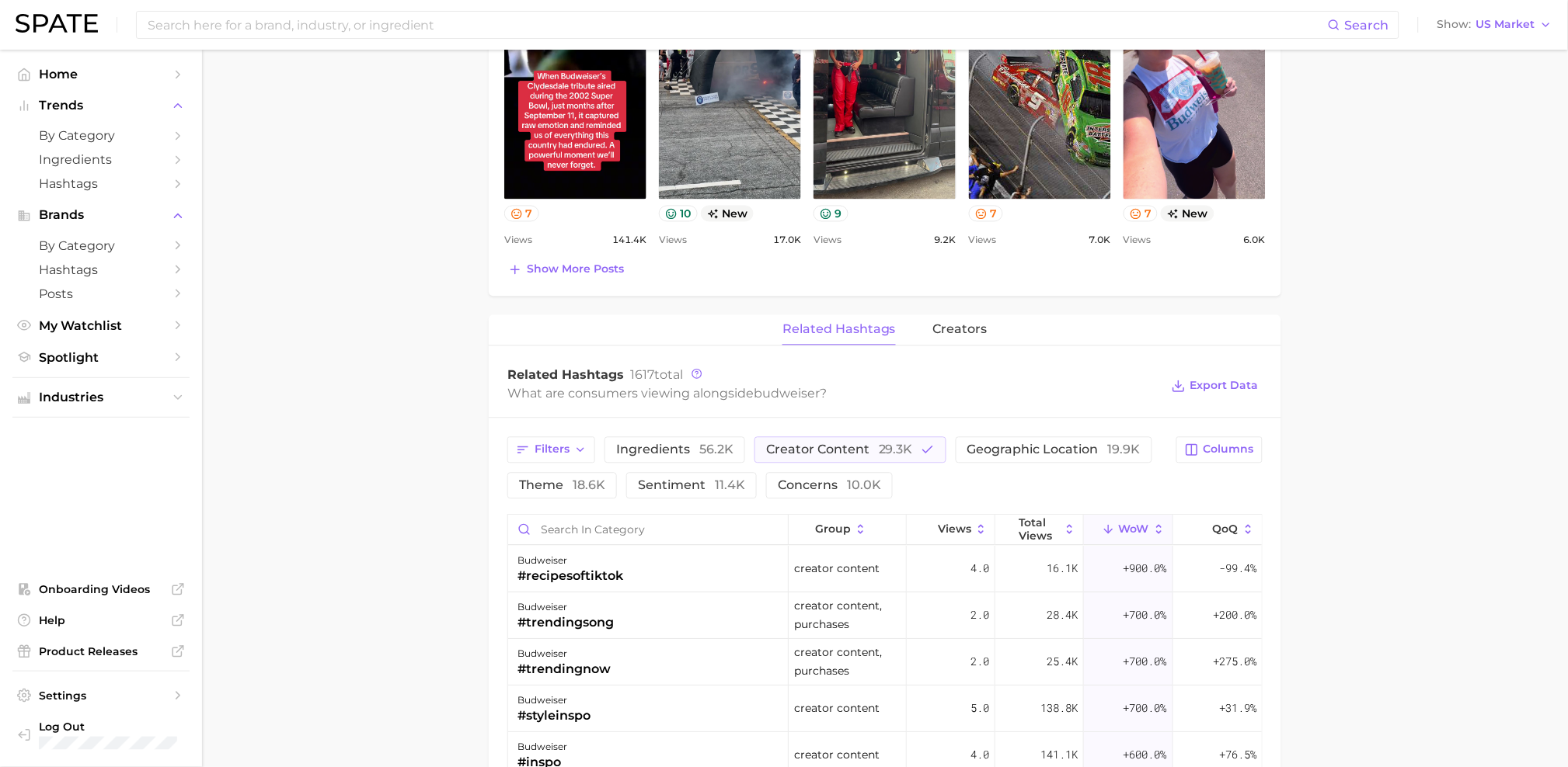
click at [801, 335] on span "related hashtags" at bounding box center [839, 330] width 114 height 14
click at [620, 453] on span "ingredients 56.2k" at bounding box center [675, 450] width 118 height 13
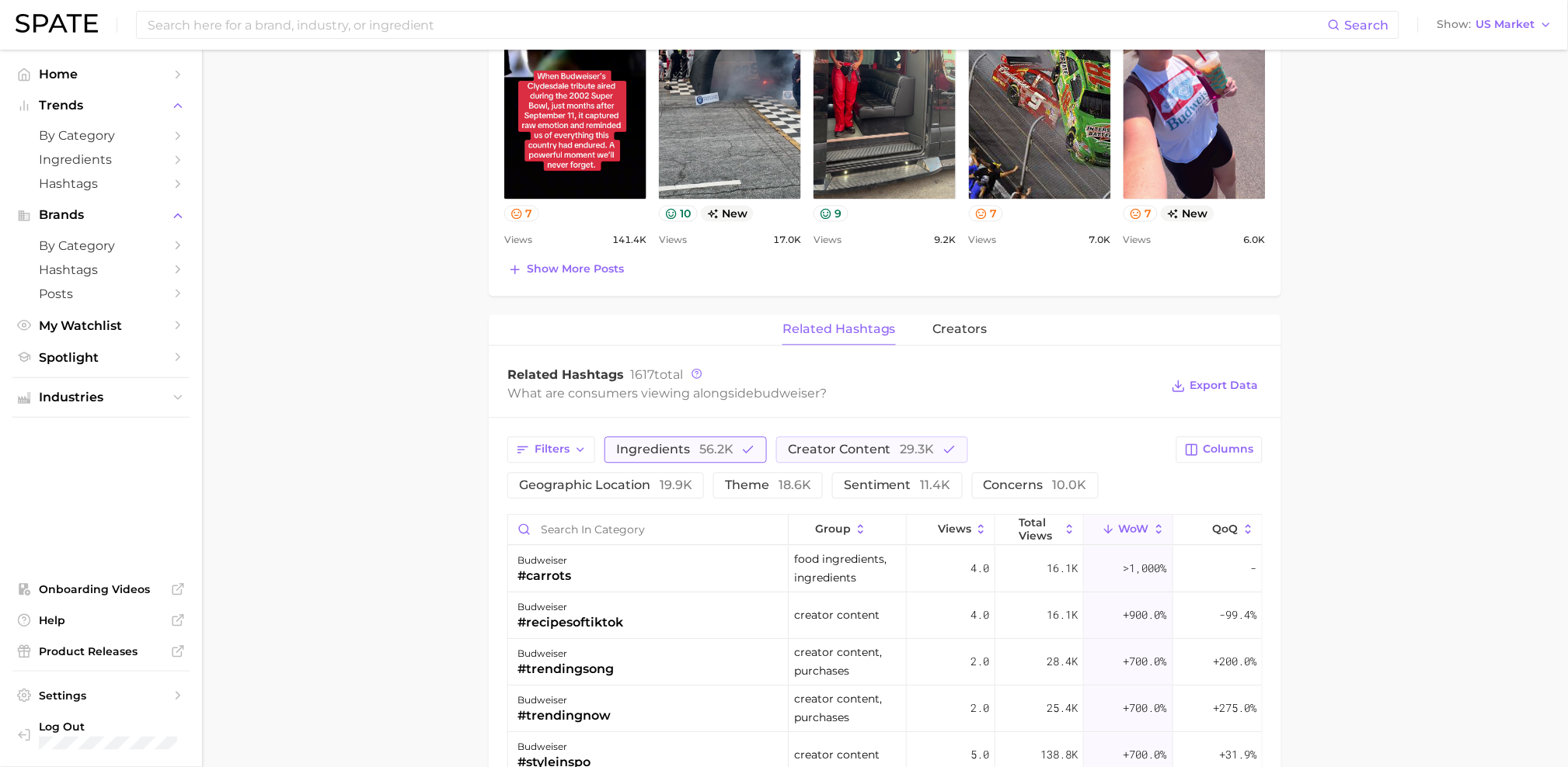
click at [652, 453] on span "ingredients 56.2k" at bounding box center [675, 450] width 118 height 13
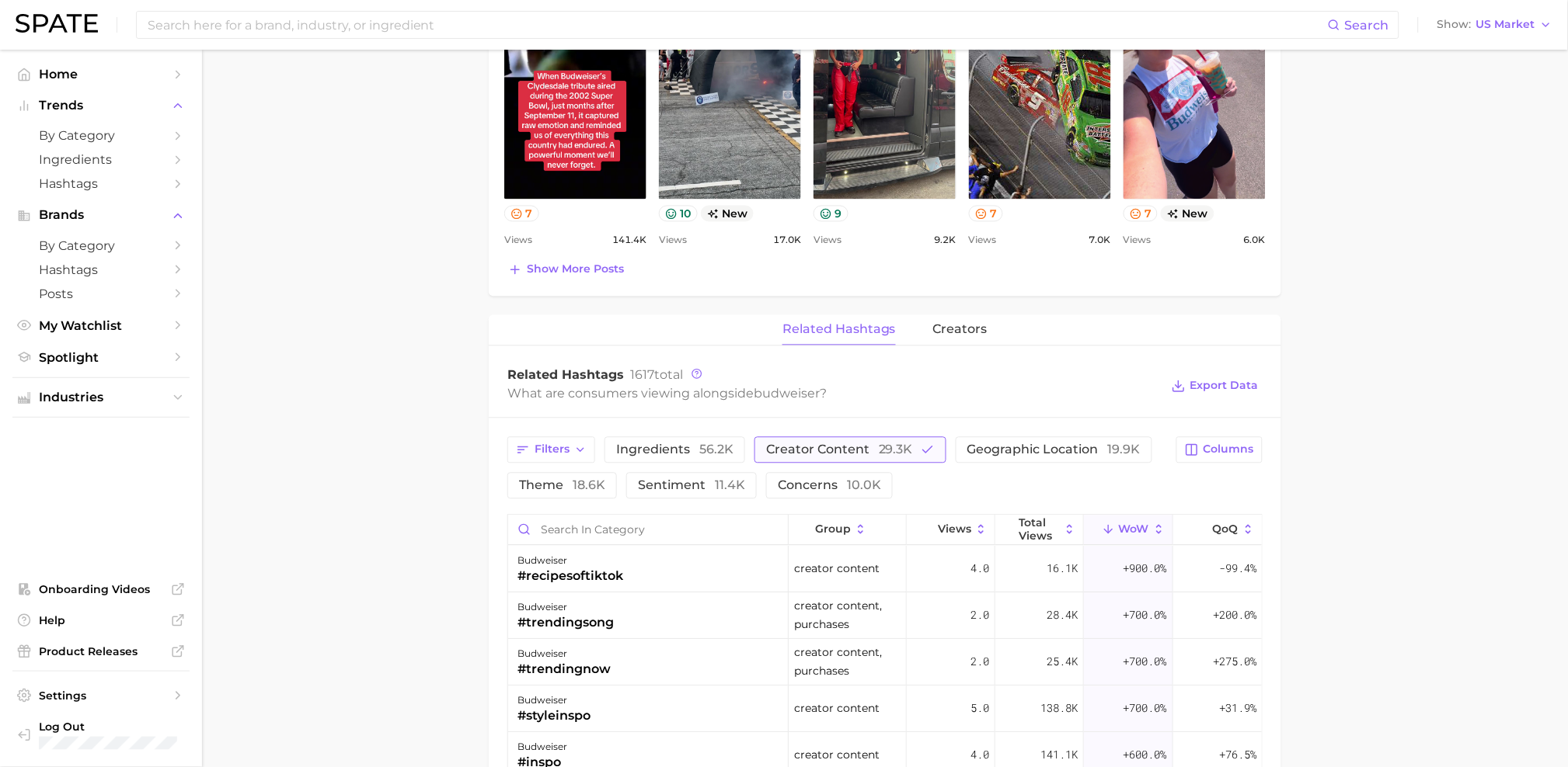
click at [832, 445] on span "creator content 29.3k" at bounding box center [840, 450] width 147 height 13
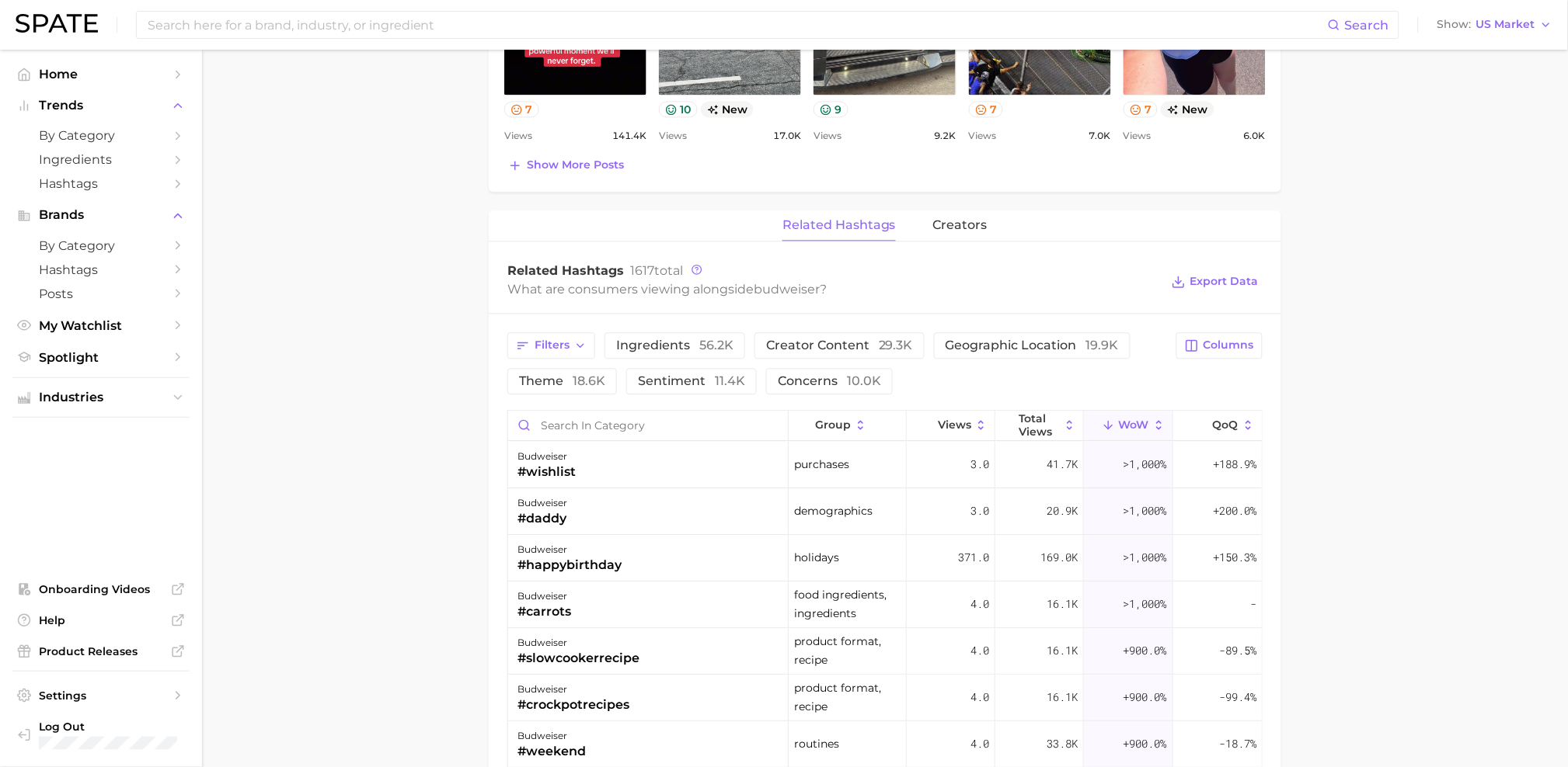
scroll to position [963, 0]
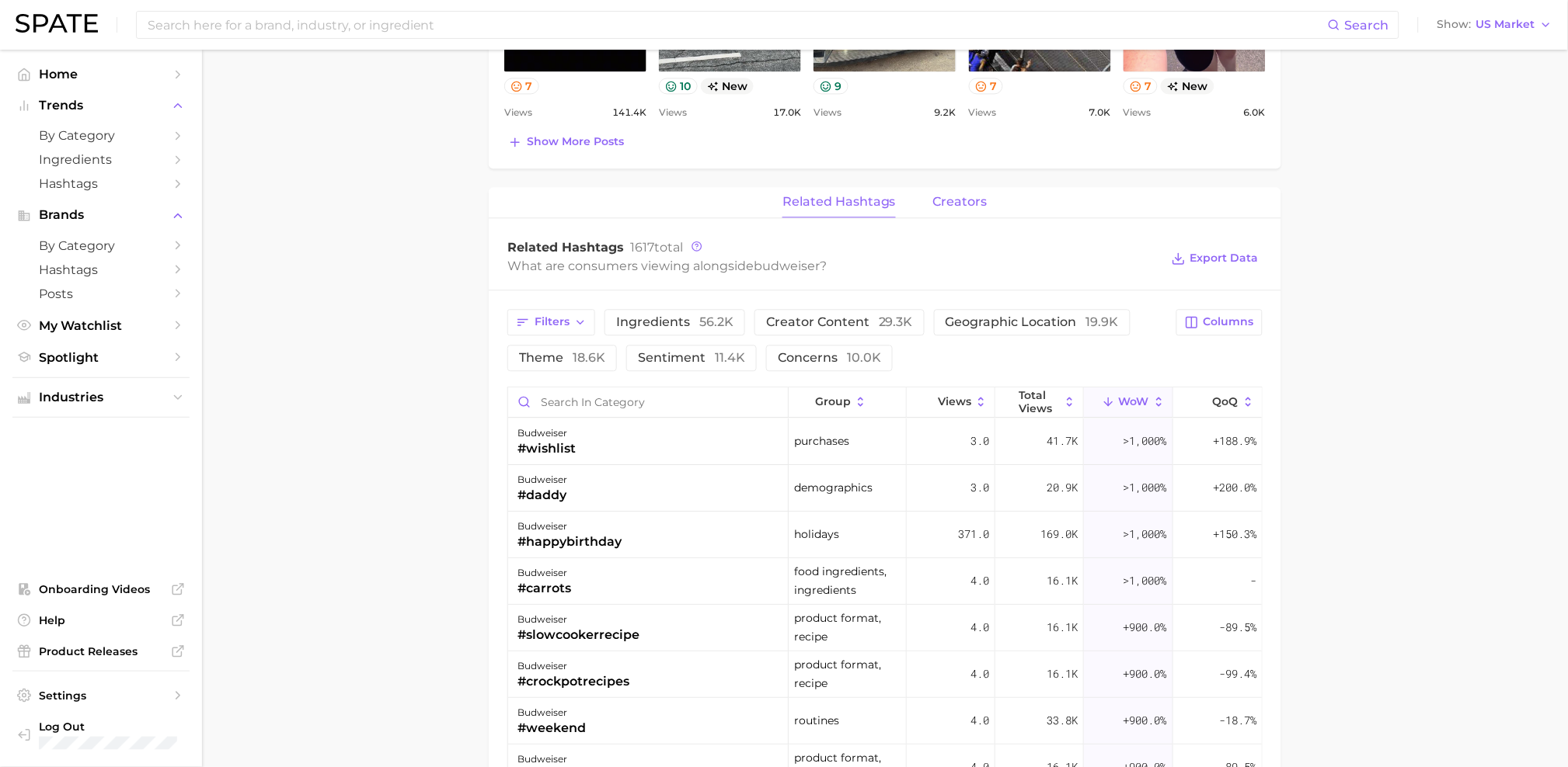
click at [961, 203] on span "creators" at bounding box center [960, 202] width 54 height 14
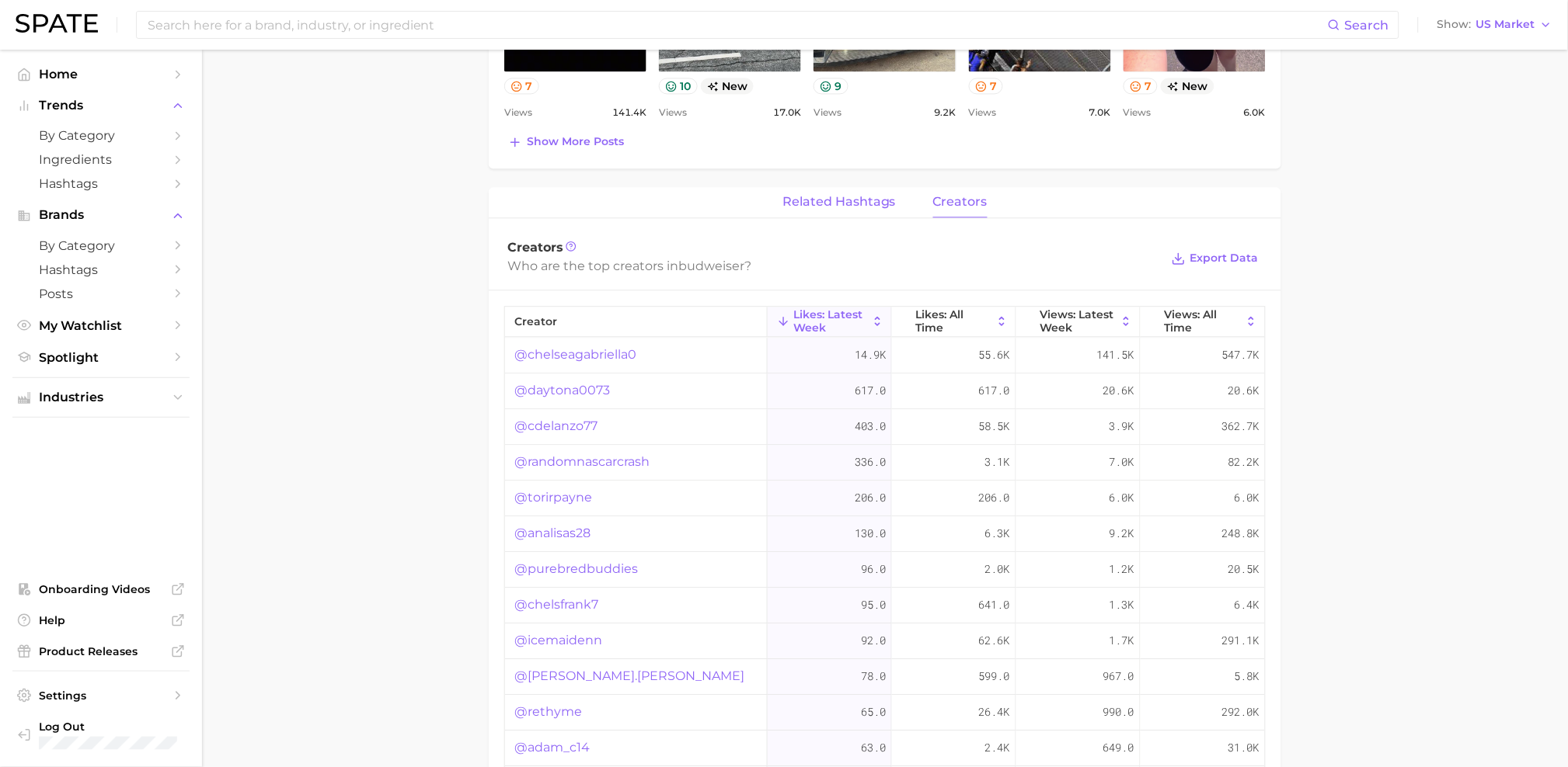
click at [850, 200] on span "related hashtags" at bounding box center [839, 202] width 114 height 14
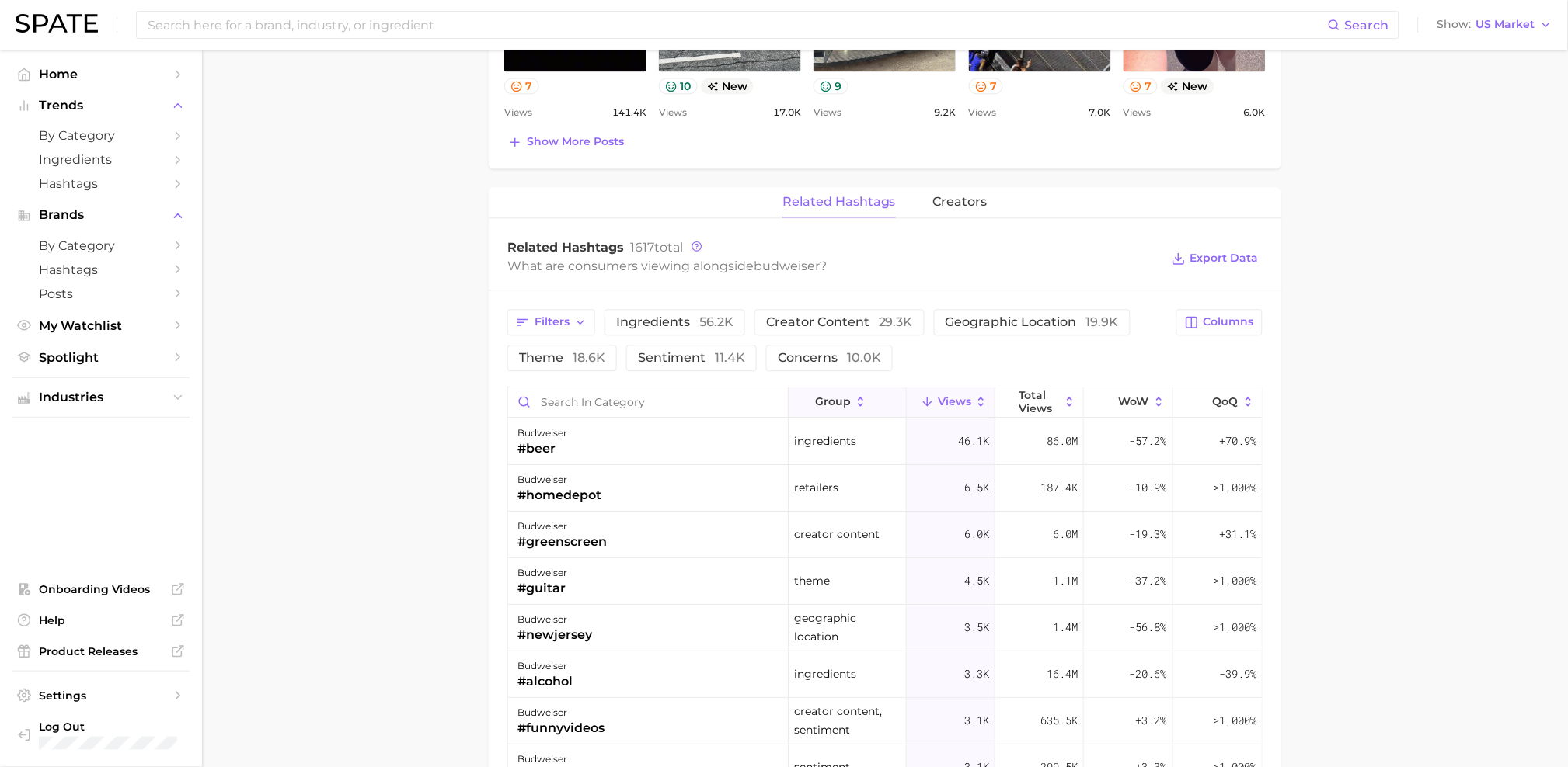
click at [792, 404] on button "group" at bounding box center [848, 402] width 118 height 30
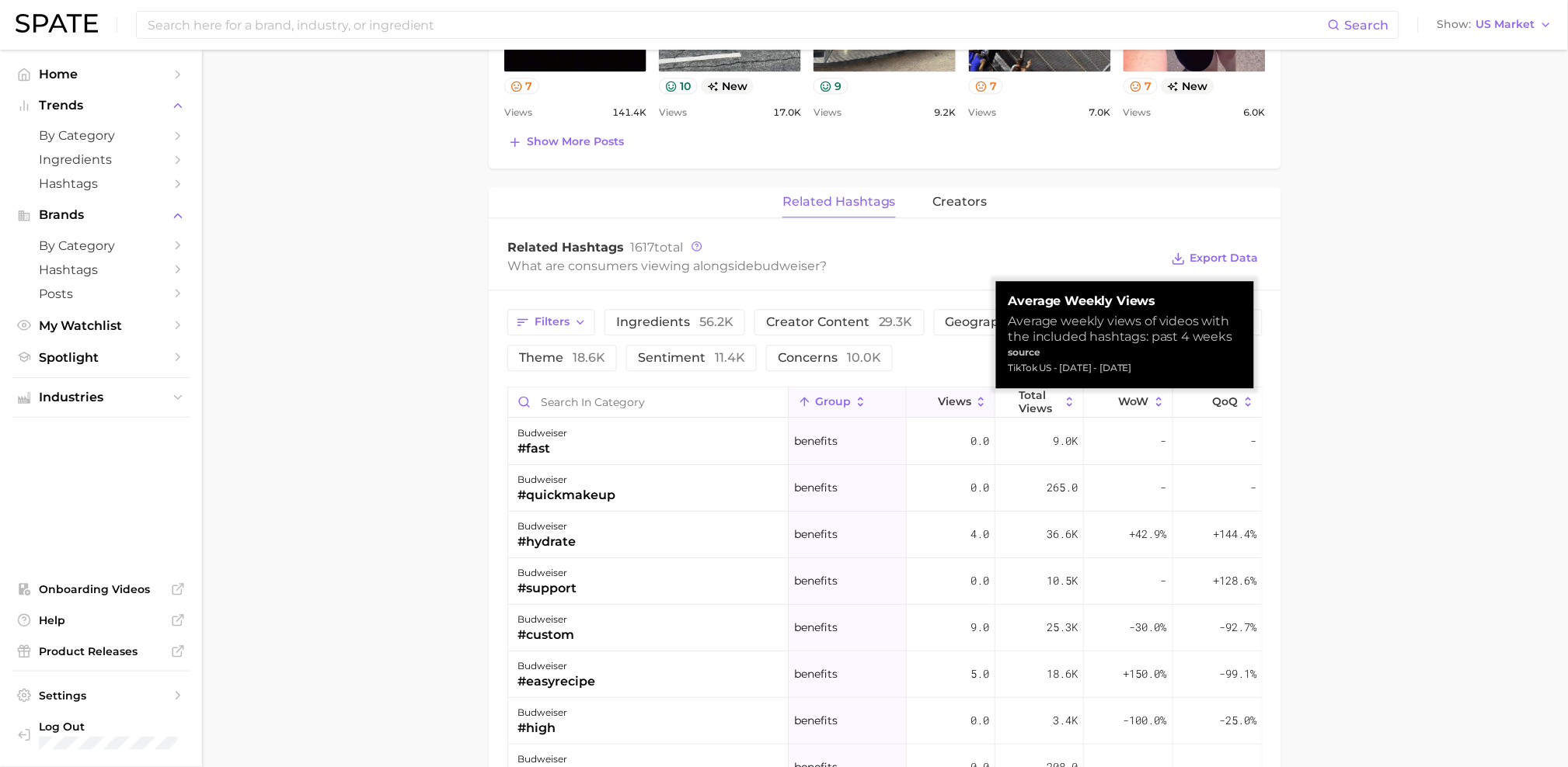
click at [930, 406] on icon at bounding box center [927, 402] width 14 height 14
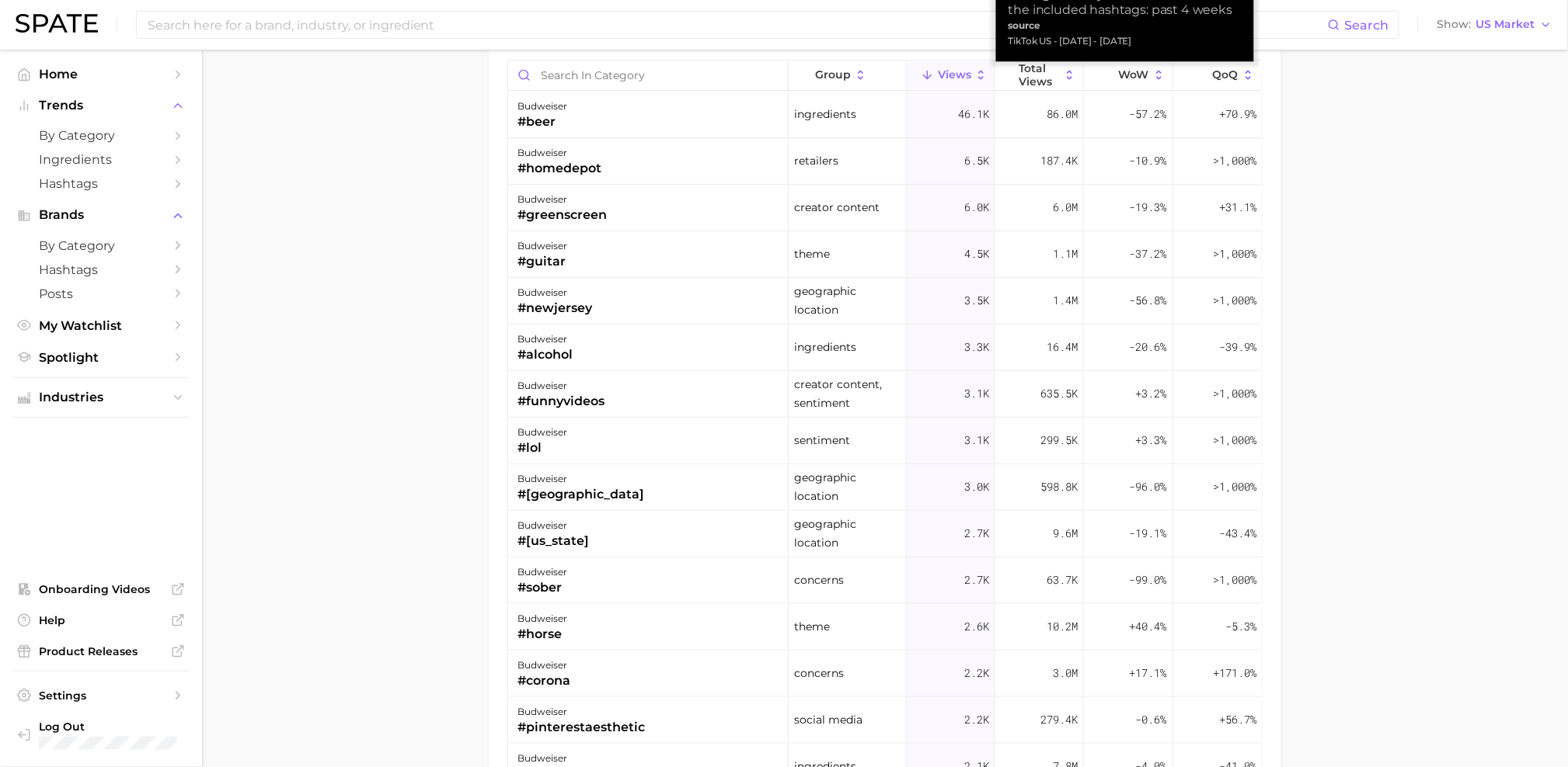
scroll to position [1292, 0]
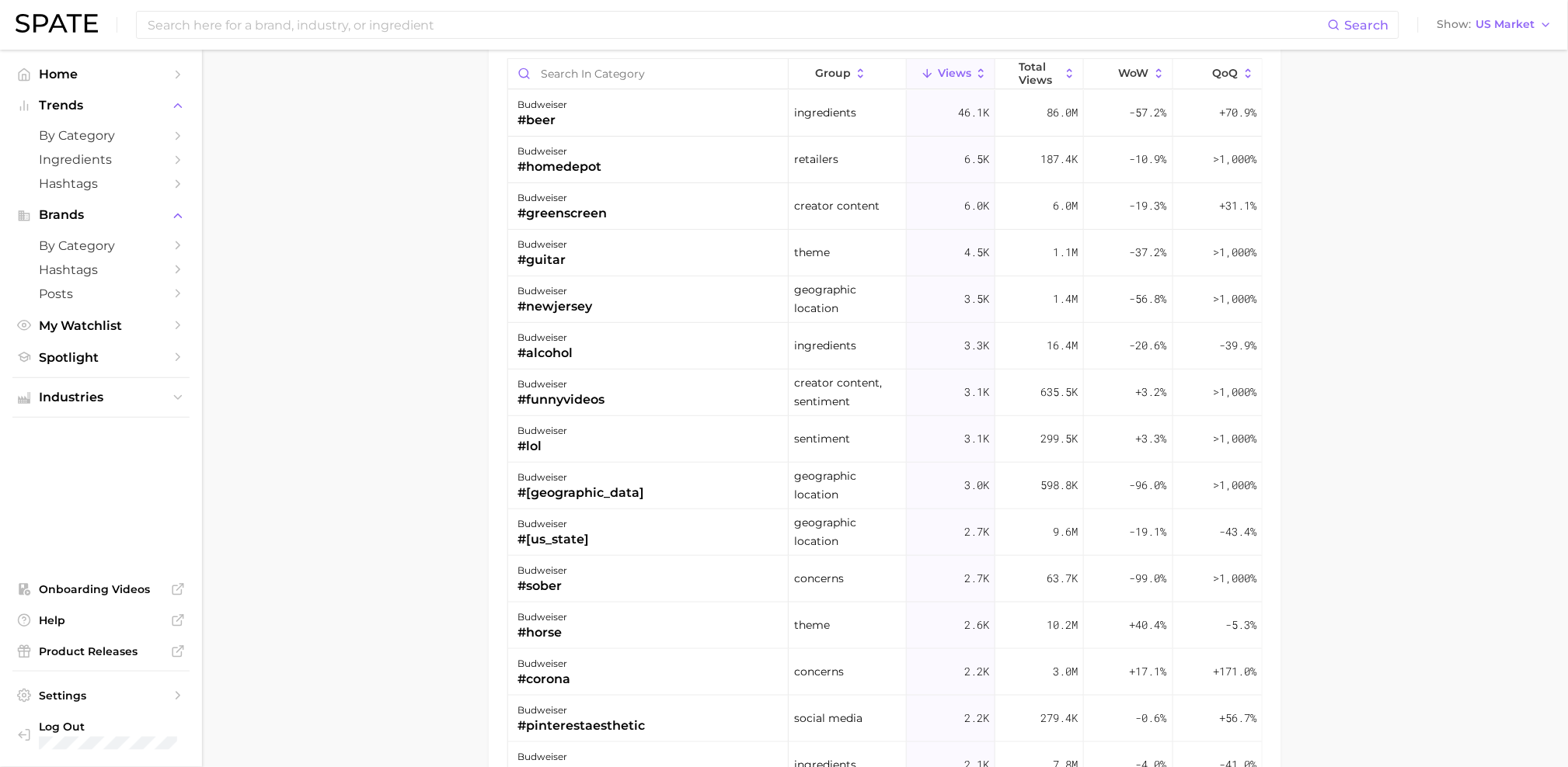
click at [608, 307] on div "budweiser #newjersey" at bounding box center [649, 300] width 281 height 47
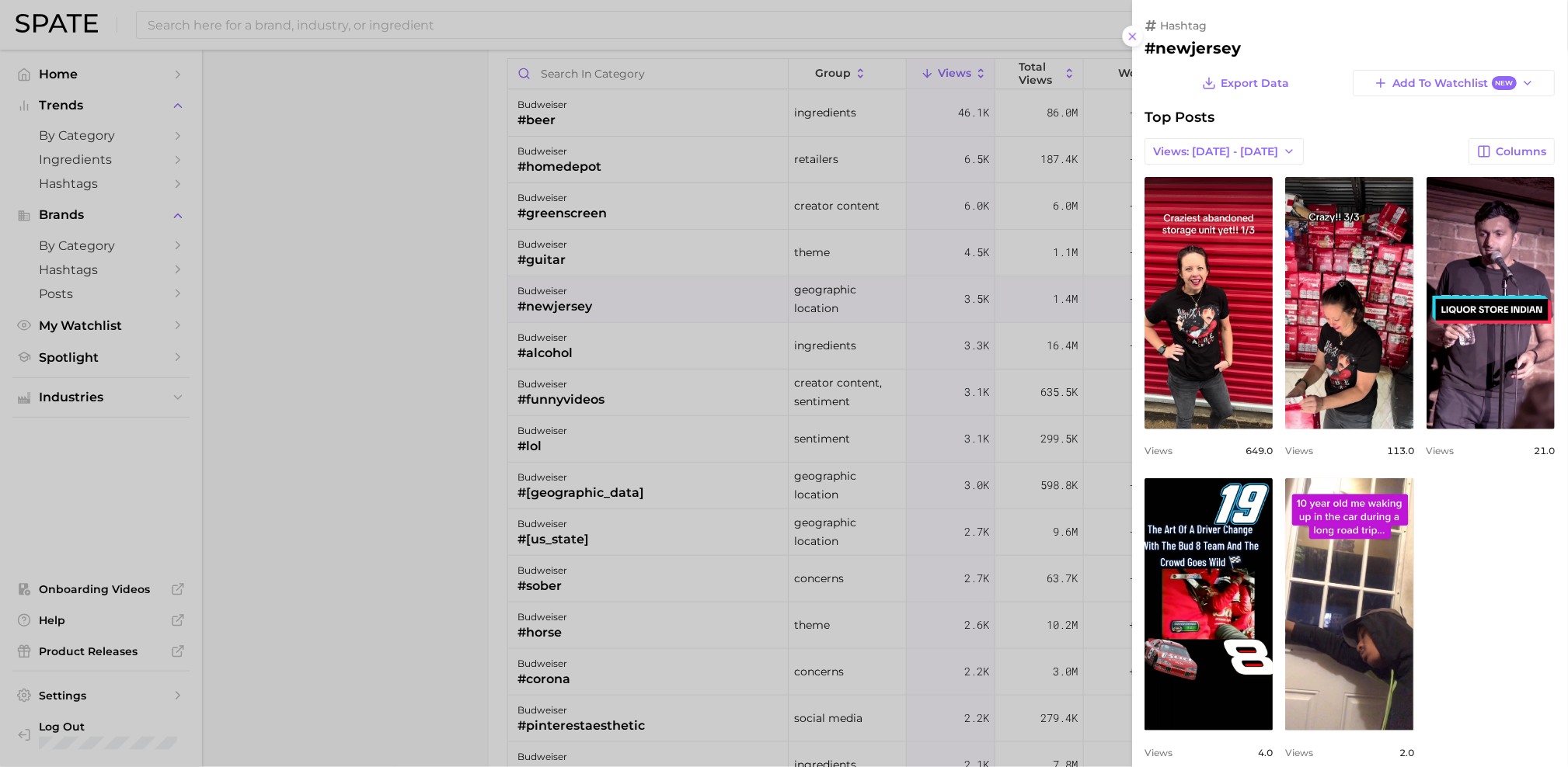
scroll to position [0, 0]
click at [677, 371] on div at bounding box center [784, 384] width 1568 height 767
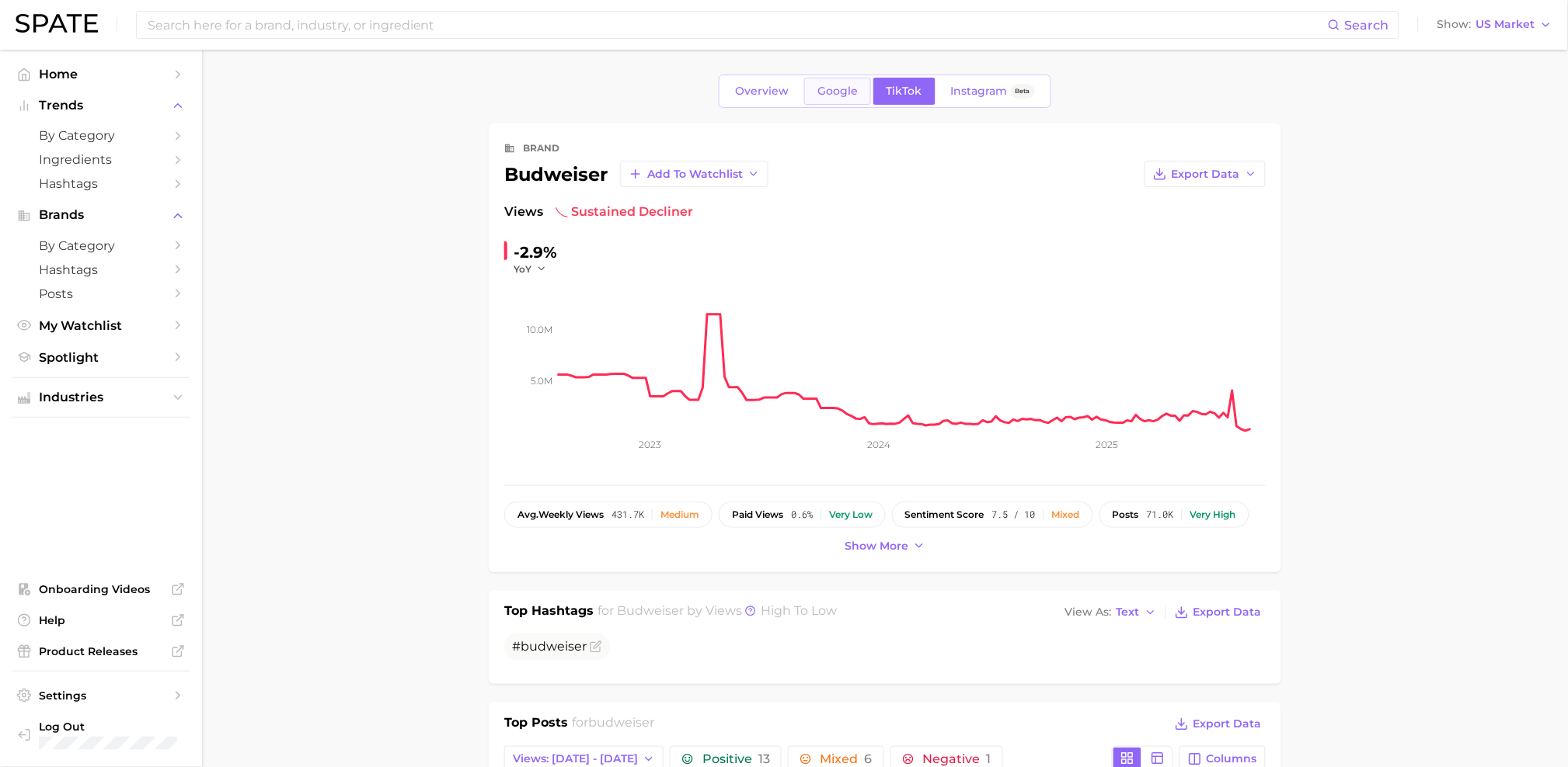
click at [822, 93] on span "Google" at bounding box center [837, 90] width 40 height 13
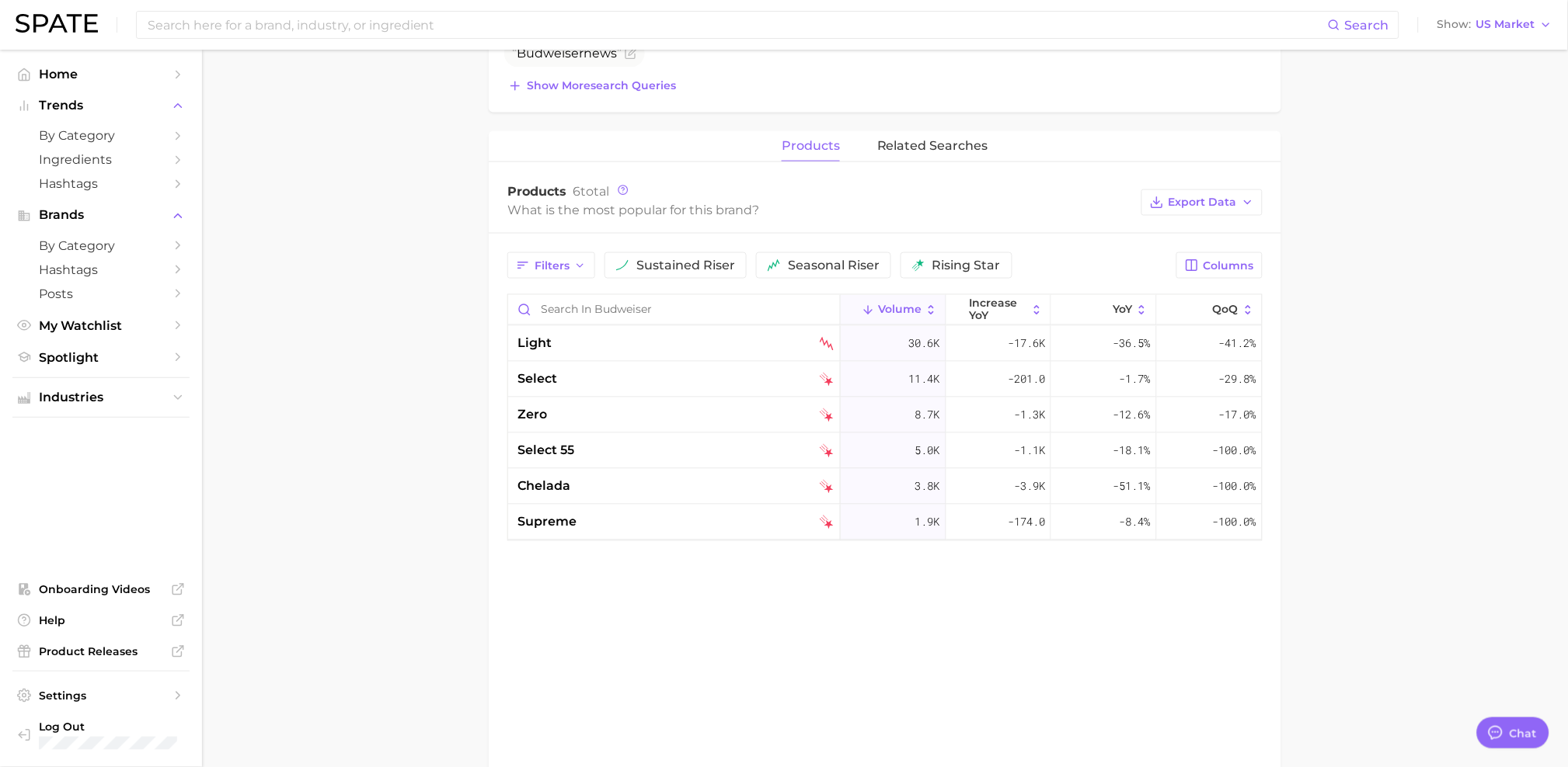
scroll to position [612, 0]
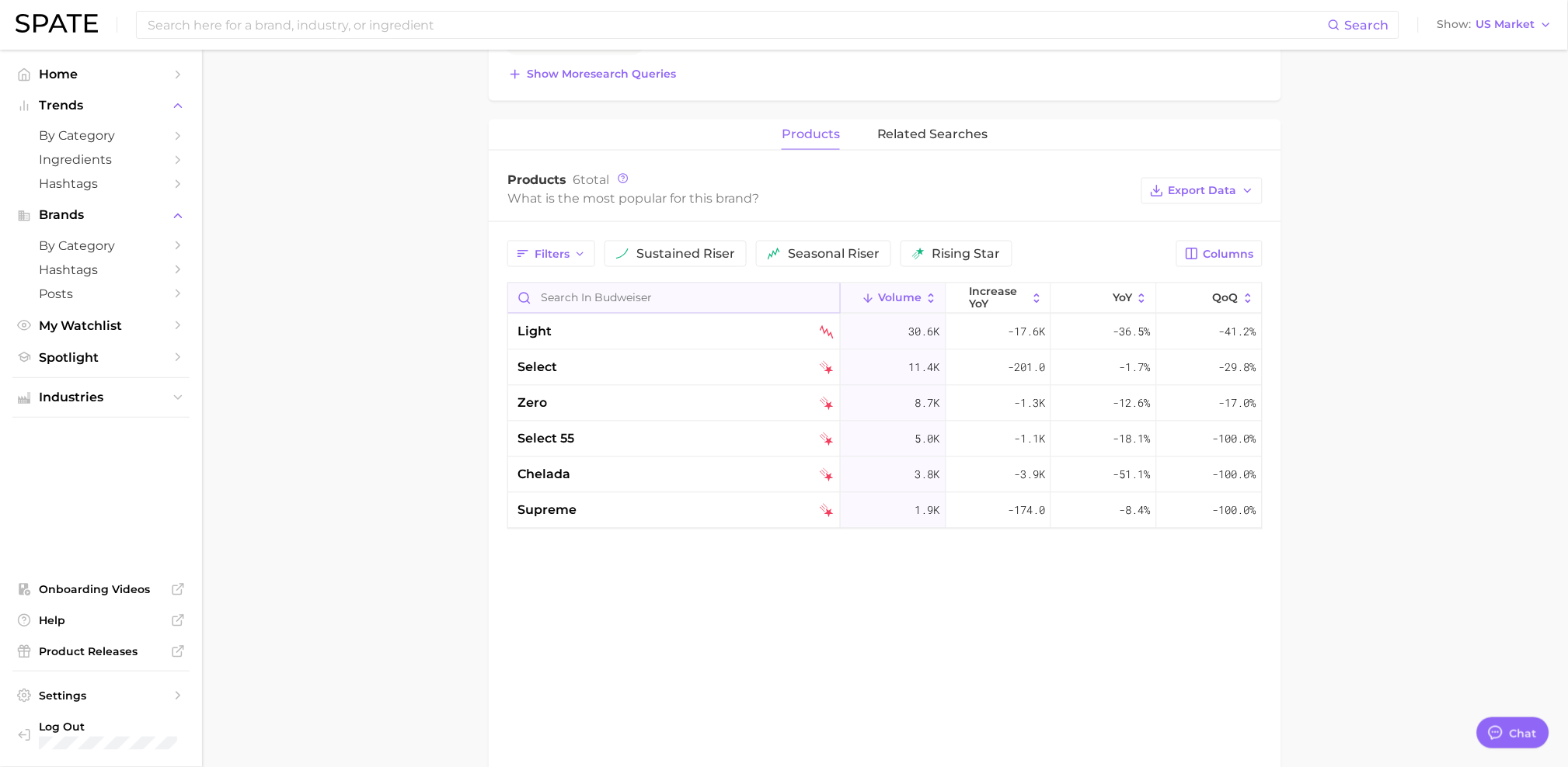
click at [564, 301] on input "Search in budweiser" at bounding box center [674, 298] width 332 height 29
click at [910, 128] on span "related searches" at bounding box center [932, 134] width 111 height 14
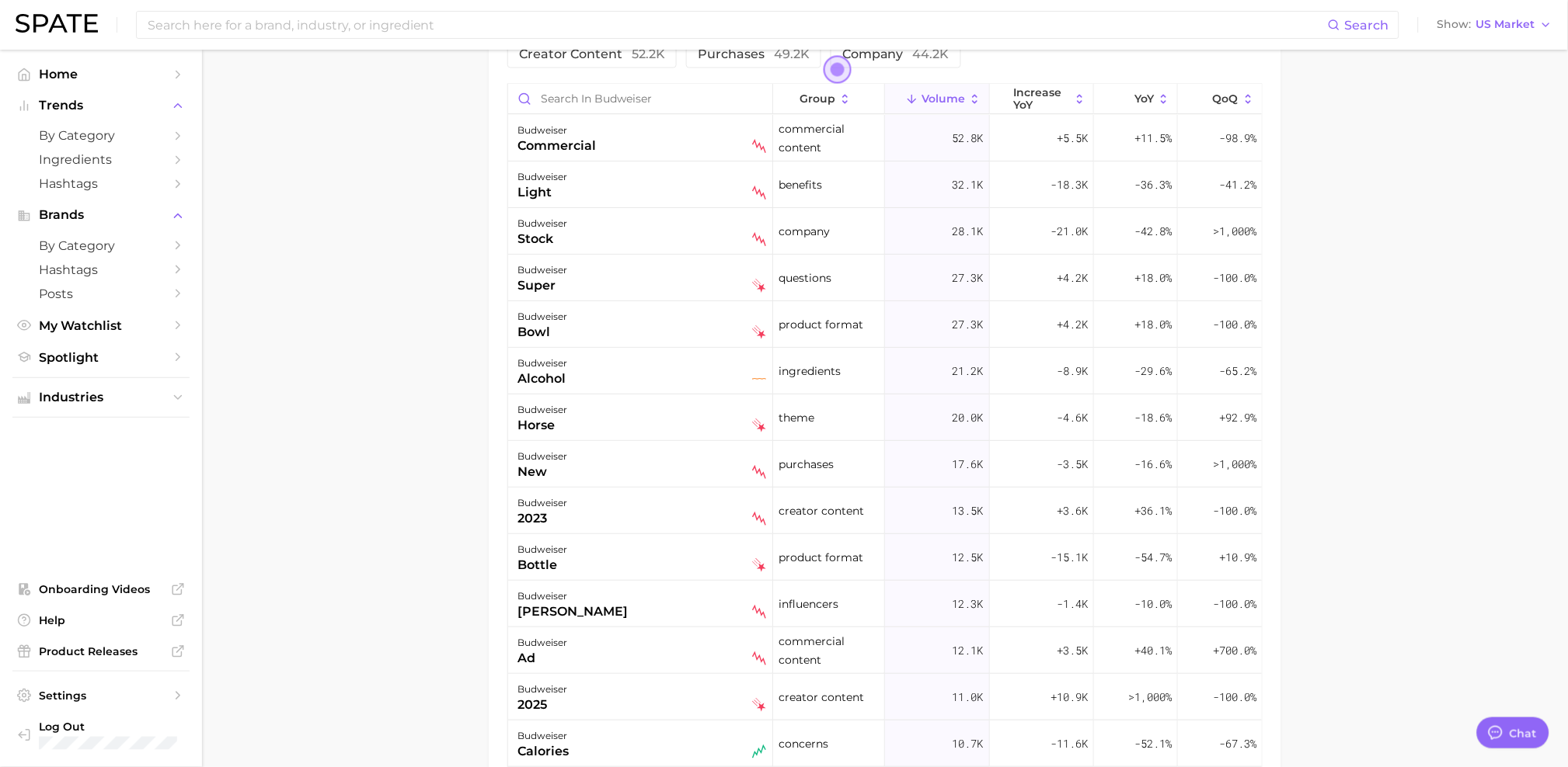
scroll to position [856, 0]
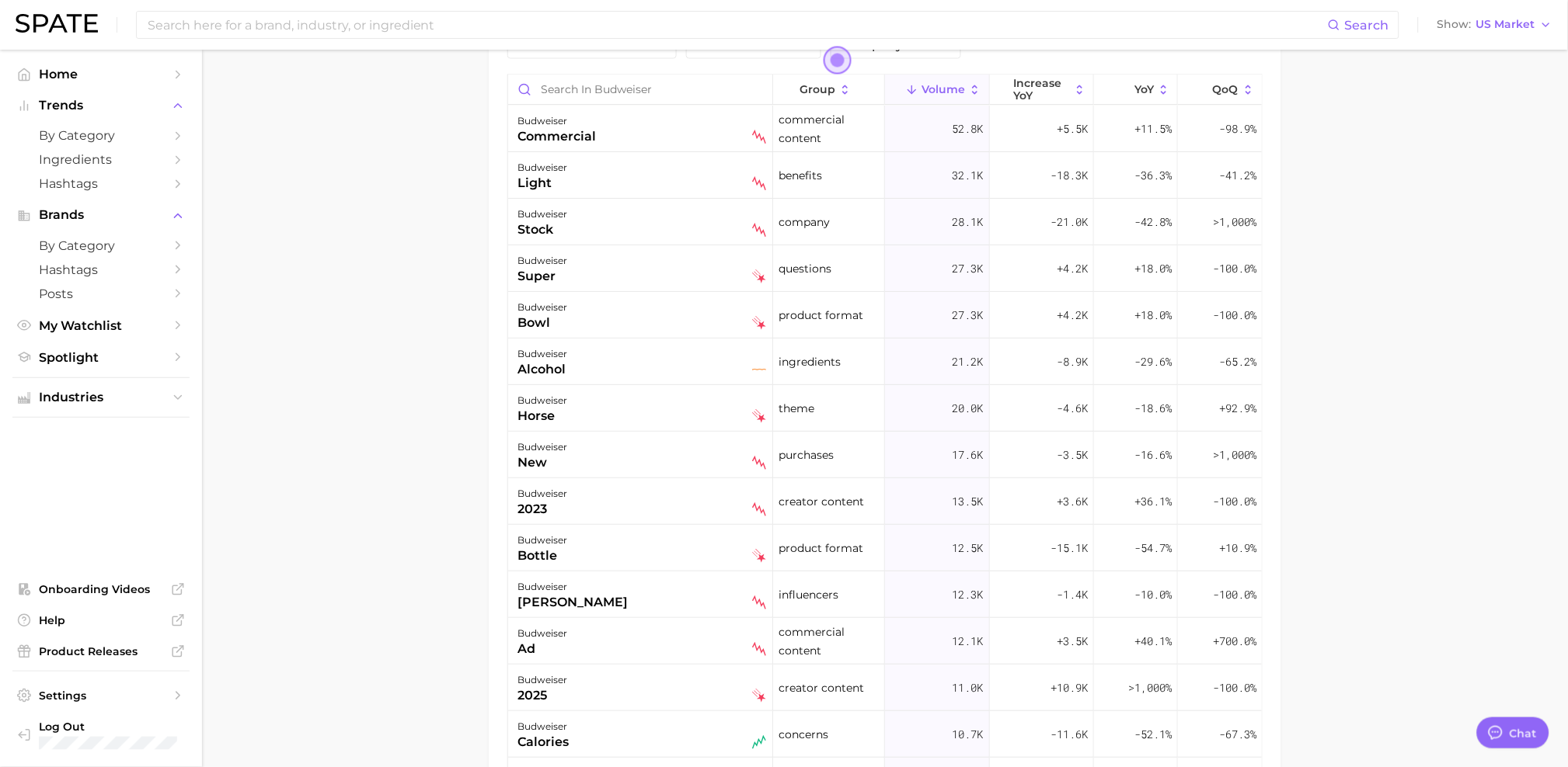
click at [452, 401] on main "Overview Google TikTok Instagram Beta brand budweiser Add to Watchlist Export D…" at bounding box center [885, 66] width 1366 height 1744
click at [838, 59] on span "Open the dialog" at bounding box center [837, 61] width 28 height 28
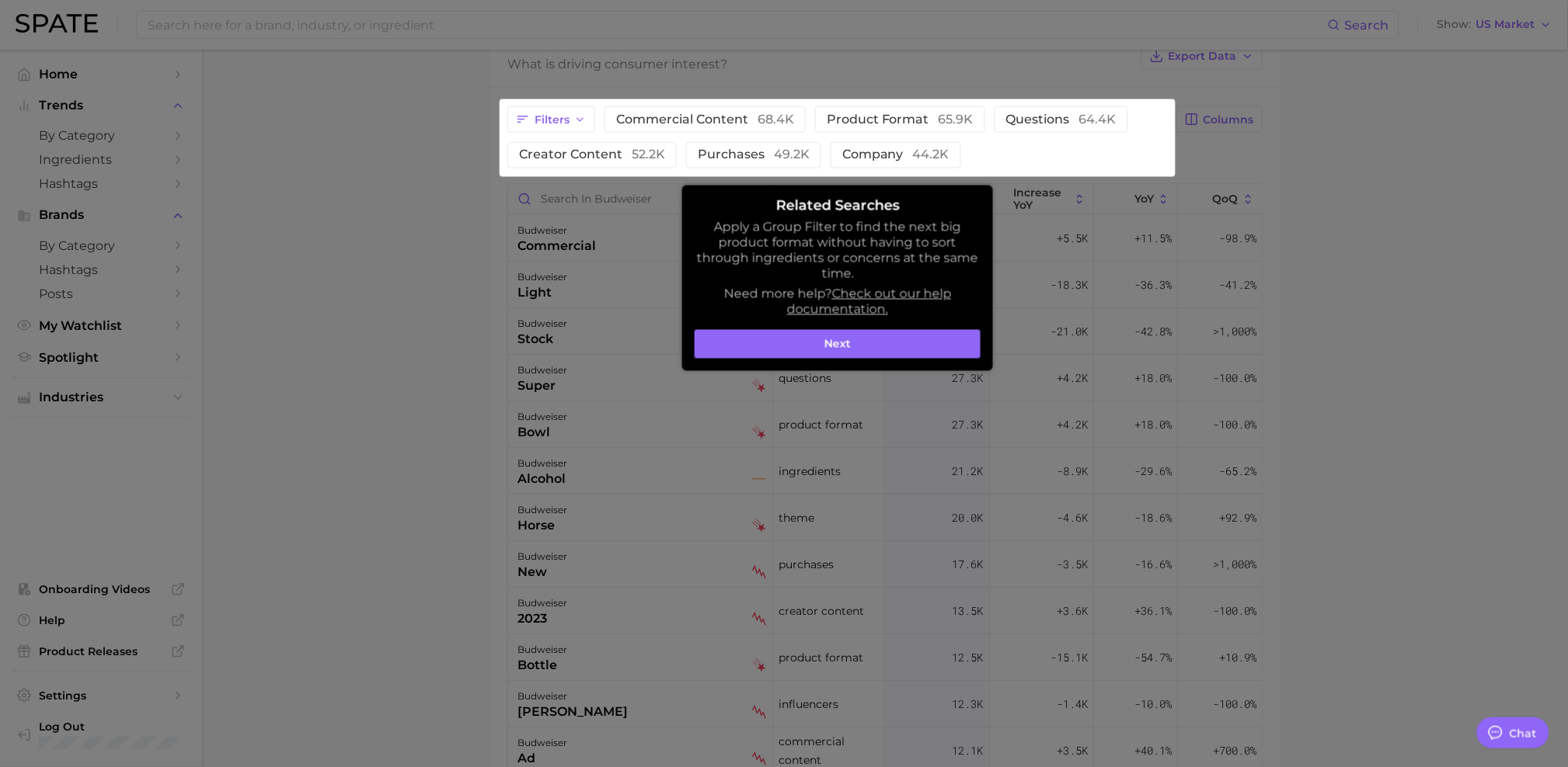
click at [871, 60] on div at bounding box center [784, 151] width 1568 height 1796
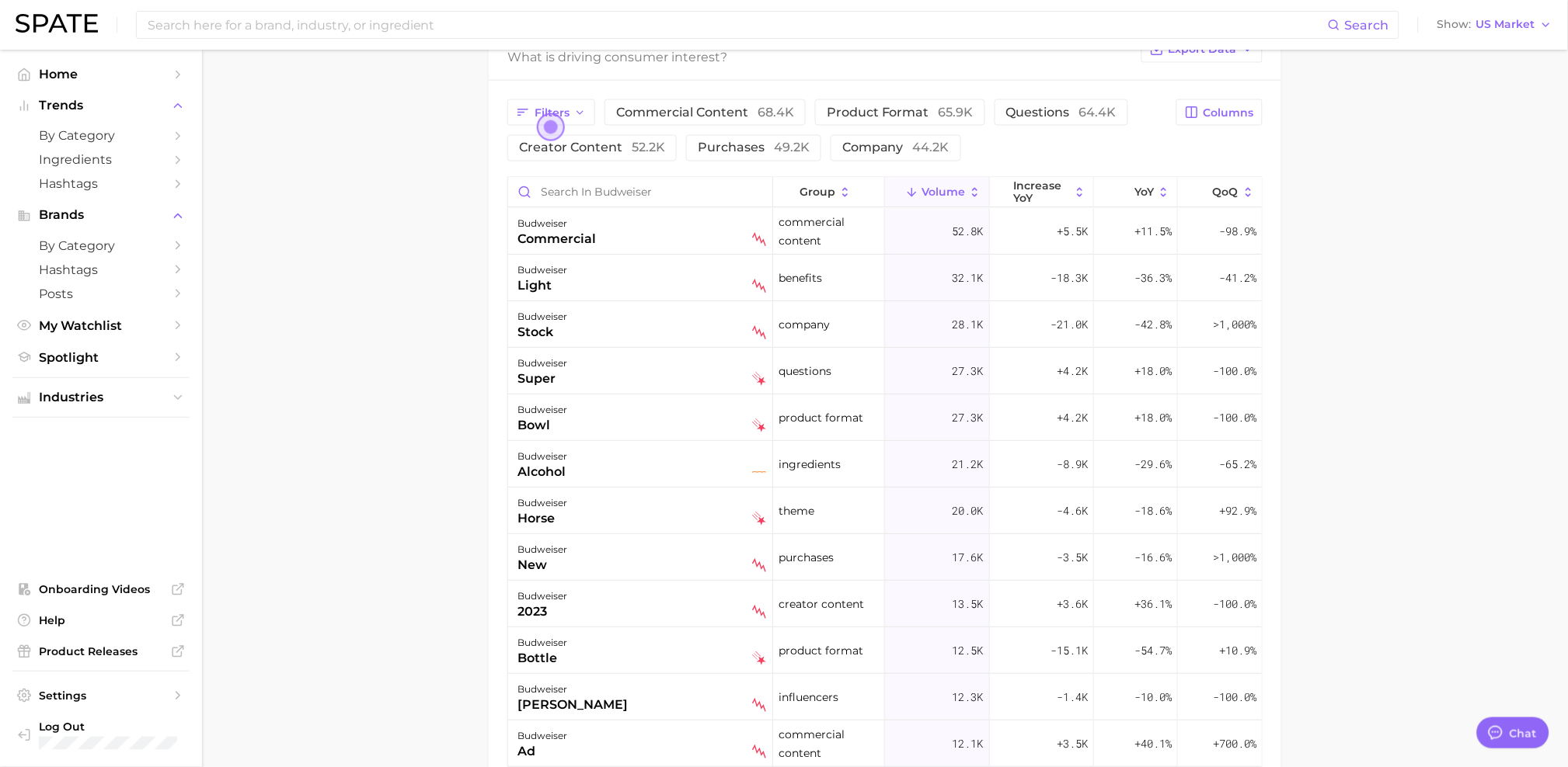
scroll to position [751, 0]
click at [601, 160] on button "creator content 52.2k" at bounding box center [592, 149] width 170 height 26
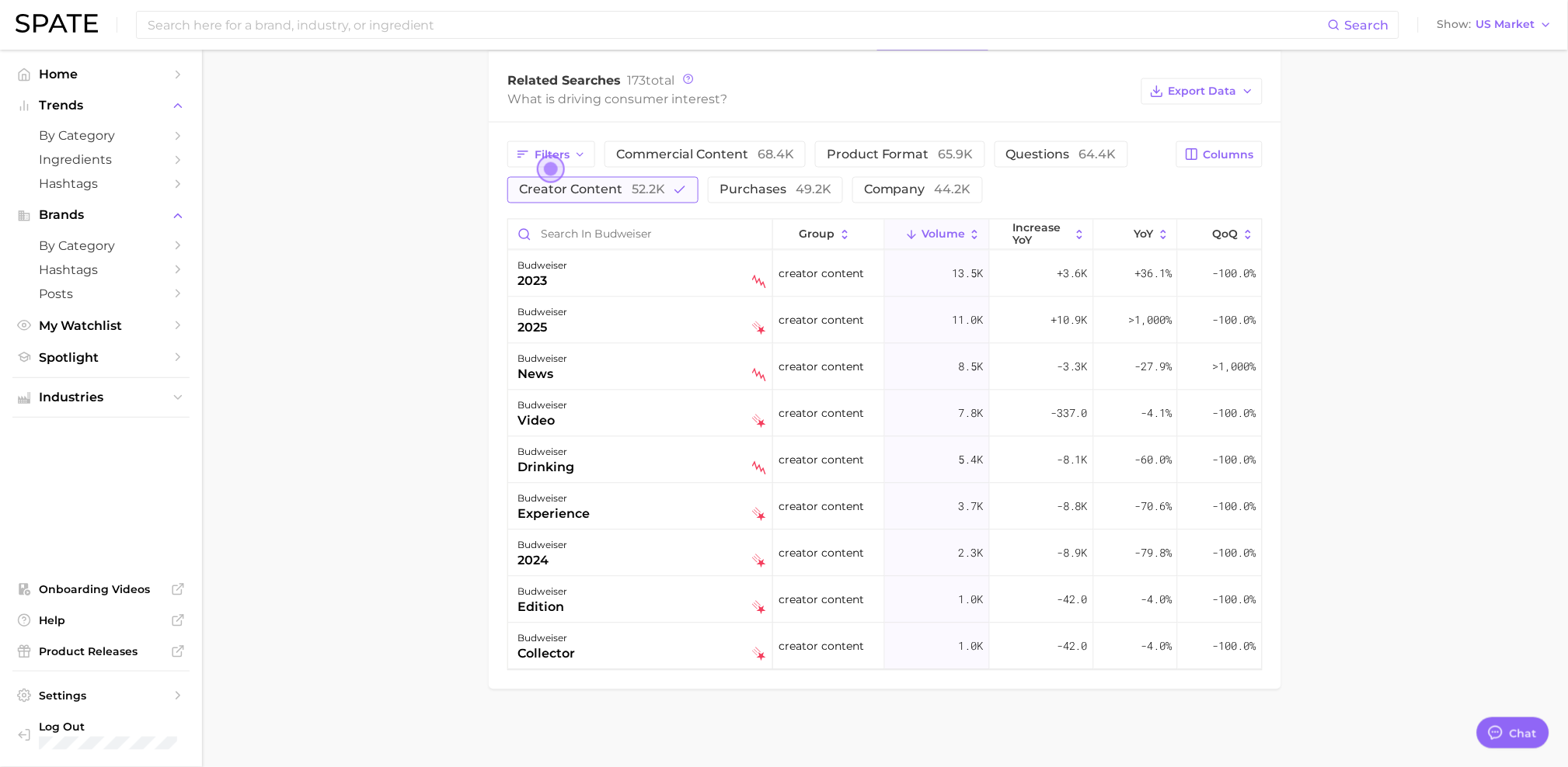
click at [557, 188] on span "creator content 52.2k" at bounding box center [592, 189] width 146 height 15
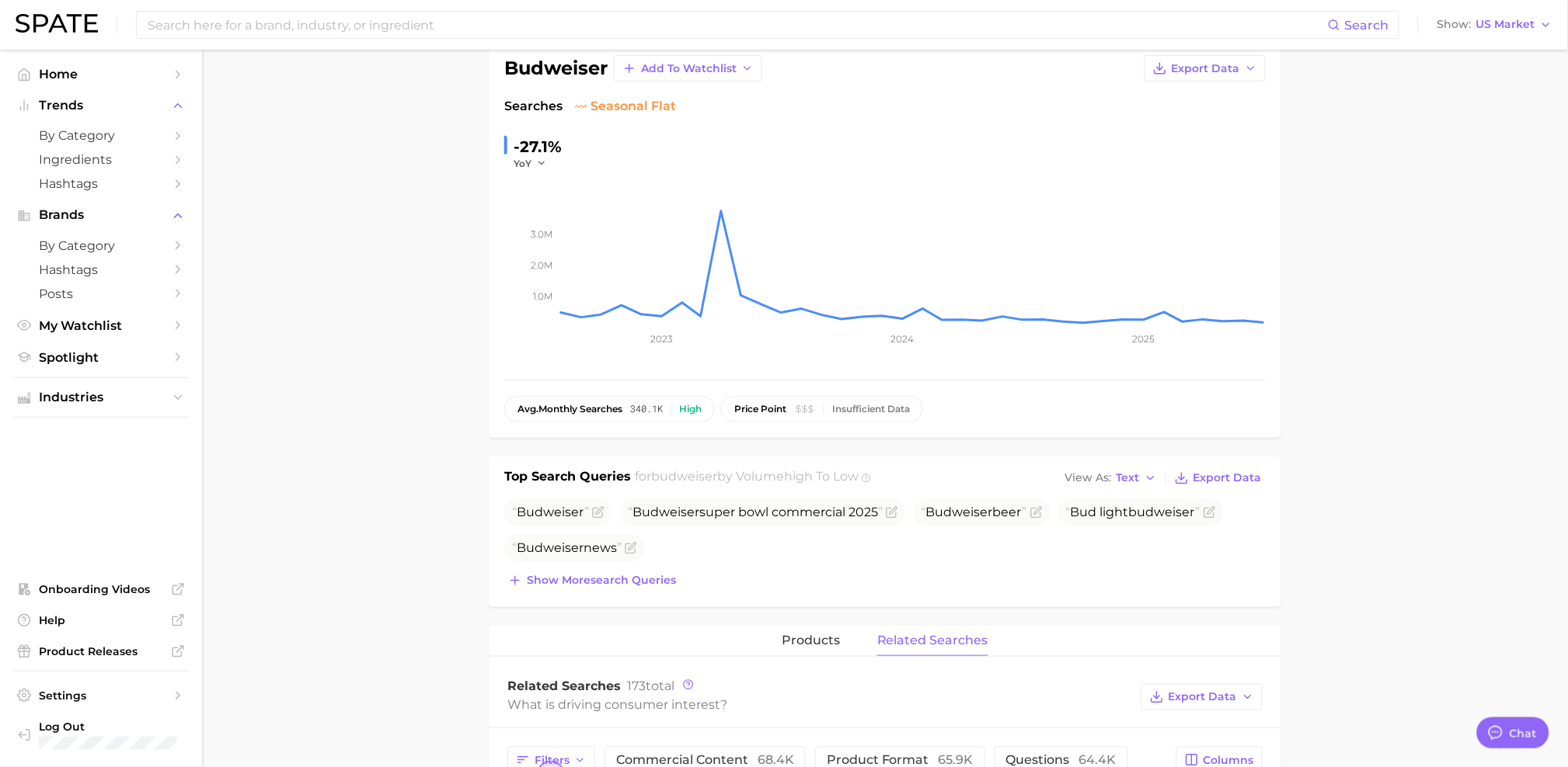
scroll to position [110, 0]
click at [550, 584] on span "Show more search queries" at bounding box center [601, 576] width 149 height 13
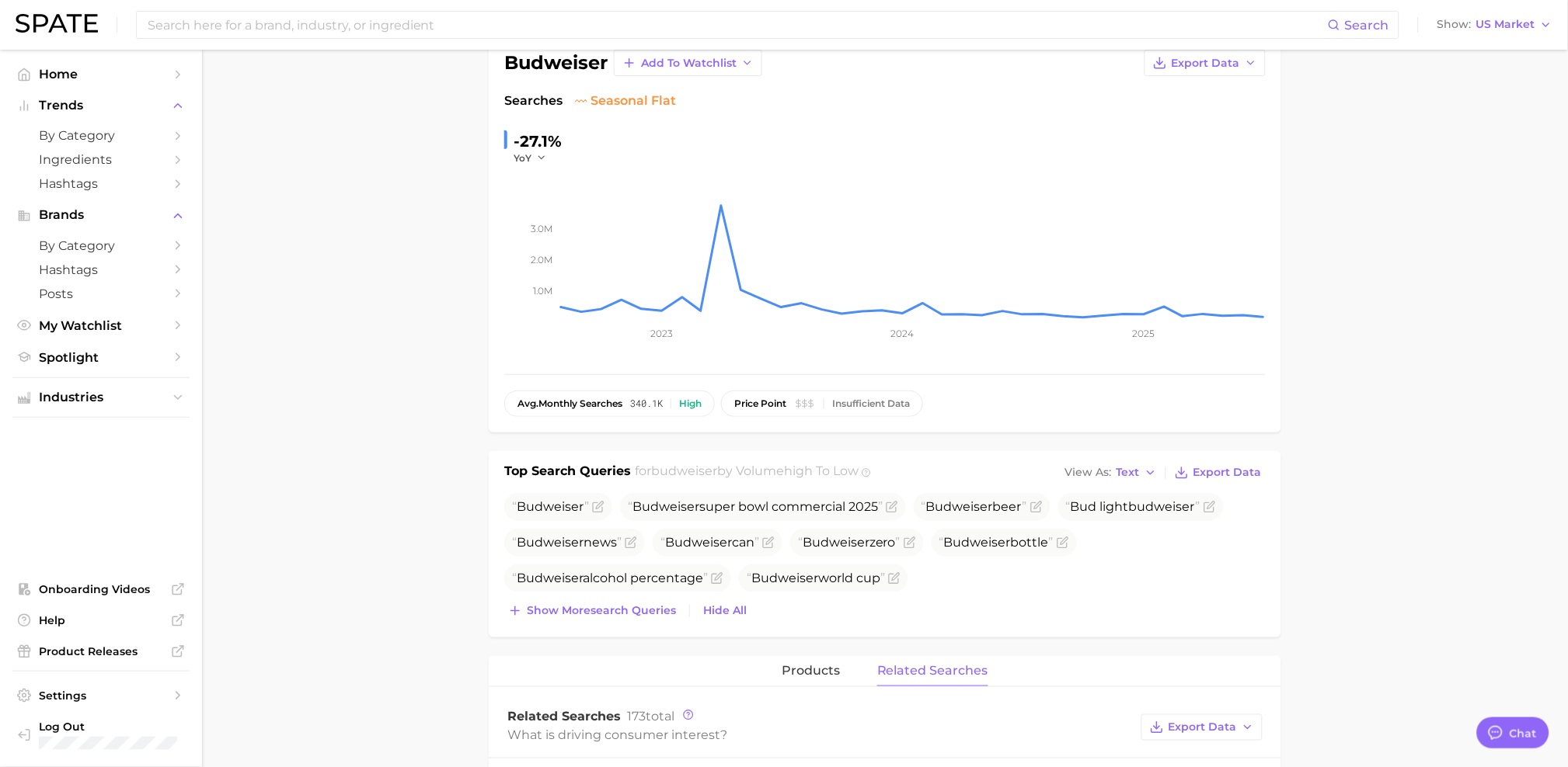
scroll to position [113, 0]
click at [815, 577] on span "Budweiser" at bounding box center [785, 576] width 67 height 15
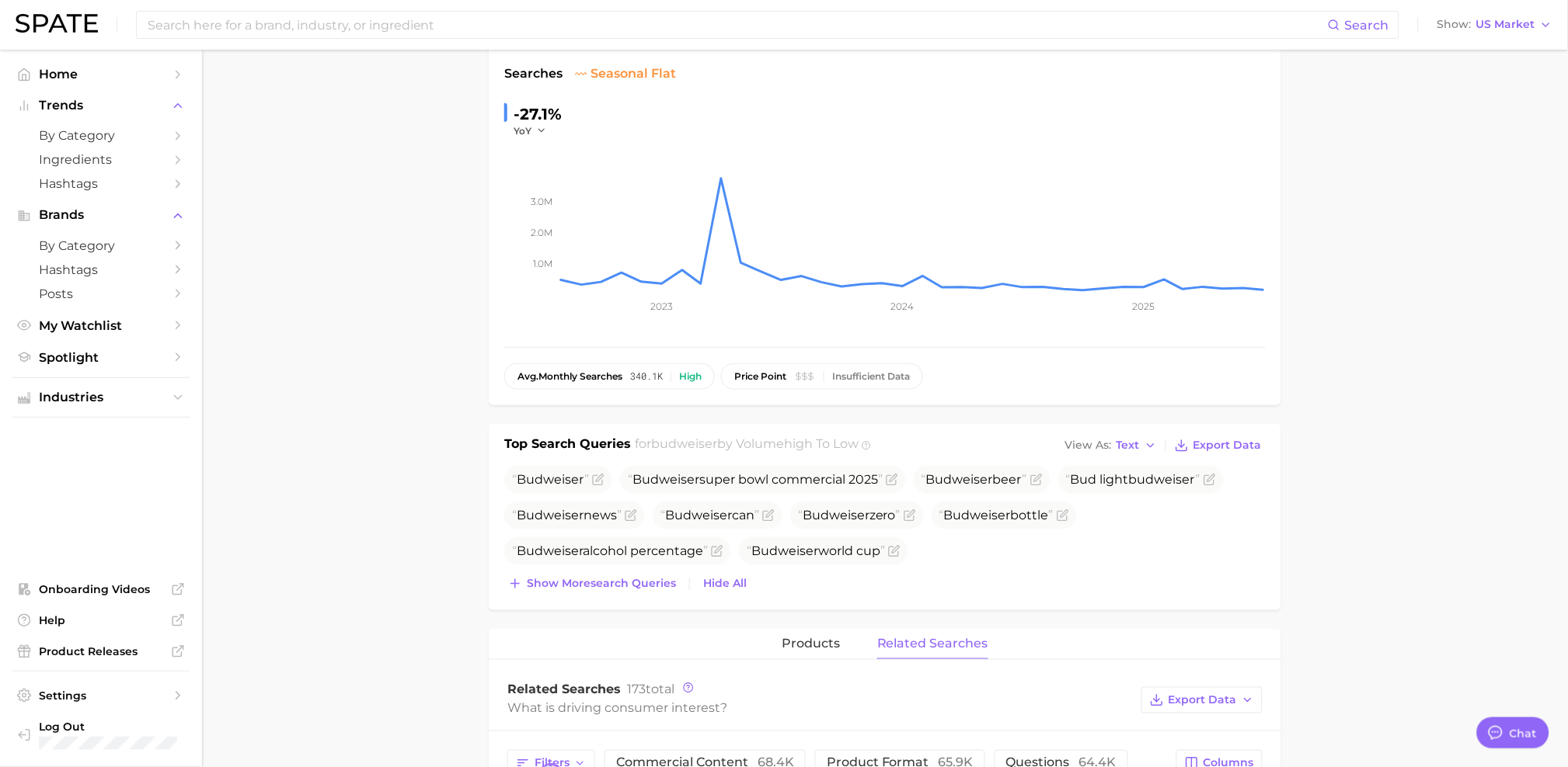
scroll to position [0, 0]
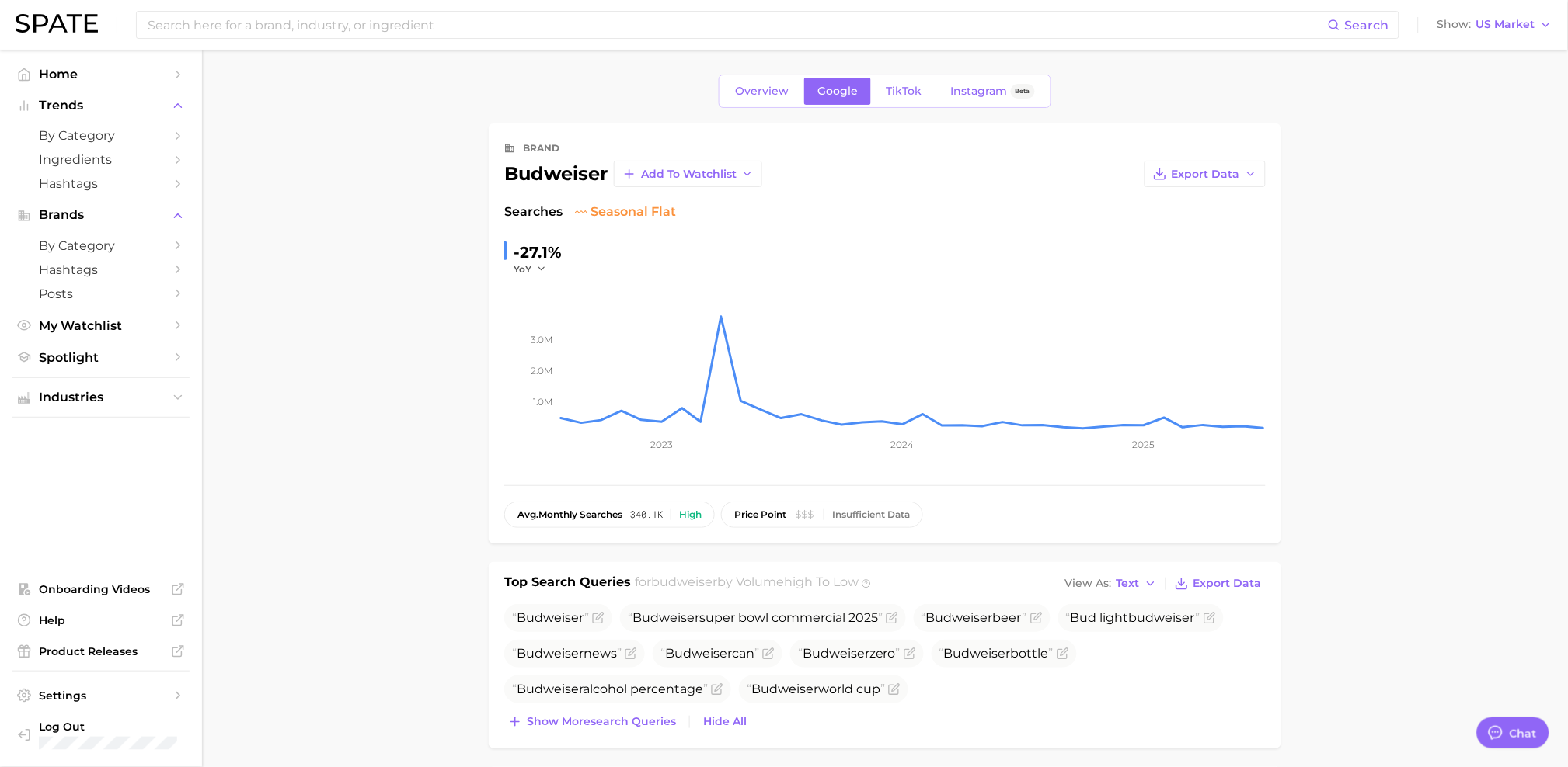
click at [901, 100] on link "TikTok" at bounding box center [904, 91] width 62 height 27
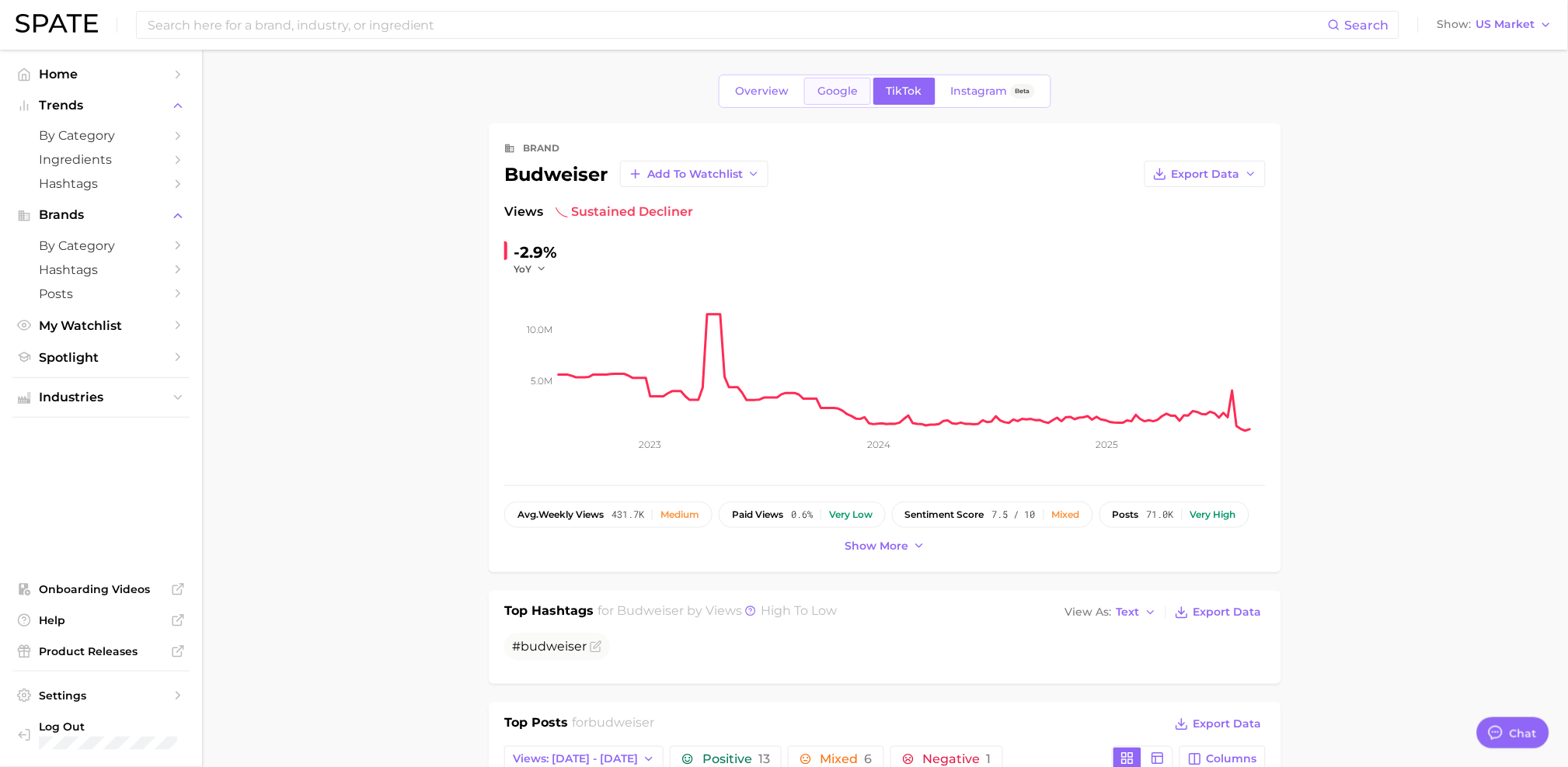
click at [838, 91] on span "Google" at bounding box center [837, 90] width 40 height 13
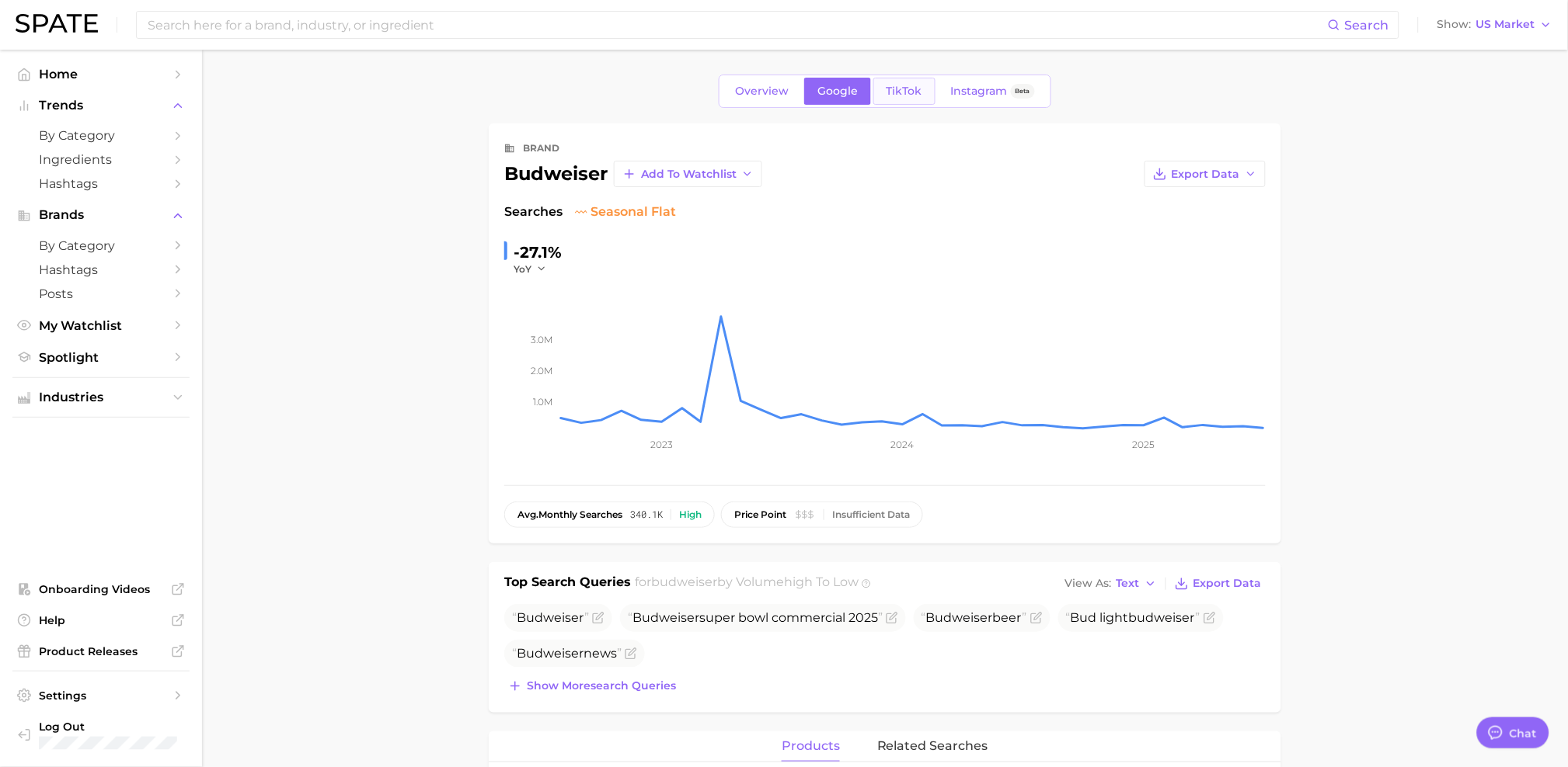
click at [874, 83] on link "TikTok" at bounding box center [904, 91] width 62 height 27
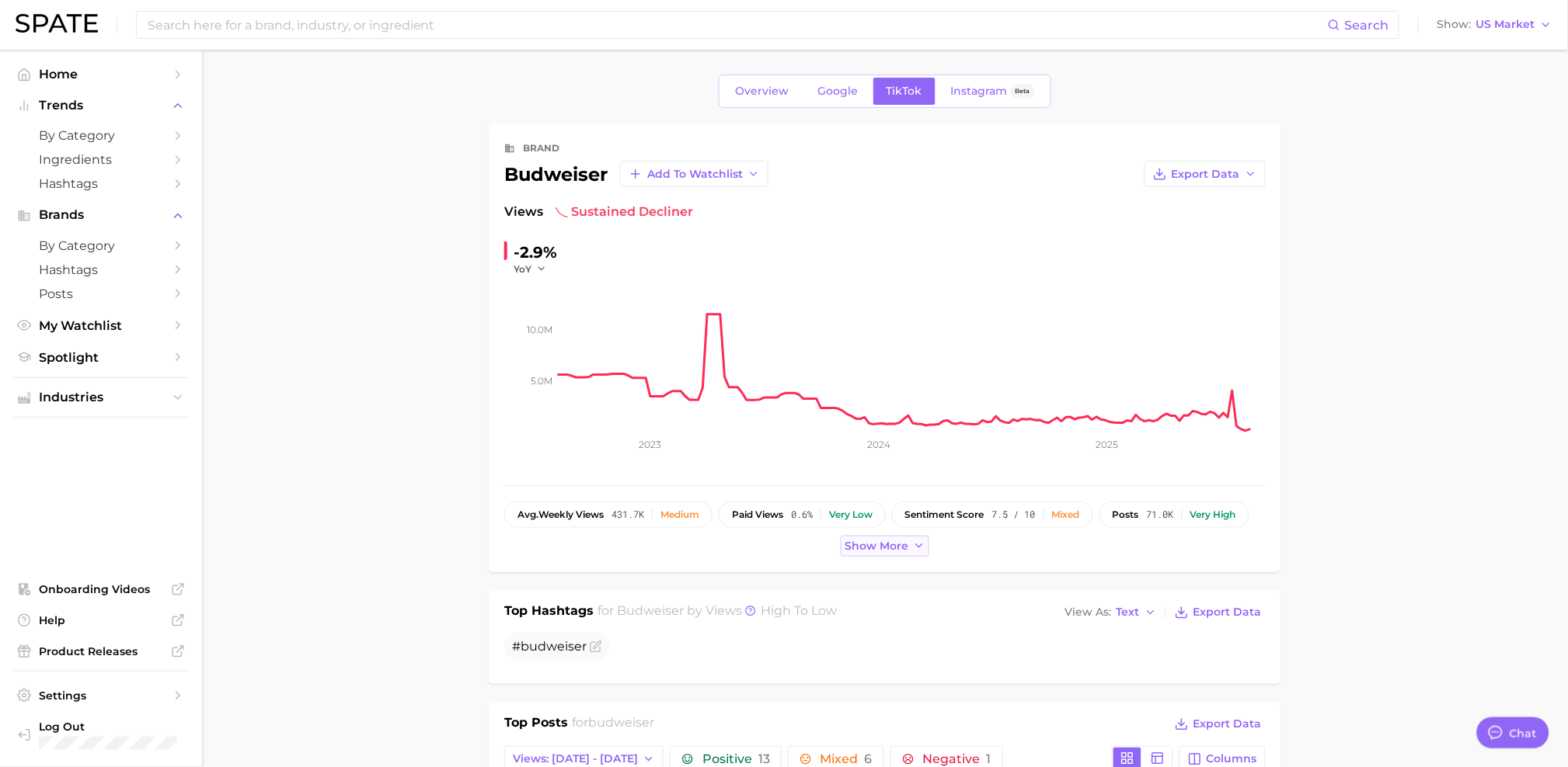
click at [877, 542] on span "Show more" at bounding box center [876, 545] width 64 height 13
